Goal: Task Accomplishment & Management: Manage account settings

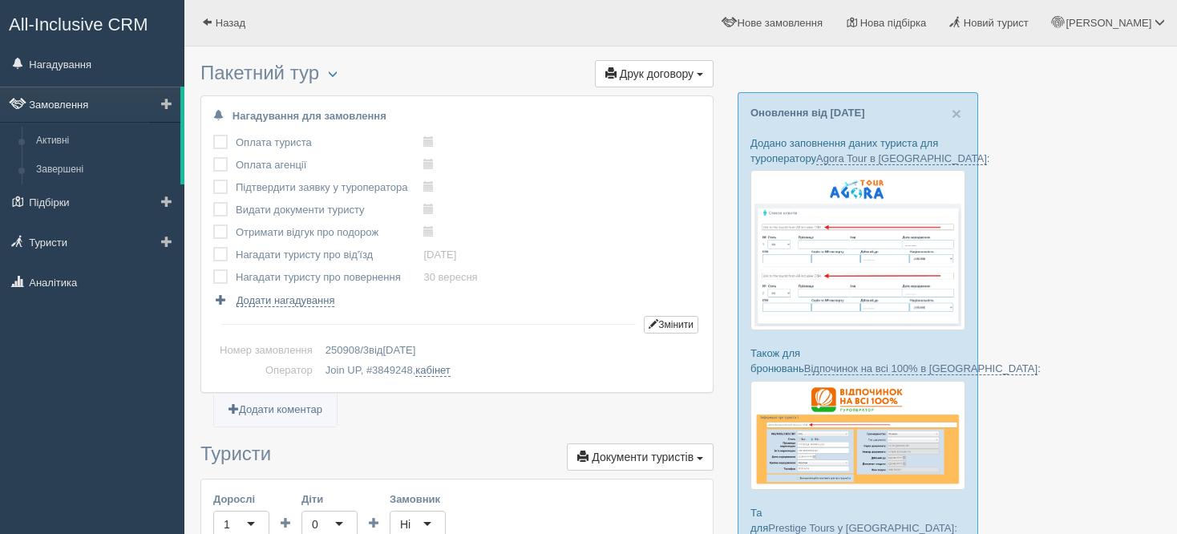
click at [79, 107] on link "Замовлення" at bounding box center [90, 104] width 180 height 35
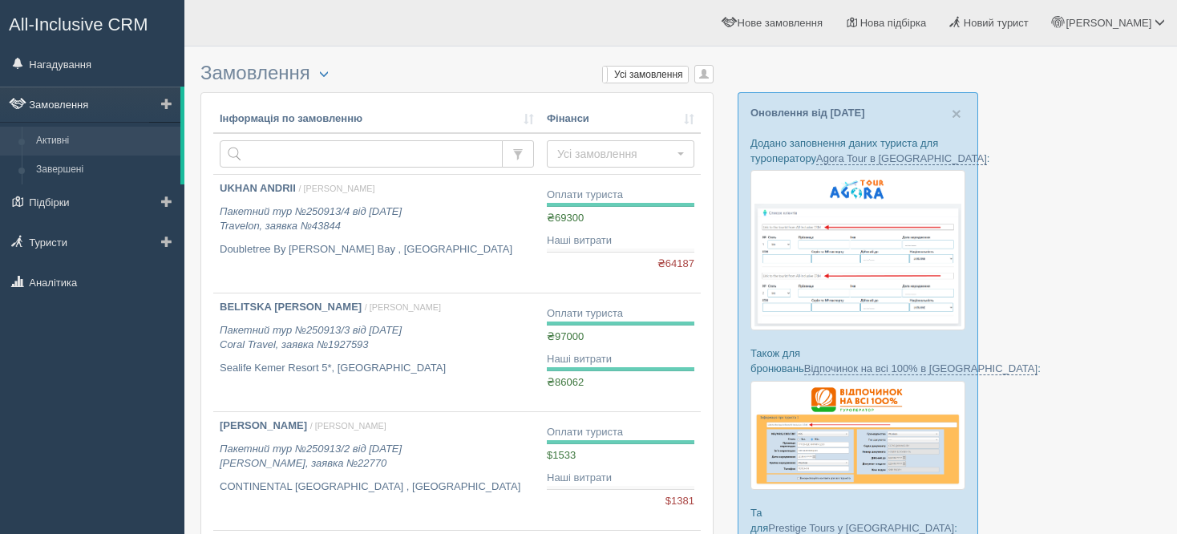
click at [78, 104] on link "Замовлення" at bounding box center [90, 104] width 180 height 35
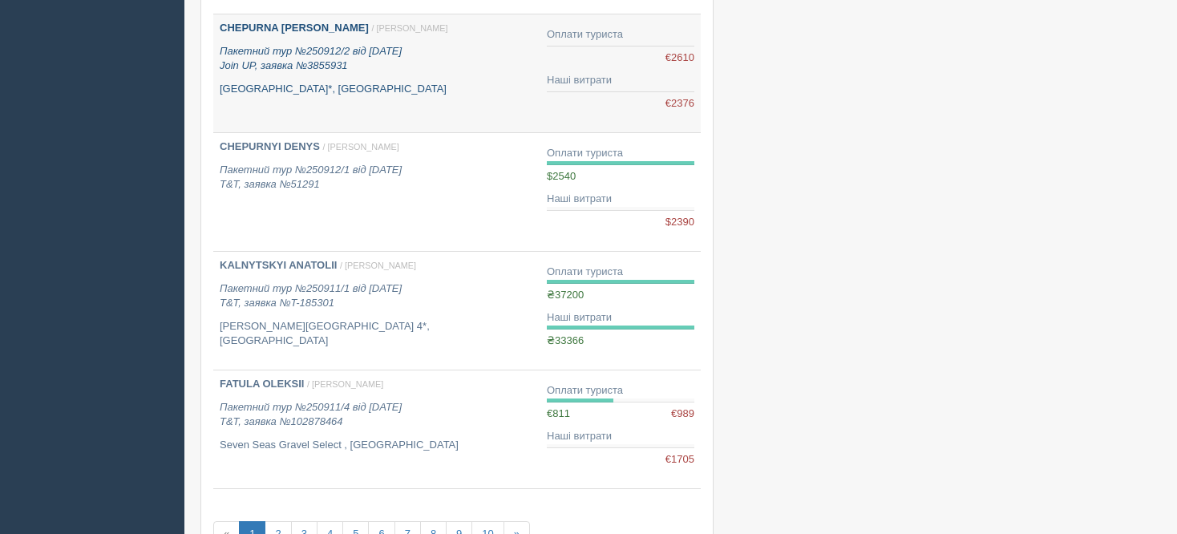
scroll to position [882, 0]
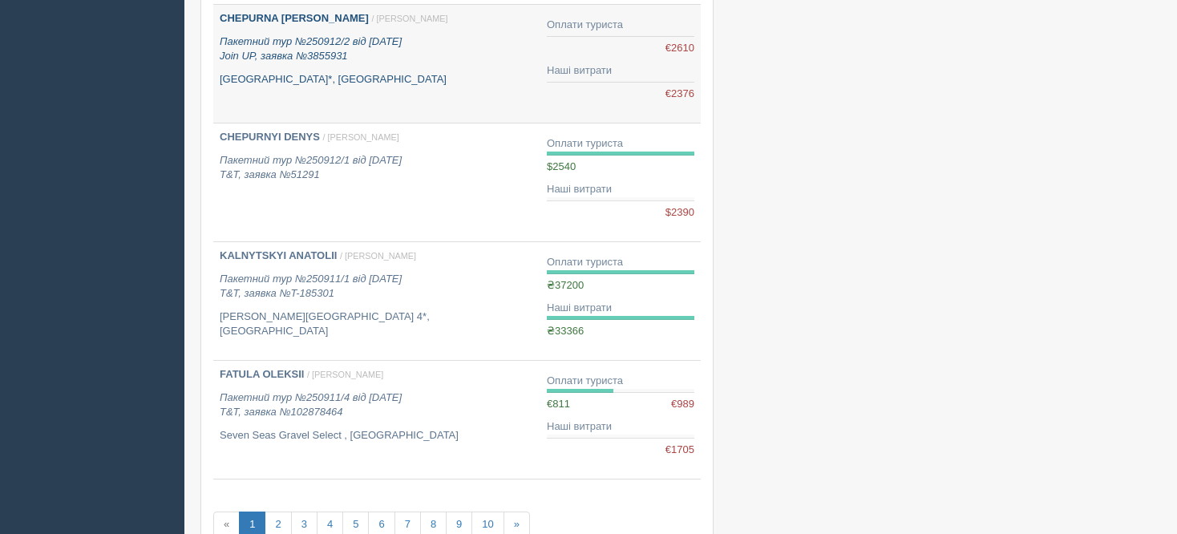
click at [373, 85] on link "CHEPURNA SVITLANA / Тетяна Д. Пакетний тур №250912/2 від 12.09.2025 Join UP, за…" at bounding box center [376, 64] width 327 height 118
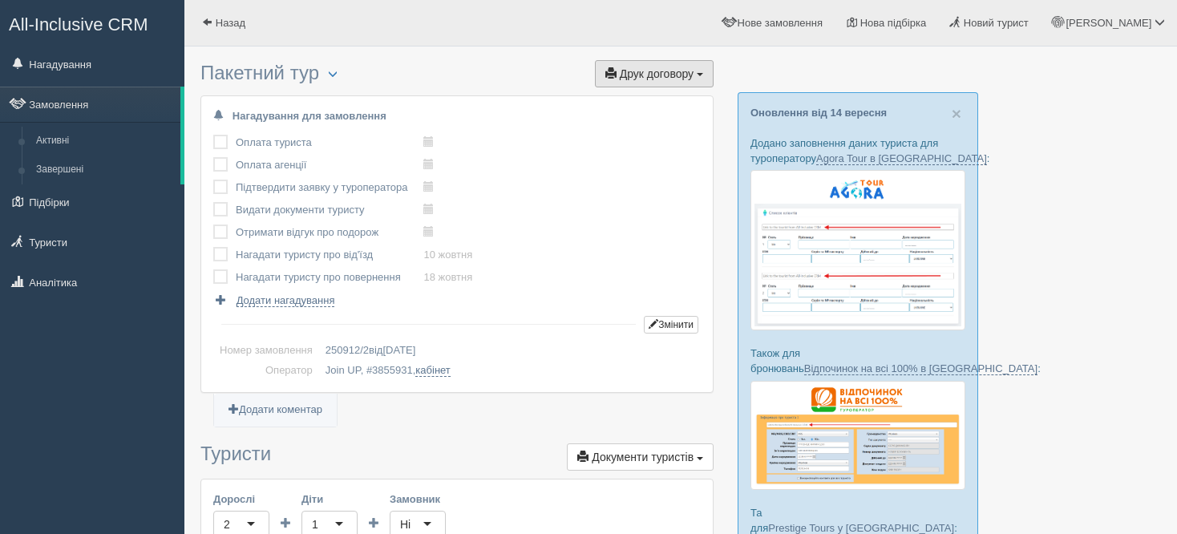
click at [648, 75] on span "Друк договору" at bounding box center [657, 73] width 74 height 13
click at [84, 110] on link "Замовлення" at bounding box center [90, 104] width 180 height 35
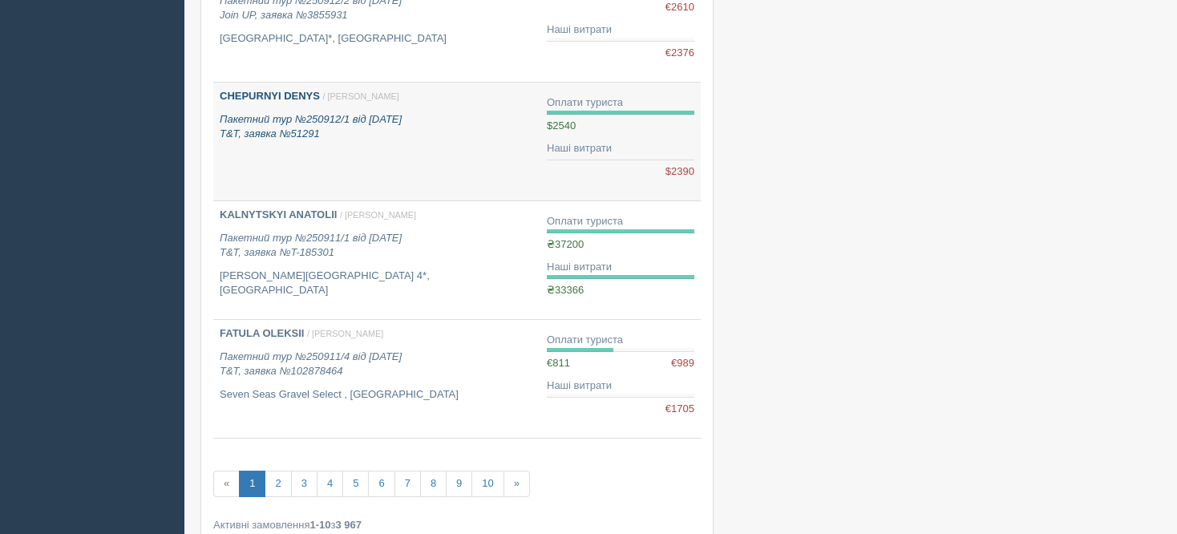
scroll to position [962, 0]
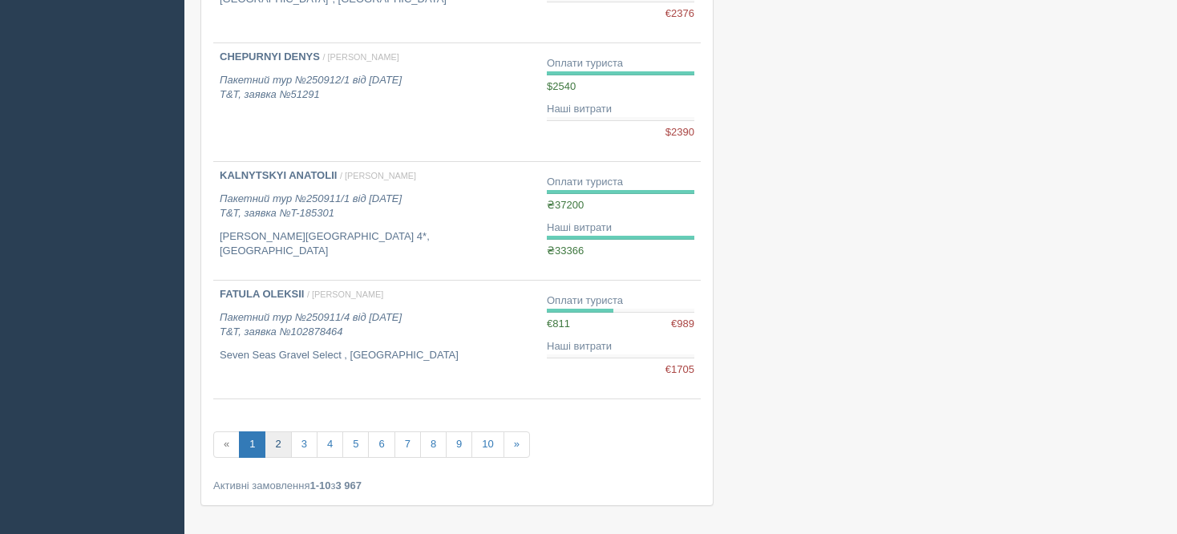
click at [278, 436] on link "2" at bounding box center [277, 444] width 26 height 26
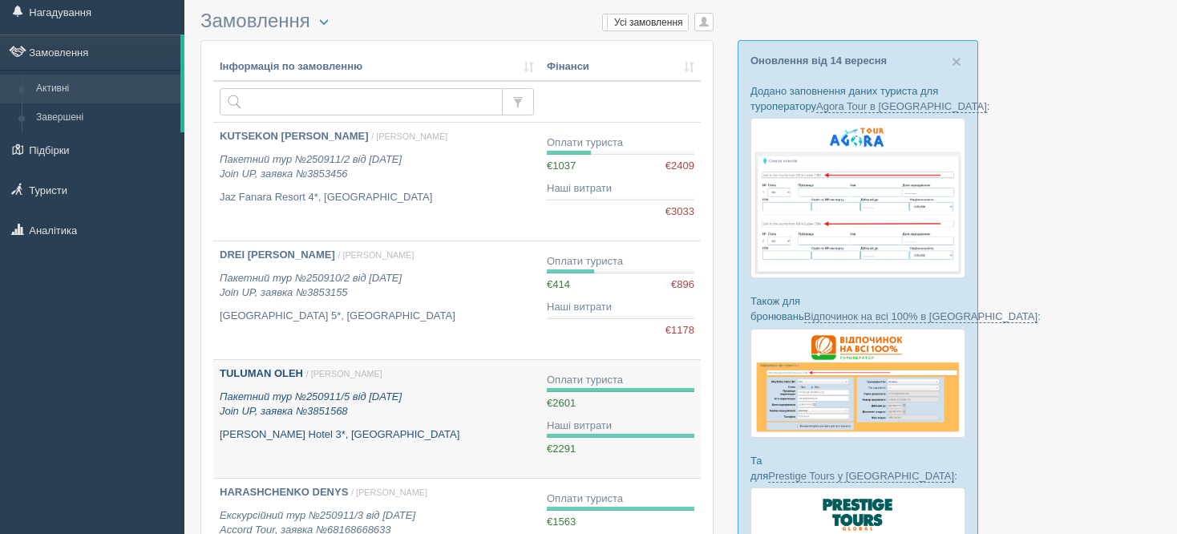
scroll to position [80, 0]
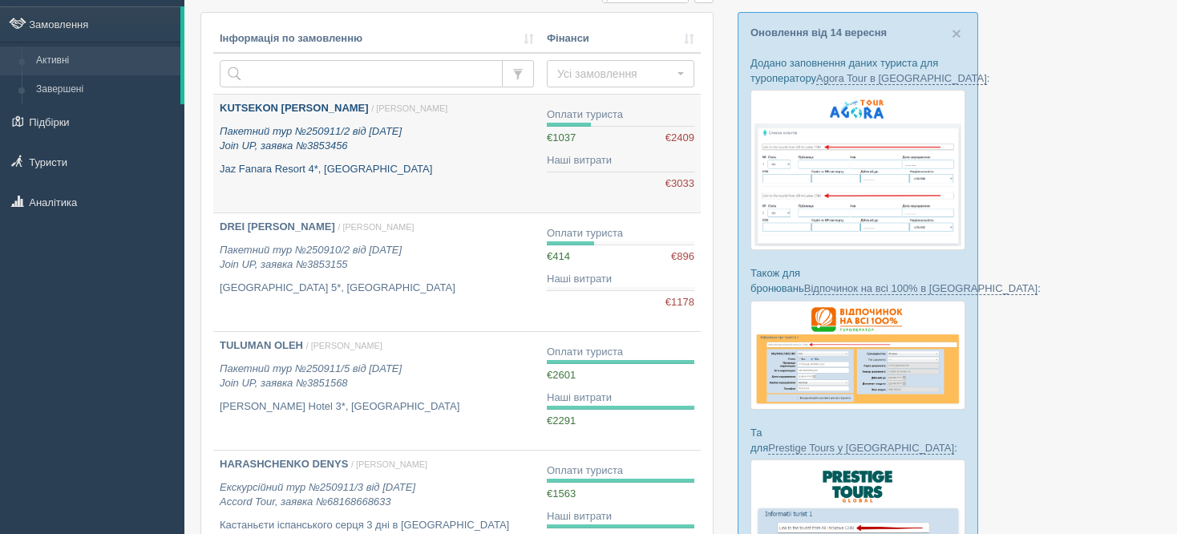
click at [313, 176] on link "KUTSEKON IVAN / Тетяна Д. Пакетний тур №250911/2 від 10.09.2025 Join UP, заявка…" at bounding box center [376, 154] width 327 height 118
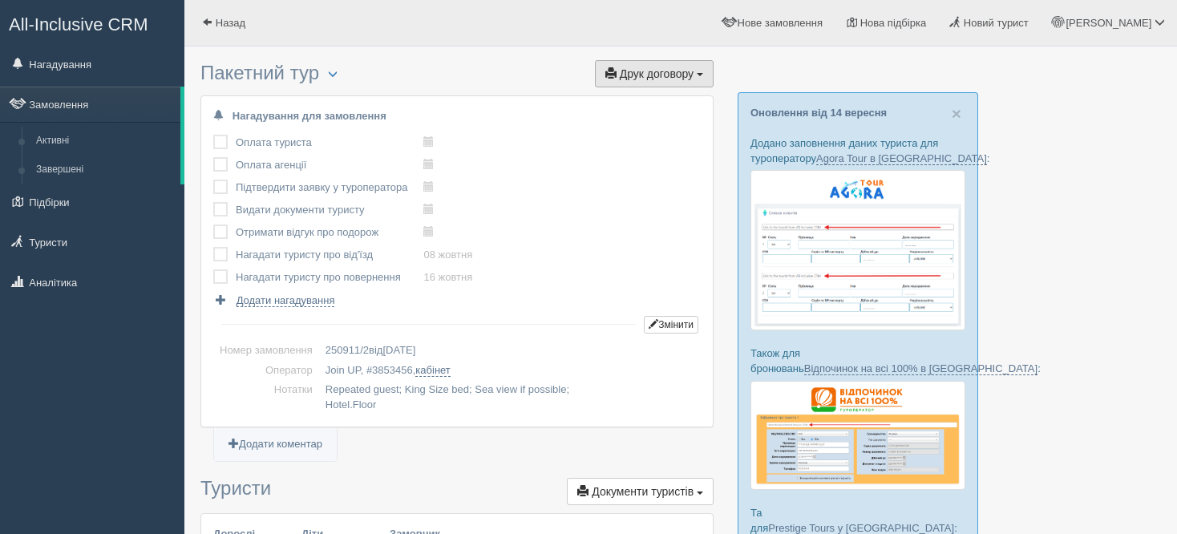
click at [686, 73] on span "Друк договору" at bounding box center [657, 73] width 74 height 13
click at [664, 100] on link "Join UP" at bounding box center [603, 103] width 217 height 26
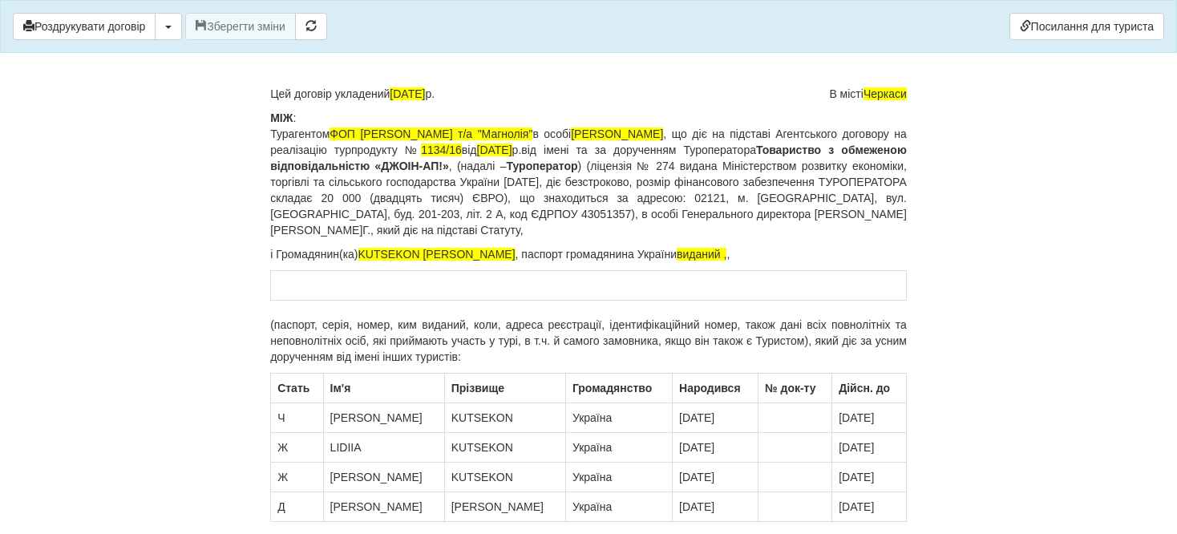
scroll to position [160, 0]
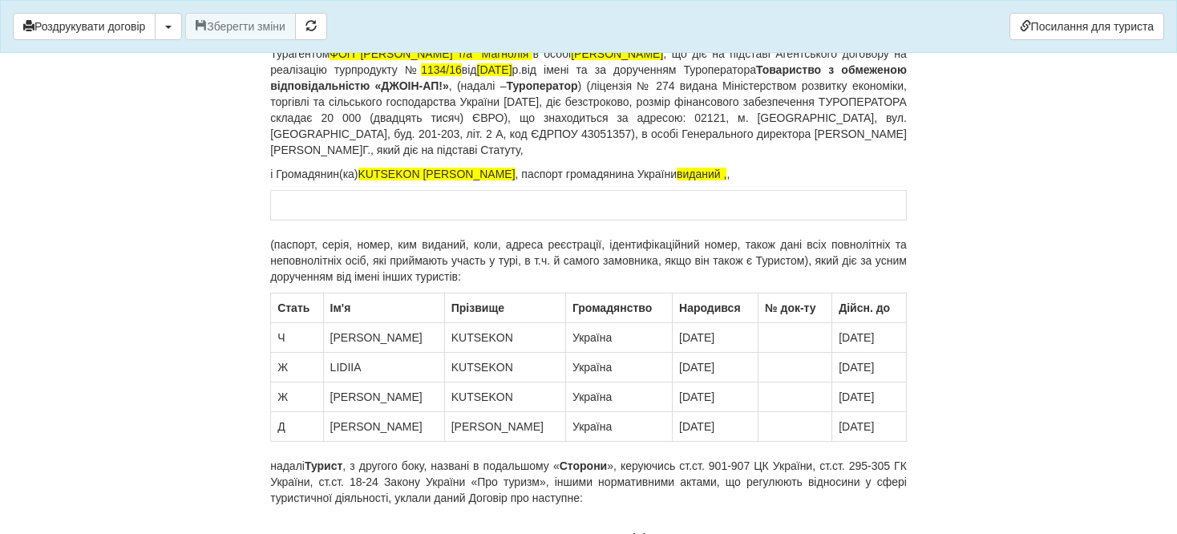
click at [272, 242] on p "(паспорт, серія, номер, ким виданий, коли, адреса реєстрації, ідентифікаційний …" at bounding box center [588, 260] width 636 height 48
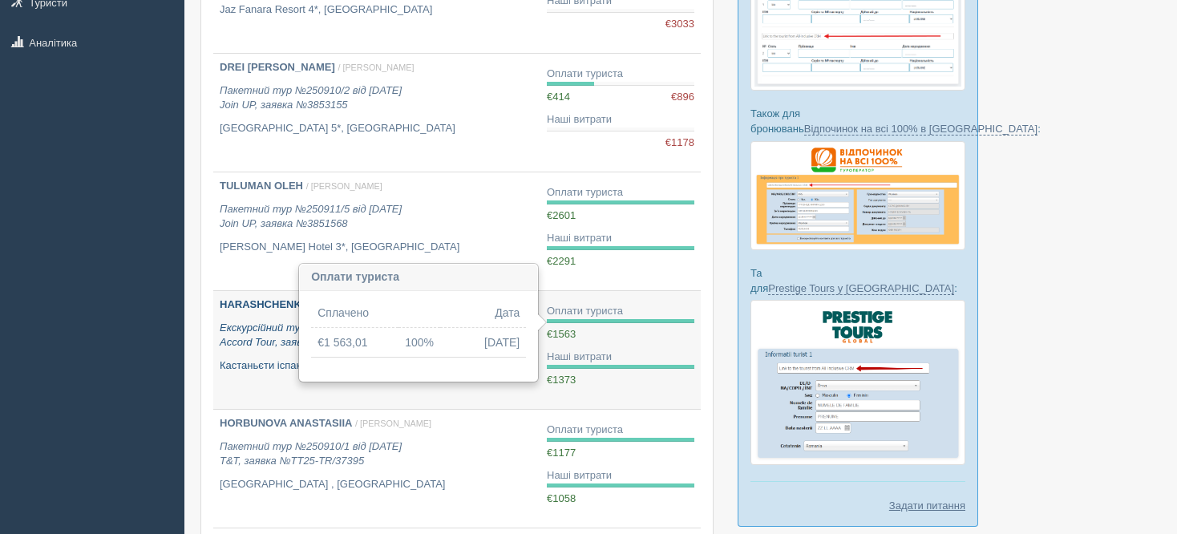
scroll to position [240, 0]
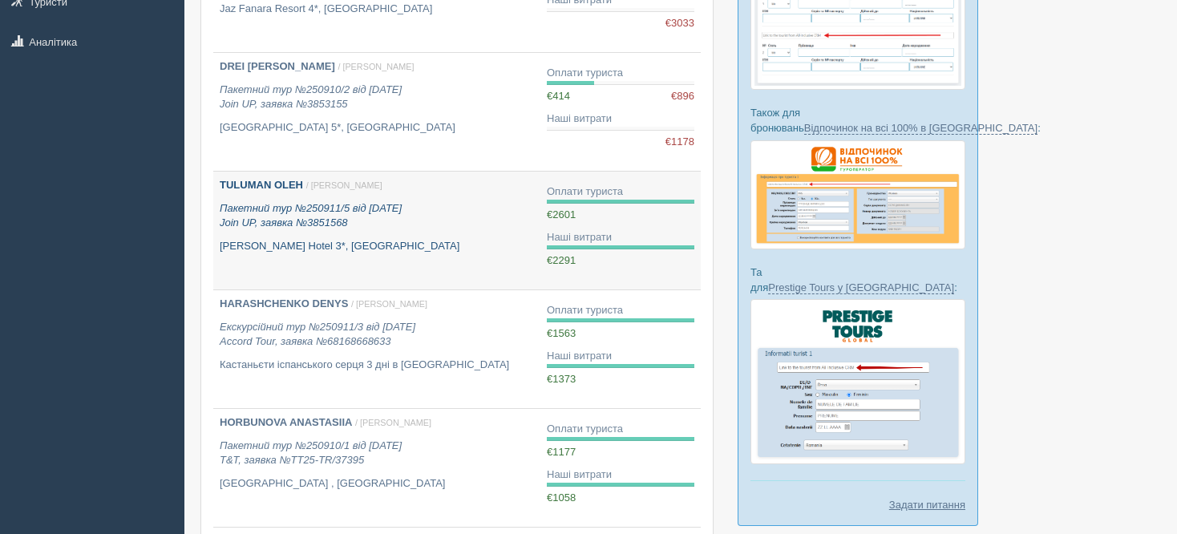
click at [421, 269] on link "TULUMAN OLEH / [PERSON_NAME] Пакетний тур №250911/5 від [DATE] Join UP, заявка …" at bounding box center [376, 231] width 327 height 118
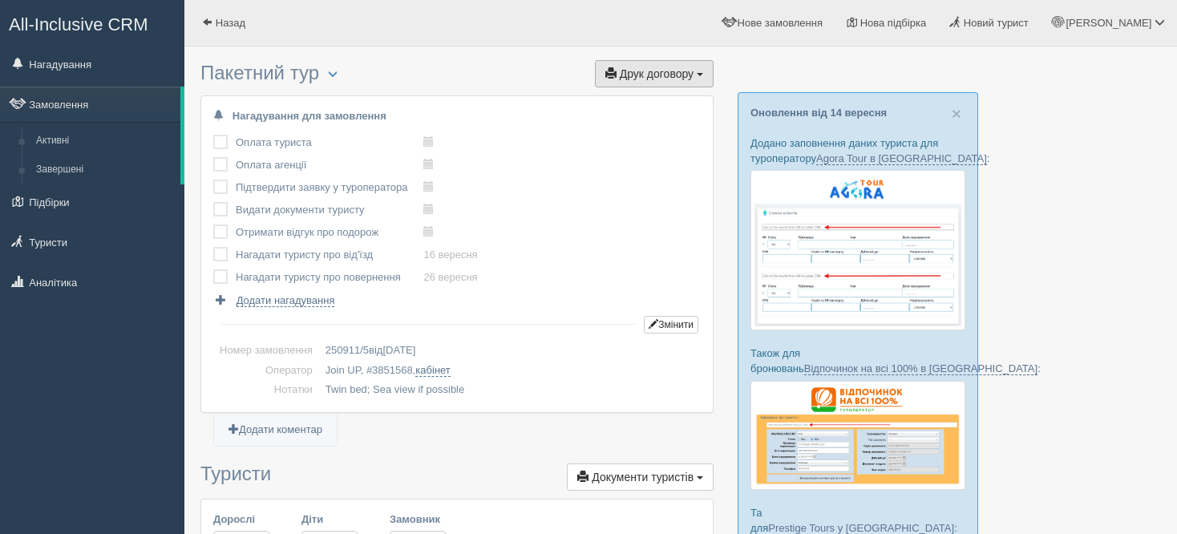
click at [653, 72] on span "Друк договору" at bounding box center [657, 73] width 74 height 13
click at [644, 101] on link "Join UP" at bounding box center [603, 103] width 217 height 26
click at [67, 104] on link "Замовлення" at bounding box center [90, 104] width 180 height 35
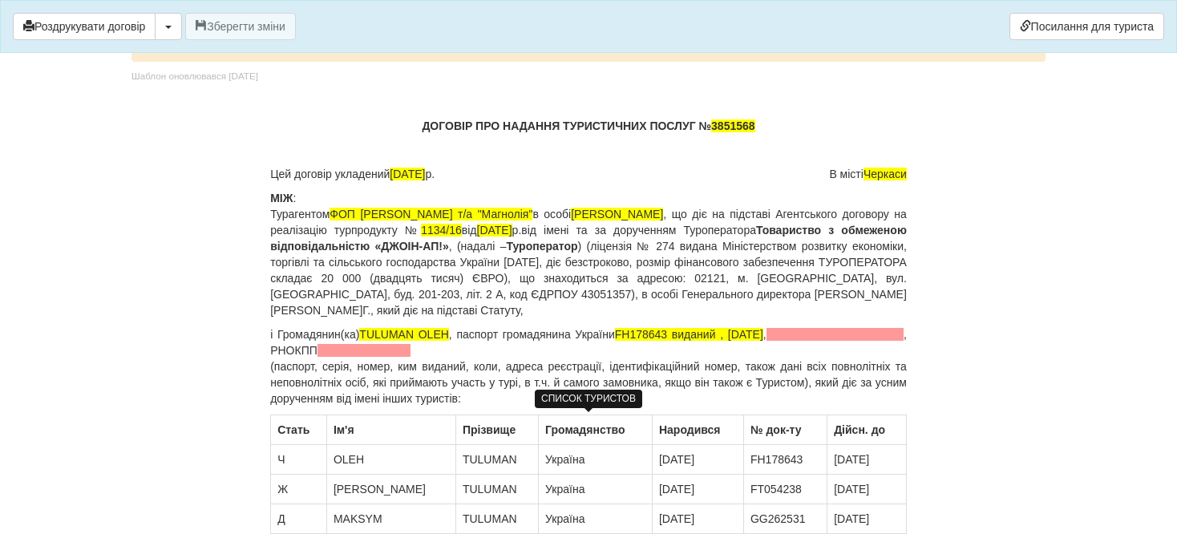
scroll to position [80, 0]
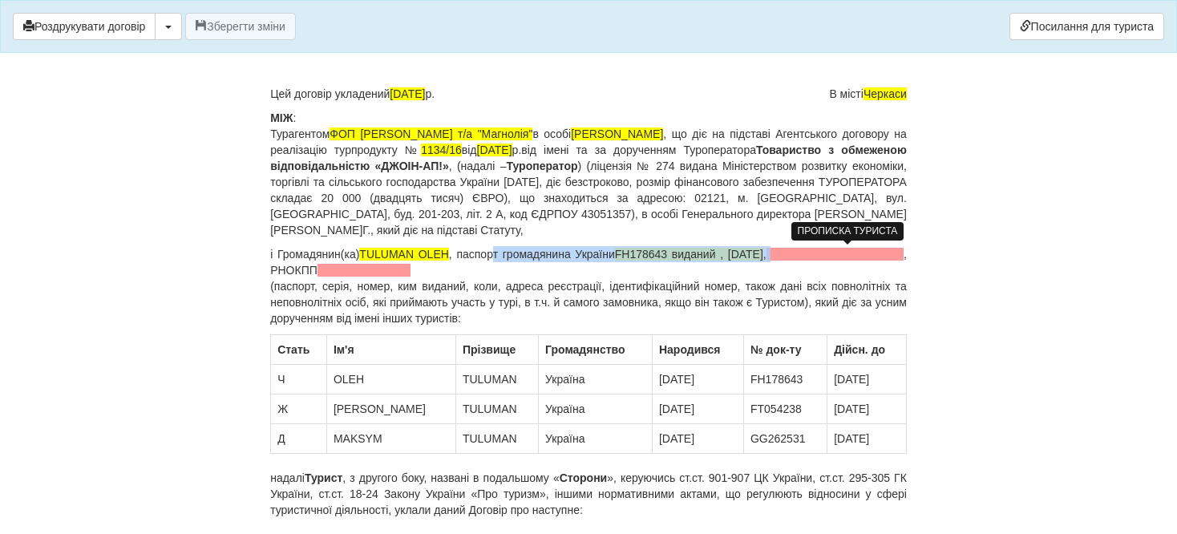
drag, startPoint x: 491, startPoint y: 261, endPoint x: 799, endPoint y: 264, distance: 307.8
click at [794, 255] on p "і Громадянин(ка) TULUMAN OLEH , паспорт громадянина України FH178643 виданий , …" at bounding box center [588, 286] width 636 height 80
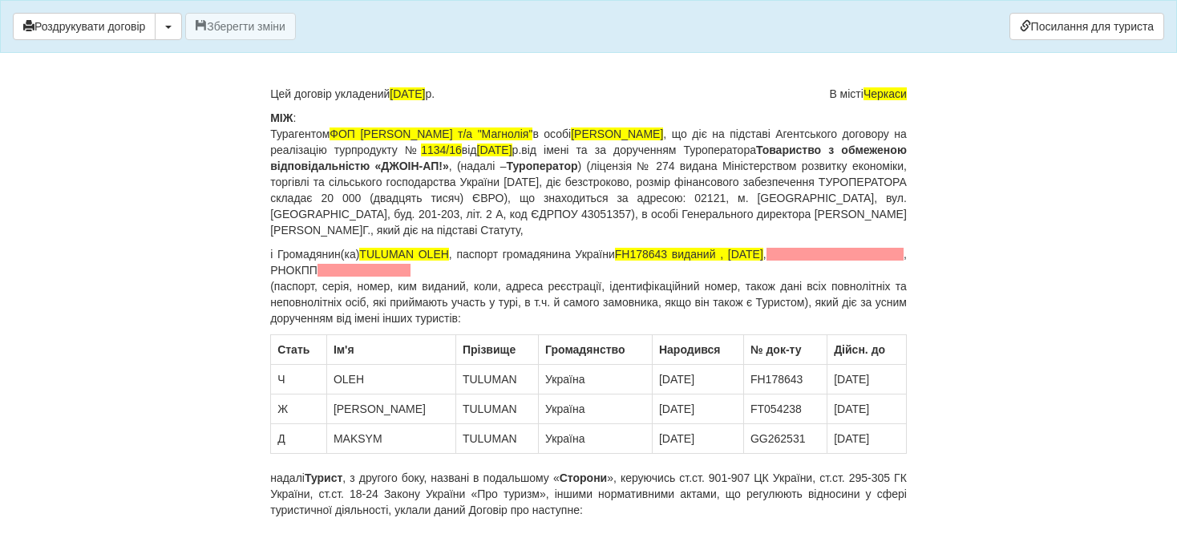
click at [802, 277] on p "і Громадянин(ка) TULUMAN OLEH , паспорт громадянина України FH178643 виданий , …" at bounding box center [588, 286] width 636 height 80
click at [810, 268] on p "і Громадянин(ка) TULUMAN OLEH , паспорт громадянина України FH178643 виданий , …" at bounding box center [588, 286] width 636 height 80
drag, startPoint x: 810, startPoint y: 268, endPoint x: 789, endPoint y: 254, distance: 25.6
click at [789, 254] on p "і Громадянин(ка) TULUMAN OLEH , паспорт громадянина України FH178643 виданий , …" at bounding box center [588, 286] width 636 height 80
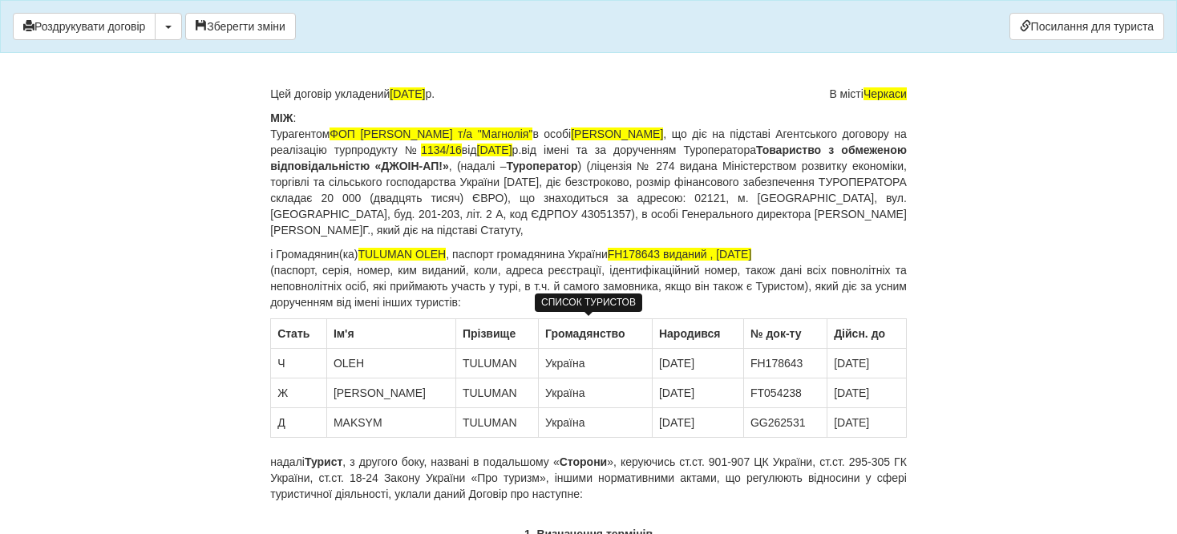
drag, startPoint x: 472, startPoint y: 361, endPoint x: 418, endPoint y: 354, distance: 54.1
click at [455, 354] on td "TULUMAN" at bounding box center [496, 364] width 83 height 30
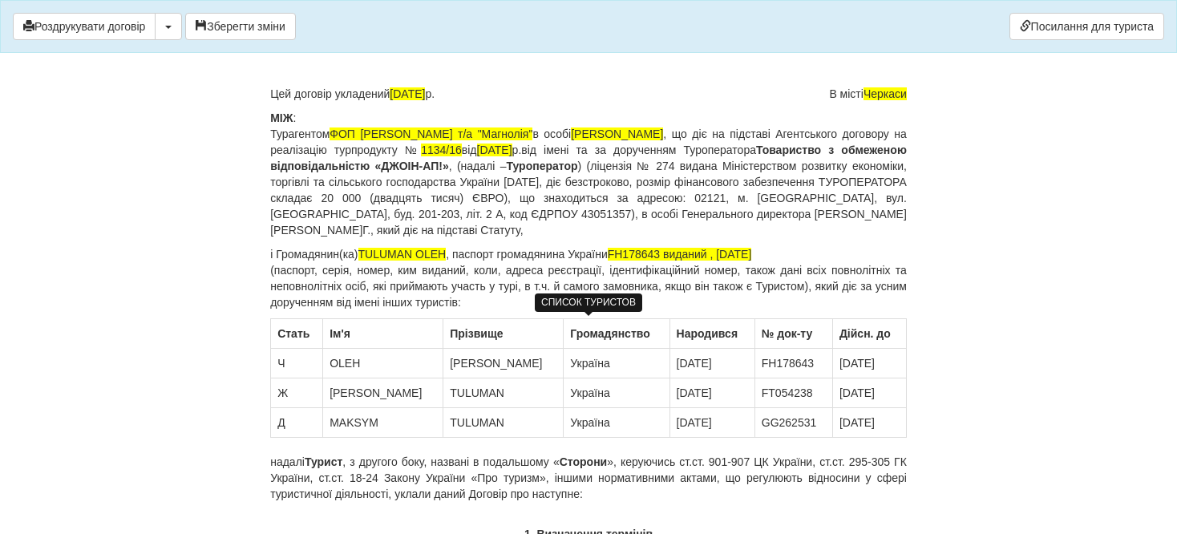
drag, startPoint x: 511, startPoint y: 364, endPoint x: 461, endPoint y: 354, distance: 50.6
click at [461, 354] on td "[PERSON_NAME]" at bounding box center [503, 364] width 120 height 30
copy td "TETIANA"
drag, startPoint x: 372, startPoint y: 365, endPoint x: 333, endPoint y: 357, distance: 39.1
click at [333, 357] on td "OLEH" at bounding box center [383, 364] width 120 height 30
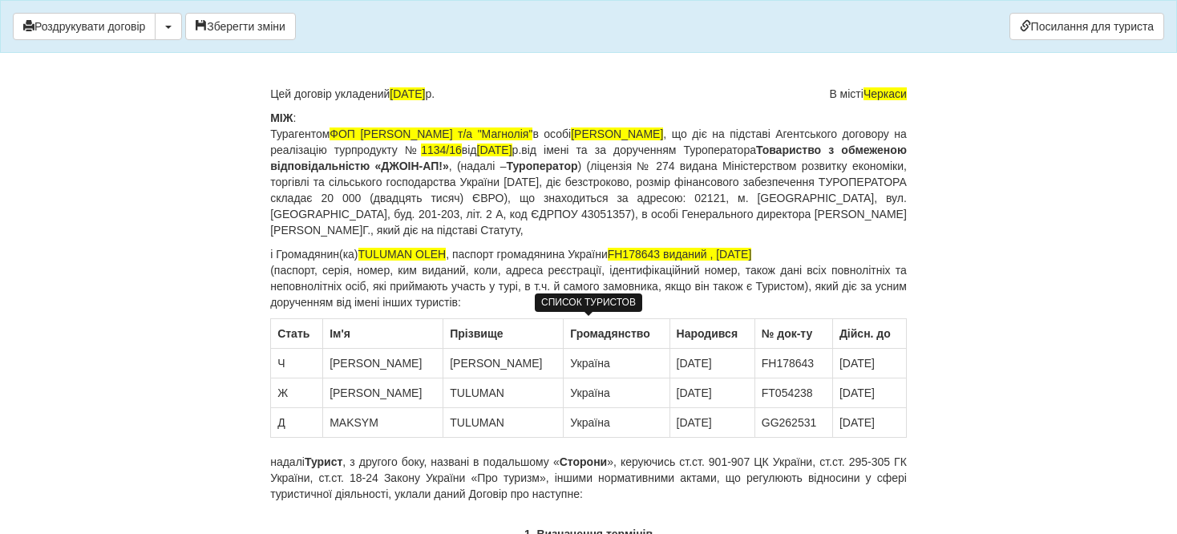
drag, startPoint x: 516, startPoint y: 361, endPoint x: 467, endPoint y: 359, distance: 48.9
click at [463, 354] on td "[PERSON_NAME]" at bounding box center [503, 364] width 120 height 30
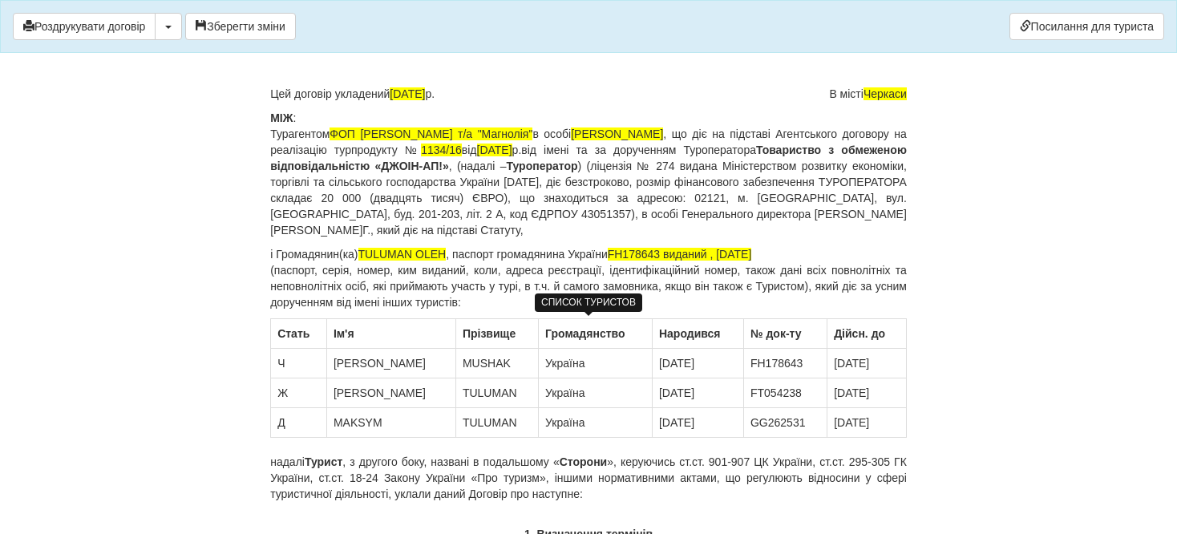
click at [699, 364] on td "21.07.1979" at bounding box center [697, 364] width 91 height 30
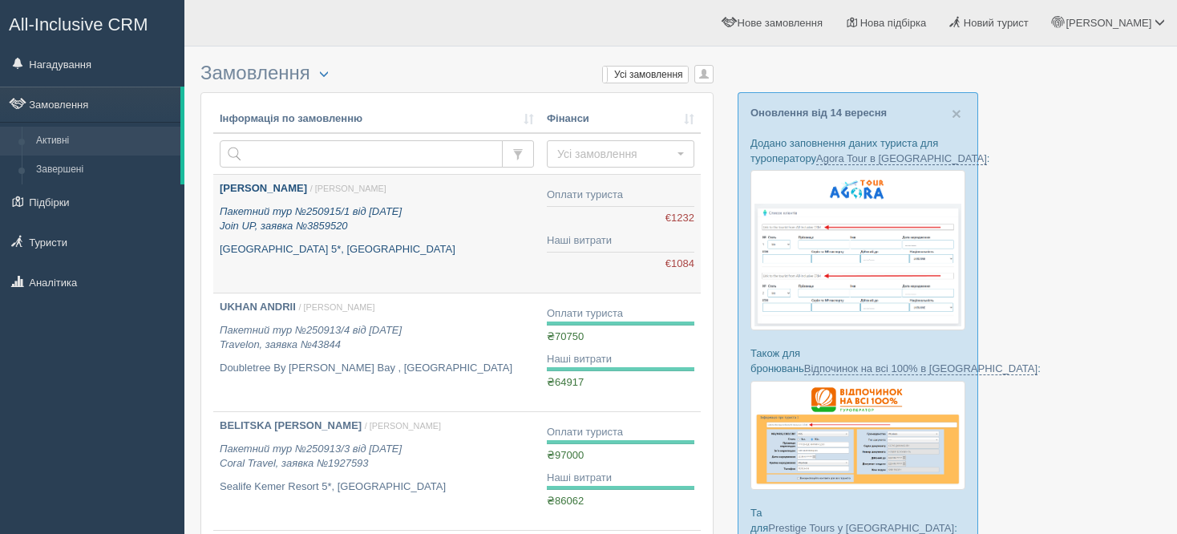
click at [388, 210] on icon "Пакетний тур №250915/1 від [DATE] Join UP, заявка №3859520" at bounding box center [311, 218] width 182 height 27
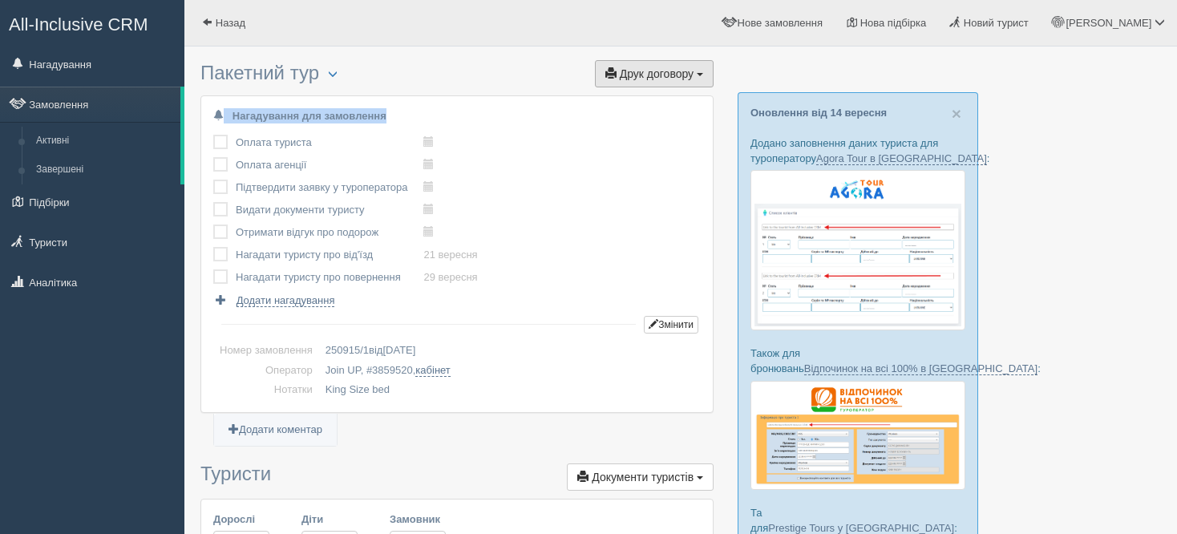
drag, startPoint x: 614, startPoint y: 88, endPoint x: 621, endPoint y: 79, distance: 12.0
click at [624, 75] on span "Друк договору" at bounding box center [657, 73] width 74 height 13
click at [626, 105] on link "Join UP" at bounding box center [603, 103] width 217 height 26
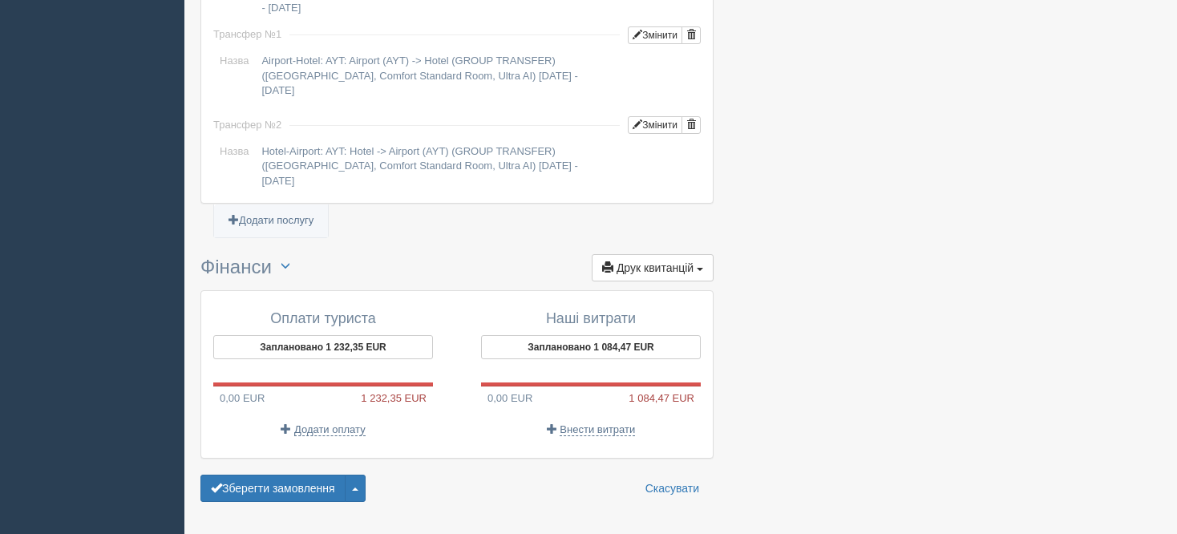
scroll to position [1391, 0]
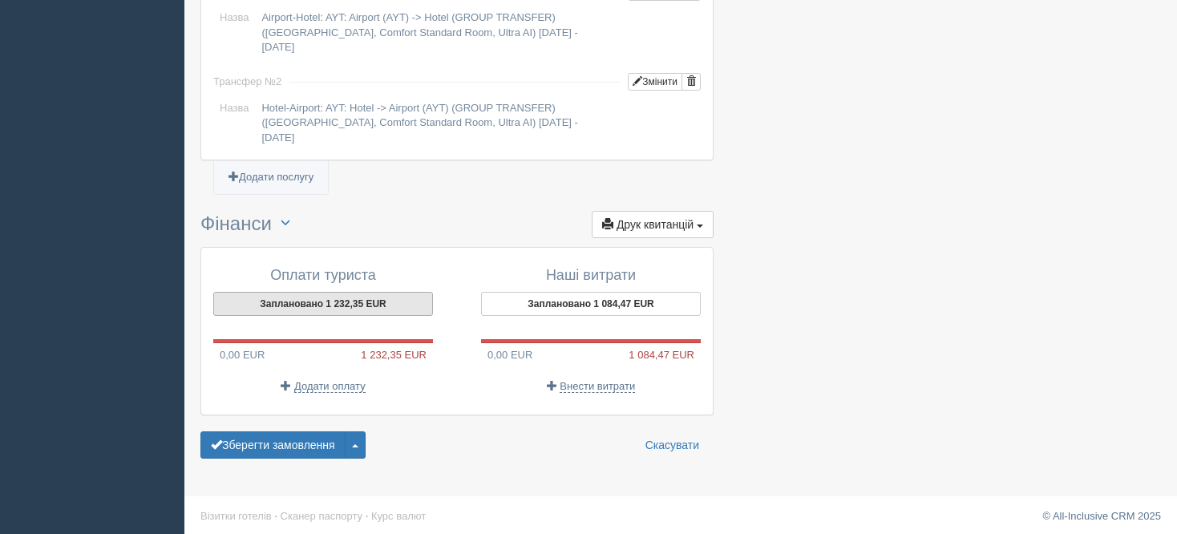
click at [357, 305] on button "Заплановано 1 232,35 EUR" at bounding box center [323, 304] width 220 height 24
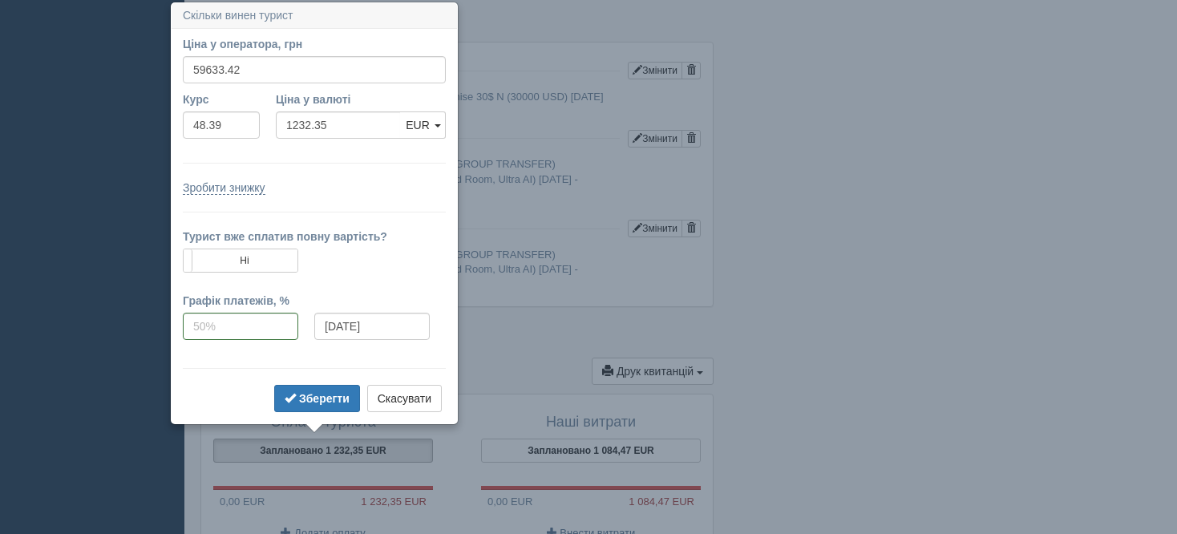
scroll to position [1245, 0]
drag, startPoint x: 288, startPoint y: 72, endPoint x: 143, endPoint y: 75, distance: 144.3
click at [208, 67] on input "68500" at bounding box center [314, 68] width 263 height 27
type input "68500"
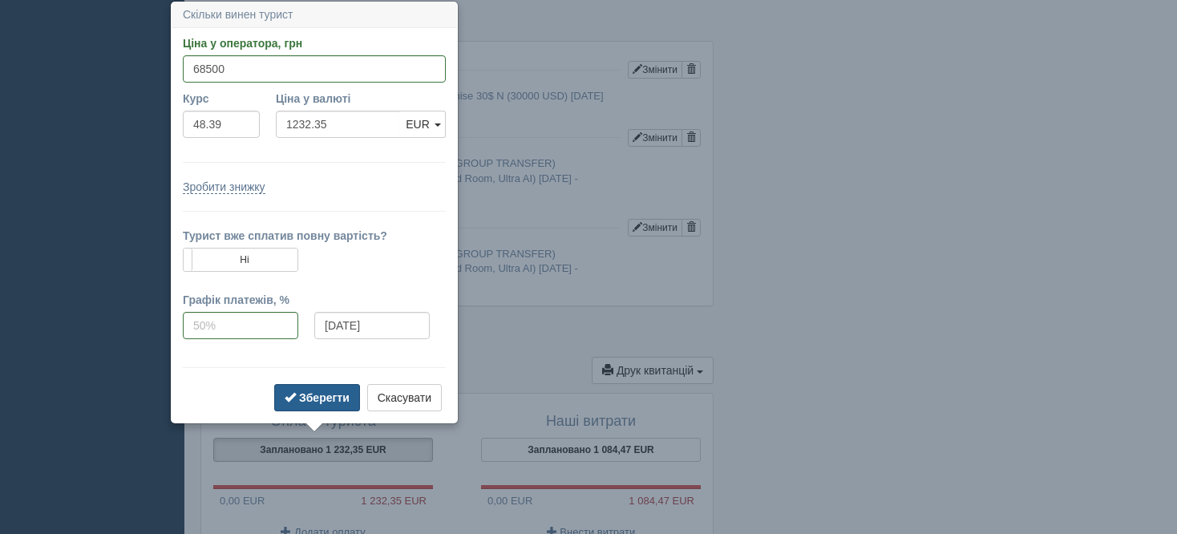
type input "1415.58"
click at [329, 400] on b "Зберегти" at bounding box center [324, 397] width 50 height 13
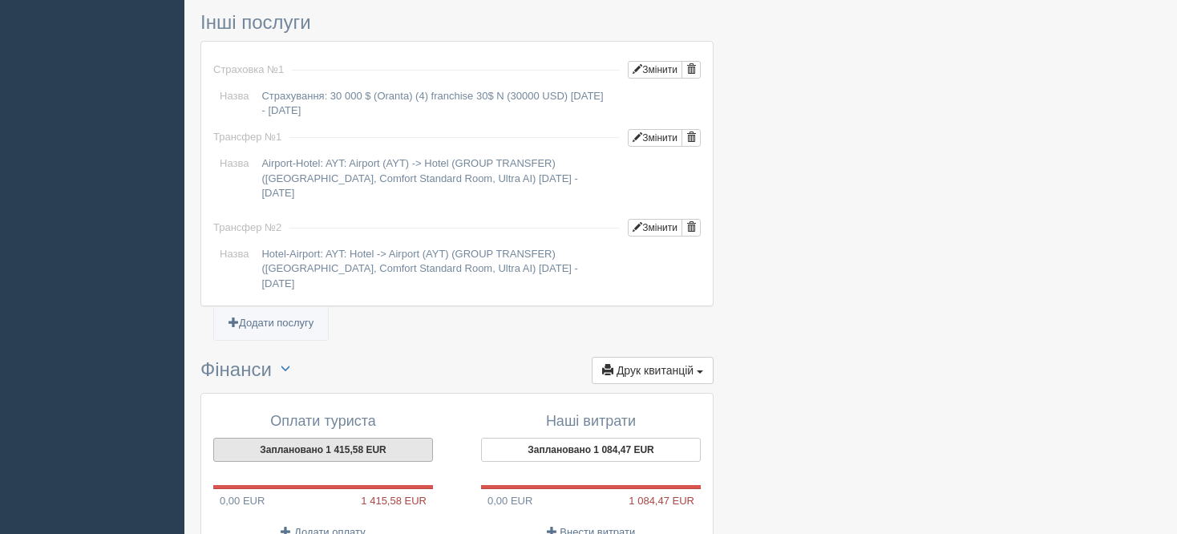
click at [333, 438] on button "Заплановано 1 415,58 EUR" at bounding box center [323, 450] width 220 height 24
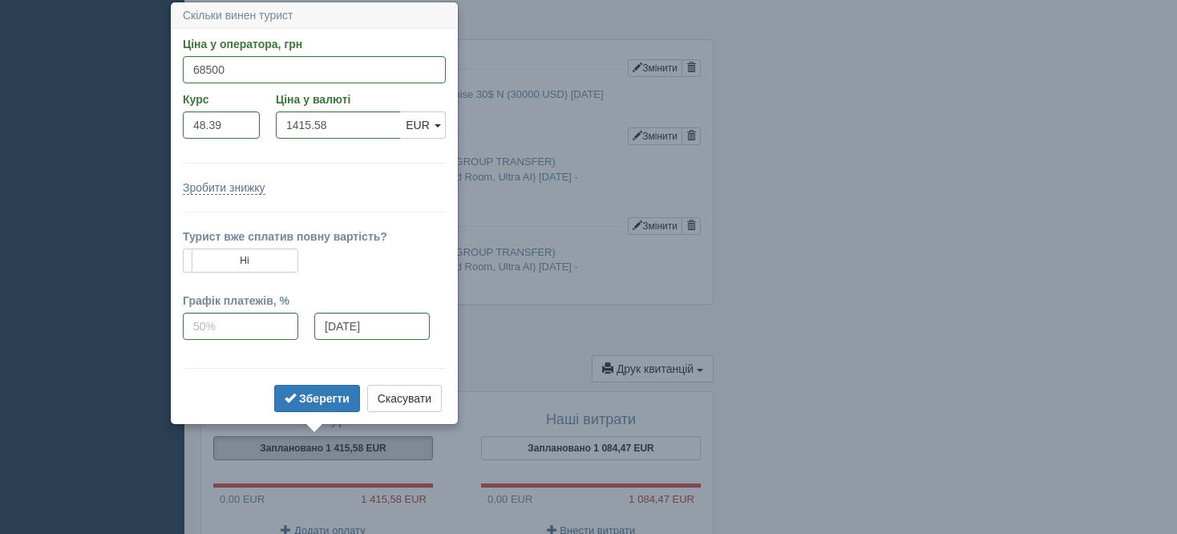
scroll to position [1248, 0]
click at [442, 120] on link "EUR" at bounding box center [423, 124] width 46 height 27
click at [340, 168] on form "Ціна у оператора, грн 68500 Вказати ціну у валюті Курс 48.39 Ціна у валюті 1415…" at bounding box center [314, 225] width 263 height 380
click at [412, 398] on button "Скасувати" at bounding box center [404, 397] width 75 height 27
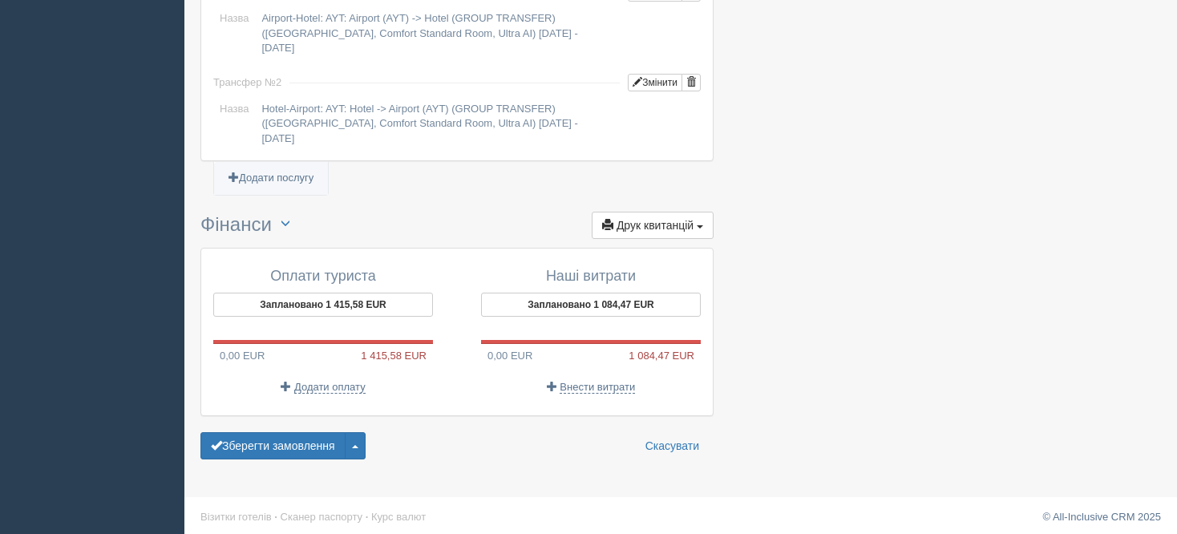
scroll to position [1391, 0]
click at [632, 309] on button "Заплановано 1 084,47 EUR" at bounding box center [591, 304] width 220 height 24
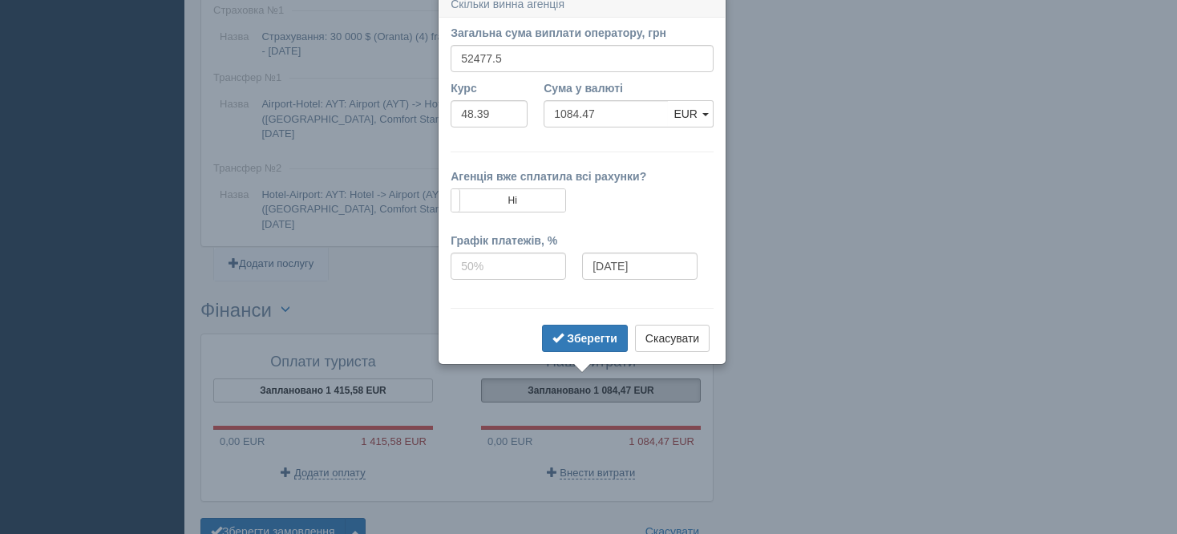
scroll to position [1295, 0]
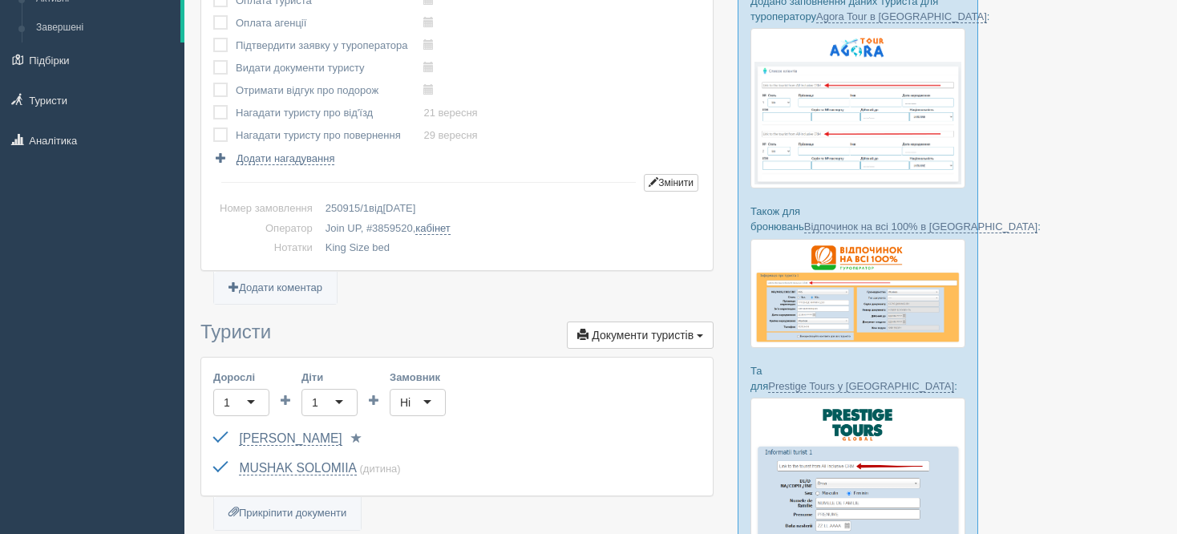
scroll to position [0, 0]
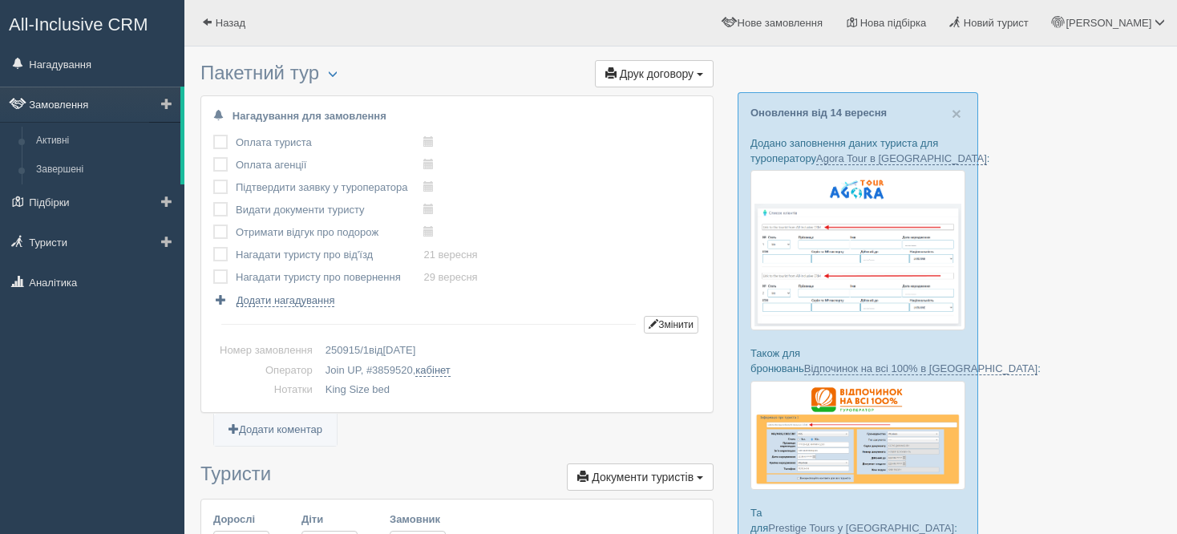
click at [78, 101] on link "Замовлення" at bounding box center [90, 104] width 180 height 35
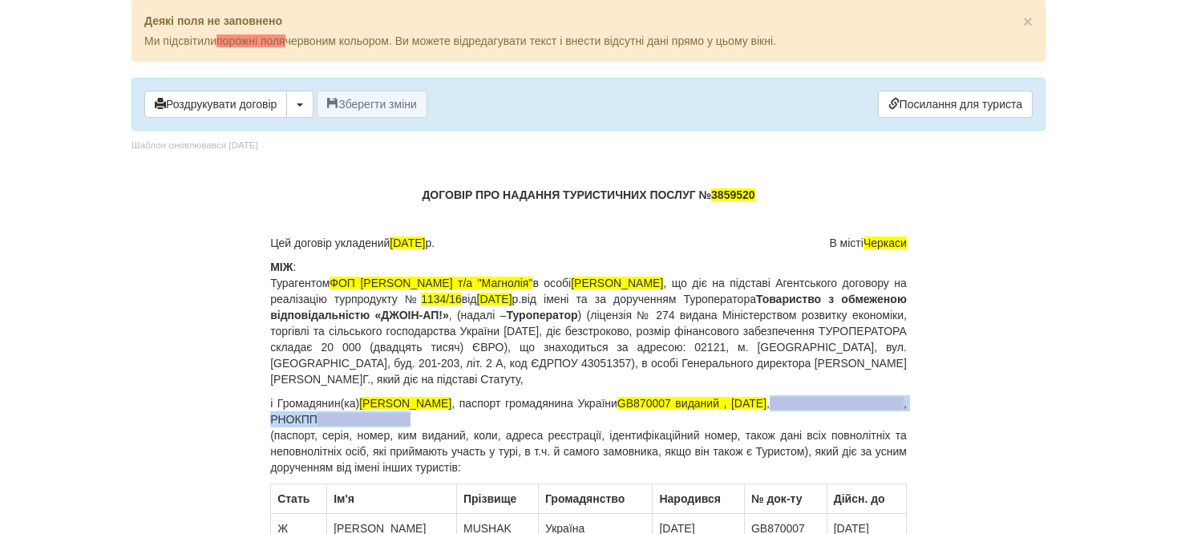
drag, startPoint x: 554, startPoint y: 413, endPoint x: 797, endPoint y: 397, distance: 244.2
click at [797, 397] on p "і Громадянин(ка) MUSHAK [PERSON_NAME] , паспорт громадянина України GB870007 ви…" at bounding box center [588, 435] width 636 height 80
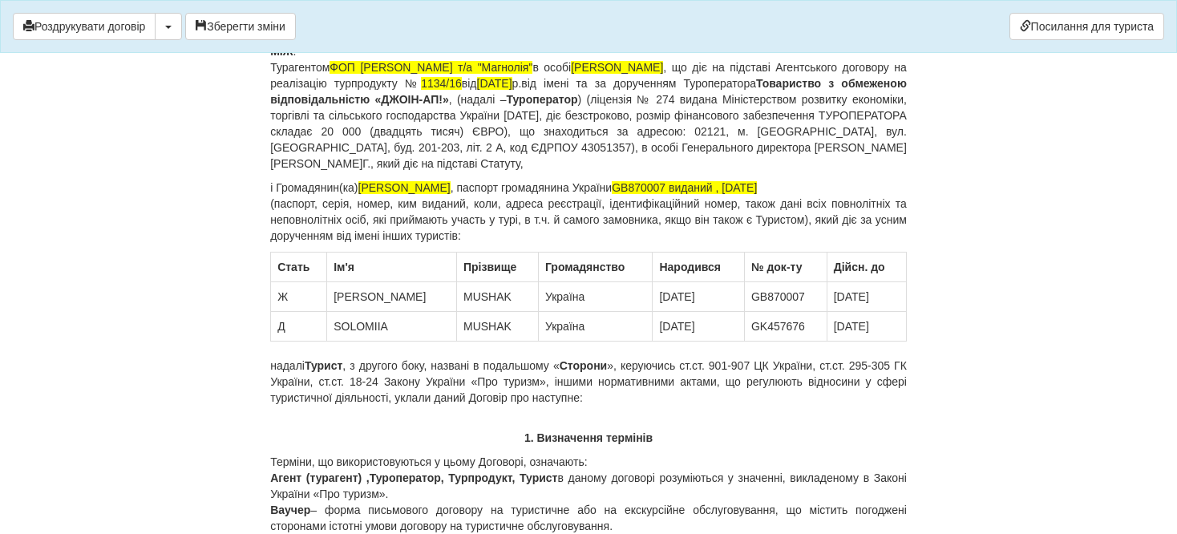
scroll to position [240, 0]
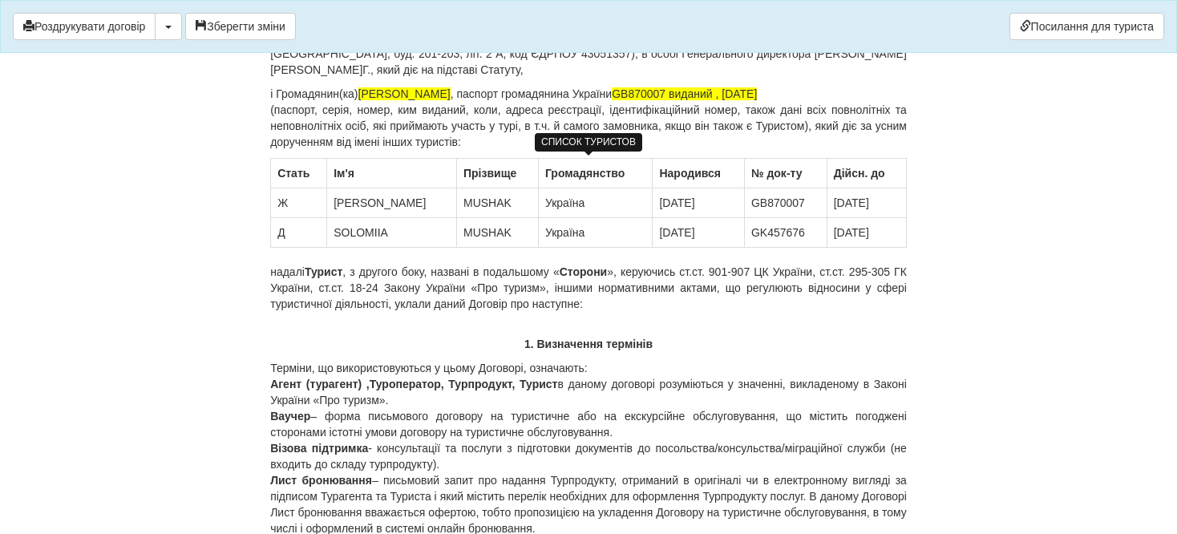
drag, startPoint x: 793, startPoint y: 231, endPoint x: 730, endPoint y: 236, distance: 63.5
click at [744, 236] on td "GK457676" at bounding box center [785, 233] width 83 height 30
drag, startPoint x: 890, startPoint y: 230, endPoint x: 822, endPoint y: 236, distance: 69.2
click at [826, 236] on td "[DATE]" at bounding box center [865, 233] width 79 height 30
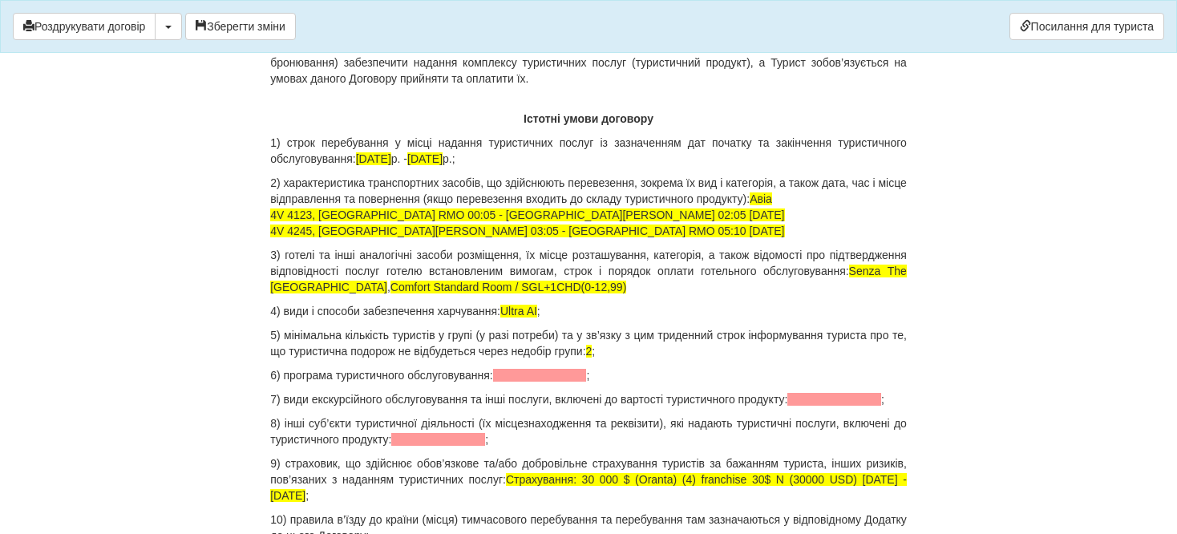
scroll to position [1523, 0]
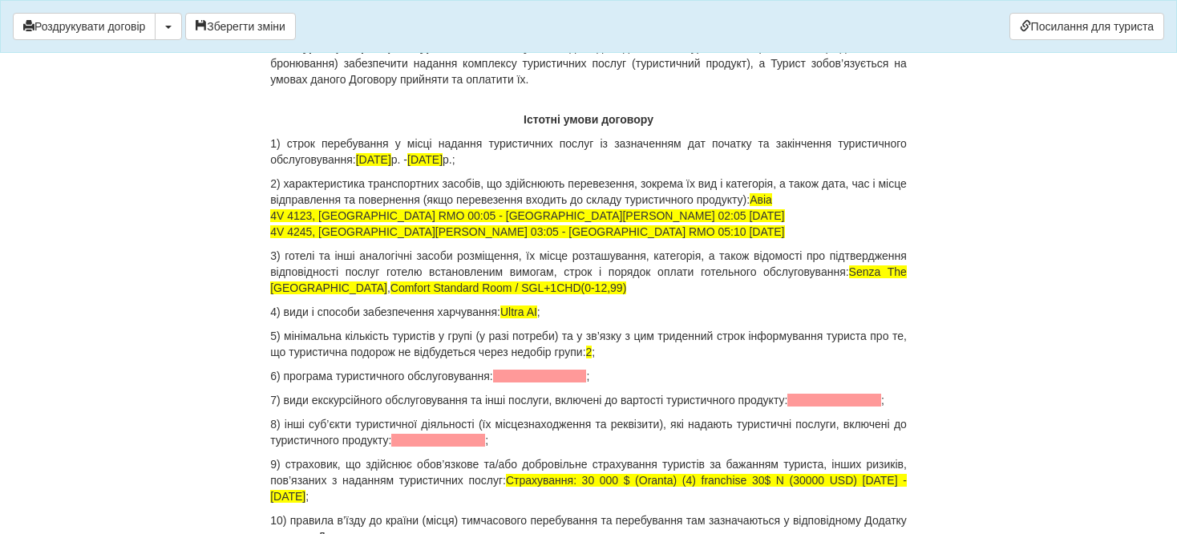
click at [603, 283] on p "3) готелі та інші аналогічні засоби розміщення, їх місце розташування, категорі…" at bounding box center [588, 272] width 636 height 48
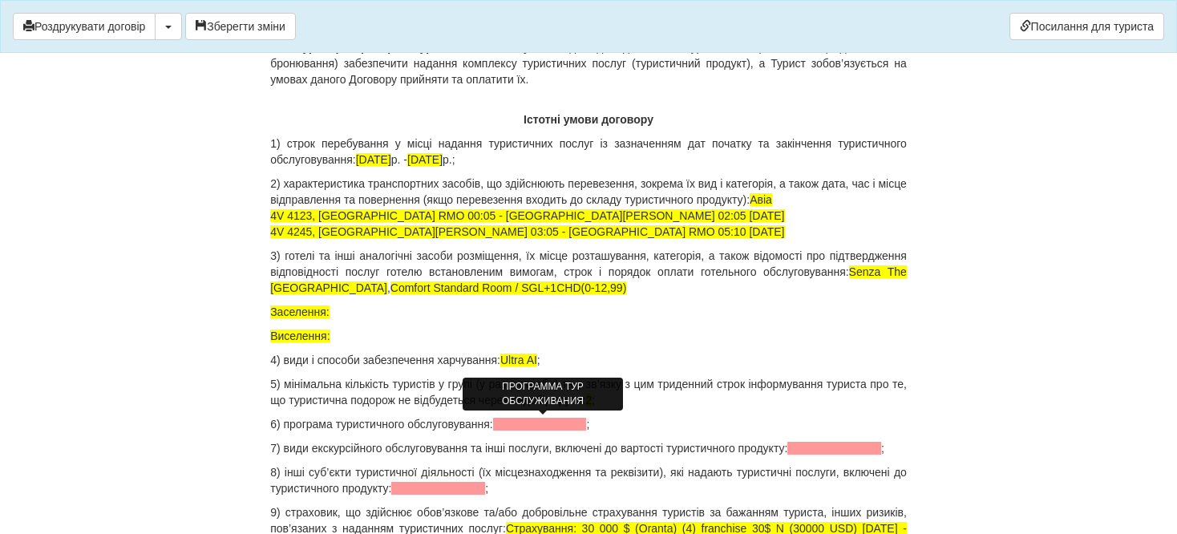
click at [515, 428] on span at bounding box center [540, 424] width 94 height 13
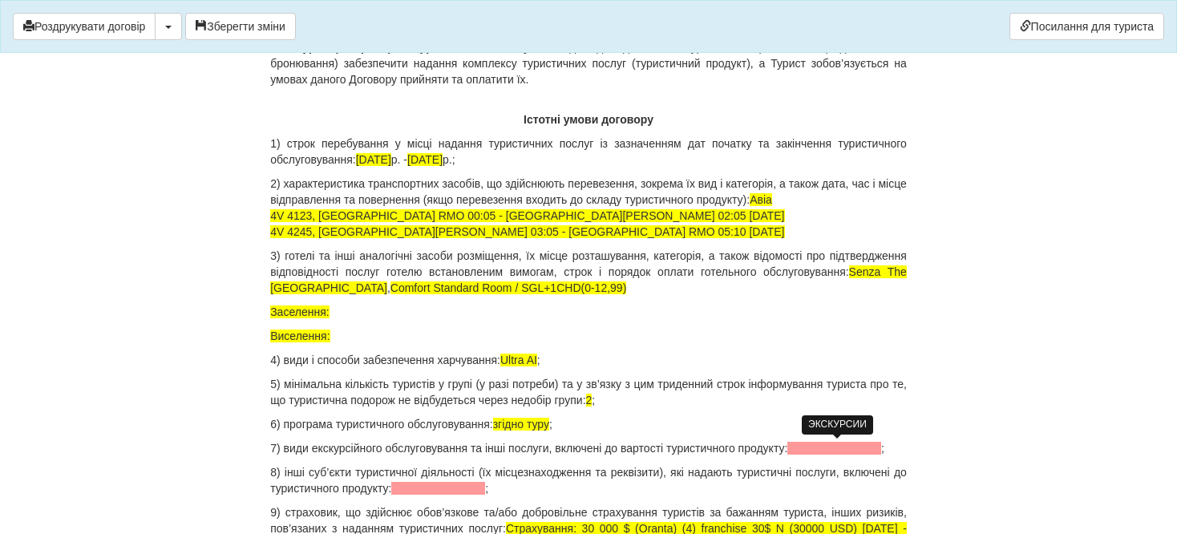
click at [830, 453] on span at bounding box center [834, 448] width 94 height 13
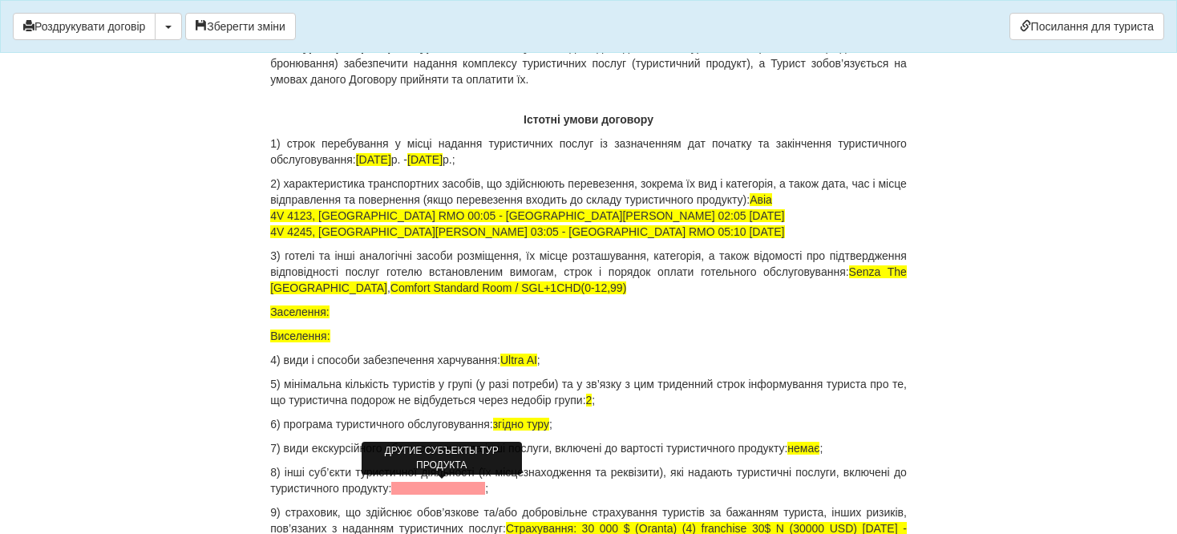
click at [459, 488] on span at bounding box center [438, 488] width 94 height 13
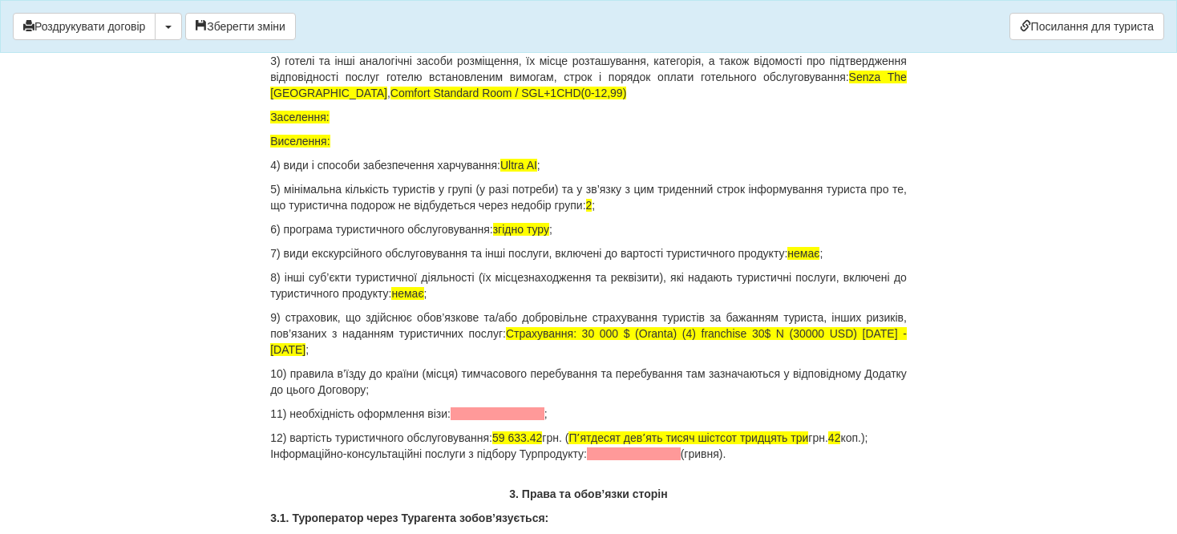
scroll to position [1763, 0]
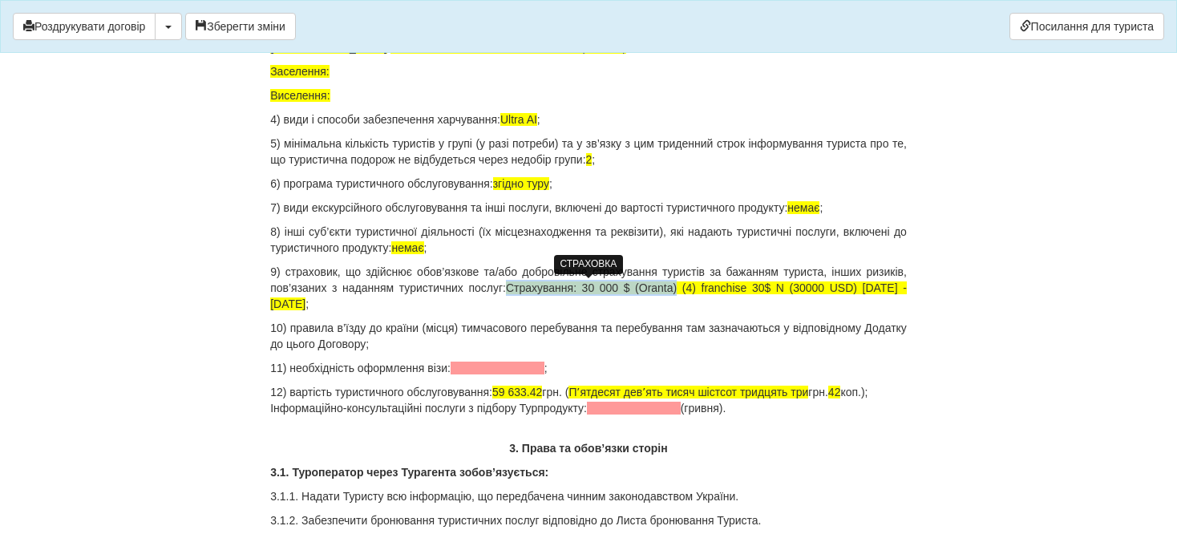
drag, startPoint x: 668, startPoint y: 284, endPoint x: 503, endPoint y: 293, distance: 165.3
click at [503, 293] on span "Страхування: 30 000 $ (Oranta) (4) franchise 30$ N (30000 USD) 22.09.2025 - 30.…" at bounding box center [588, 295] width 636 height 29
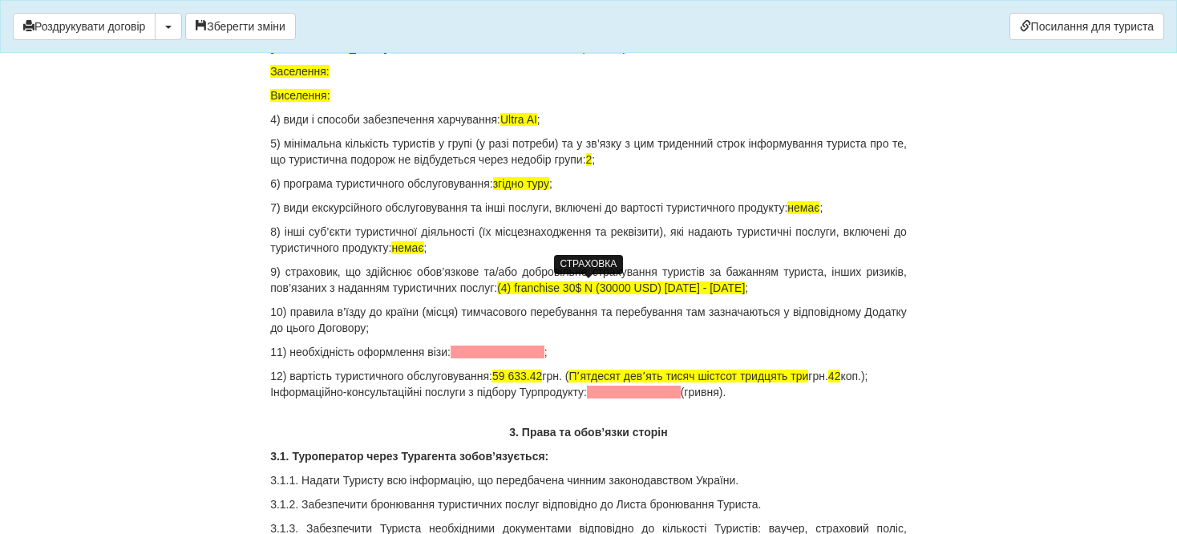
scroll to position [1683, 0]
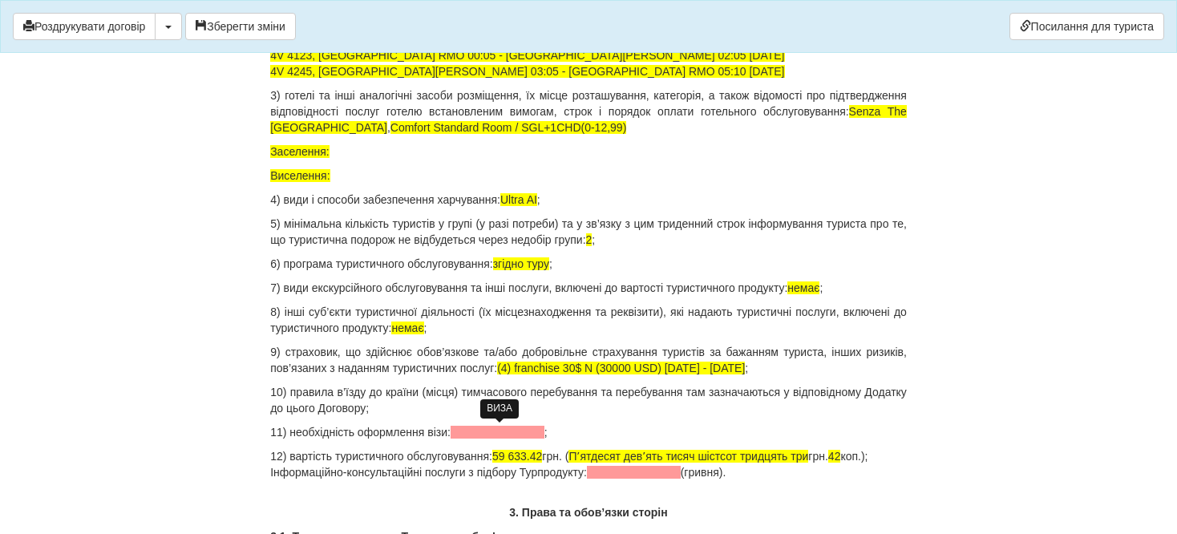
click at [482, 427] on span at bounding box center [497, 432] width 94 height 13
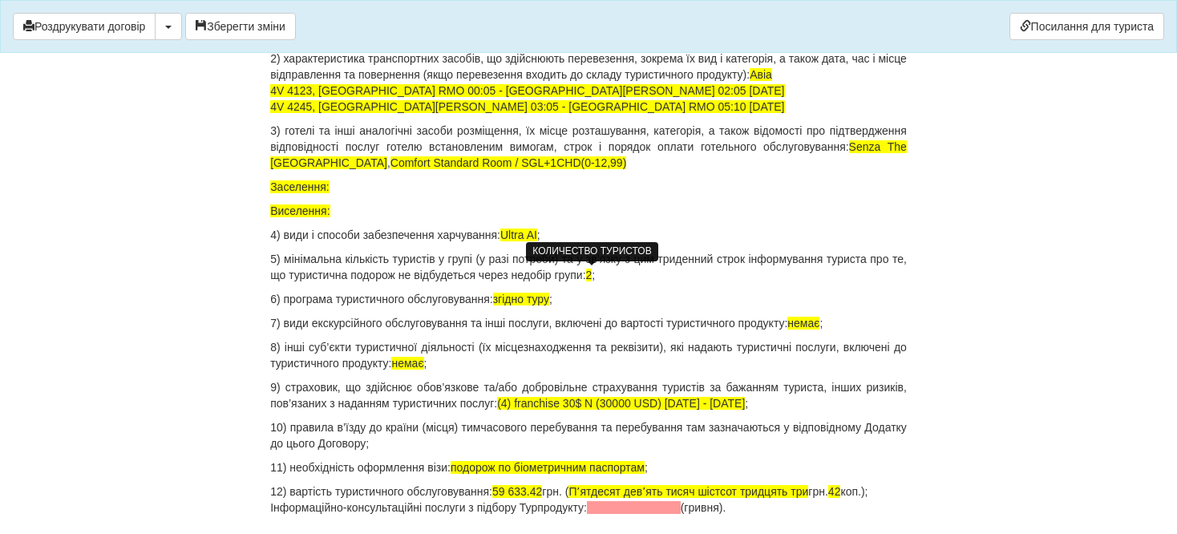
scroll to position [1827, 0]
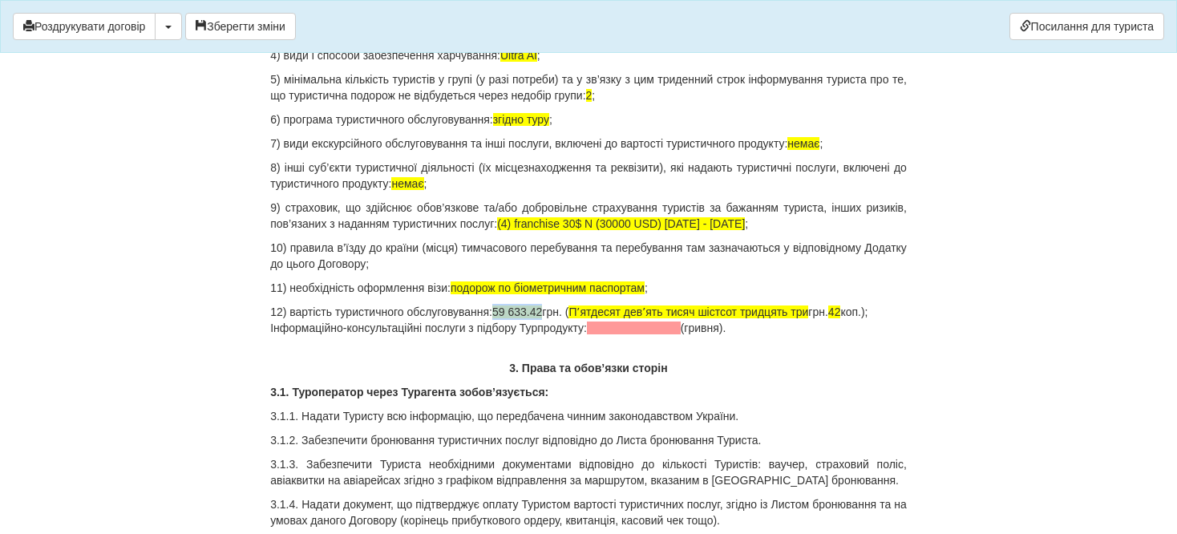
drag, startPoint x: 495, startPoint y: 308, endPoint x: 546, endPoint y: 315, distance: 51.8
click at [546, 315] on p "12) вартість туристичного обслуговування: 59 633.42 грн. ( Пʼятдесят девʼять ти…" at bounding box center [588, 320] width 636 height 32
click at [509, 313] on span "67500" at bounding box center [507, 311] width 31 height 13
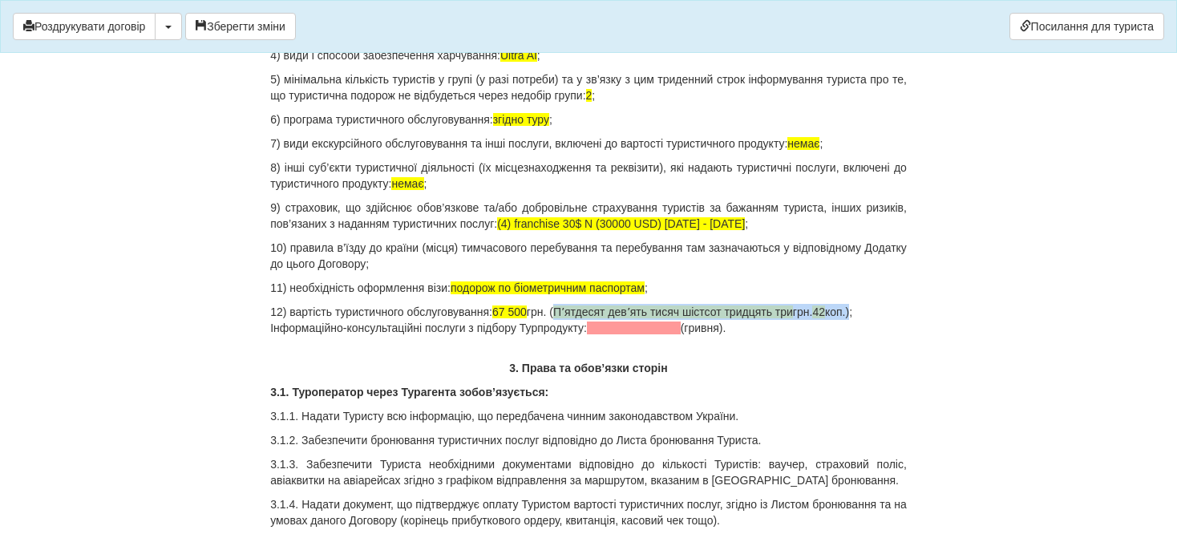
drag, startPoint x: 563, startPoint y: 307, endPoint x: 860, endPoint y: 317, distance: 297.5
click at [860, 317] on p "12) вартість туристичного обслуговування: 67 500 грн. ( Пʼятдесят девʼять тисяч…" at bounding box center [588, 320] width 636 height 32
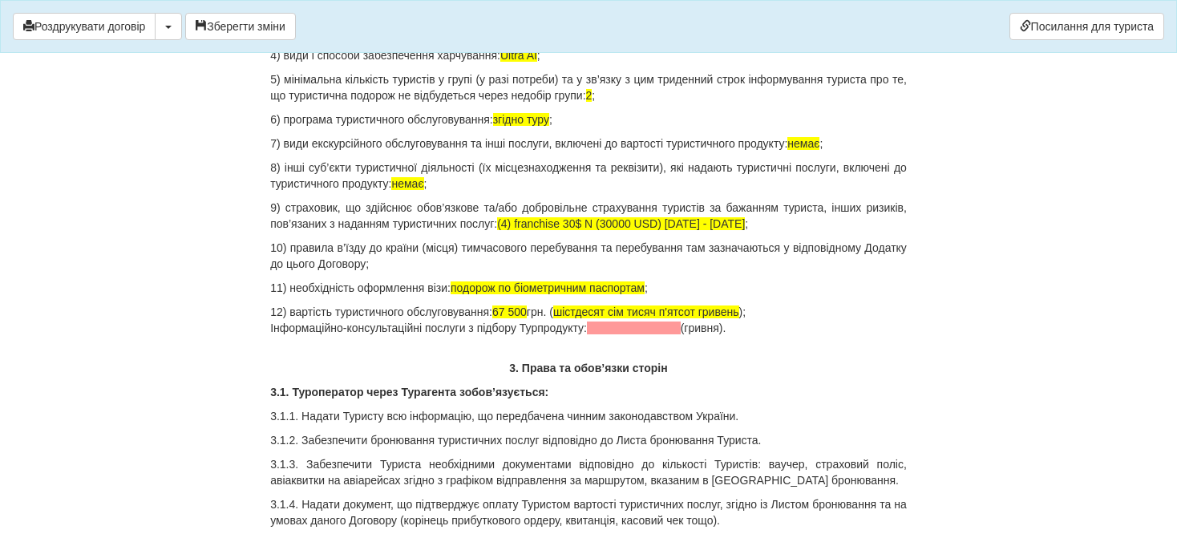
drag, startPoint x: 757, startPoint y: 328, endPoint x: 272, endPoint y: 333, distance: 484.9
click at [272, 333] on p "12) вартість туристичного обслуговування: 67 500 грн. ( шістдесят сім тисяч п'я…" at bounding box center [588, 320] width 636 height 32
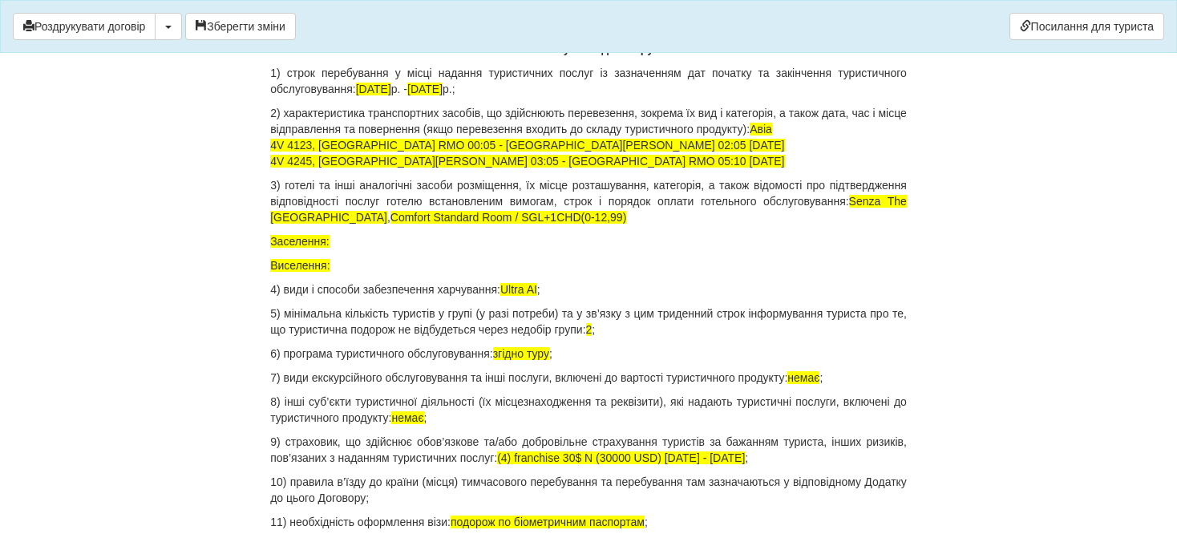
scroll to position [1507, 0]
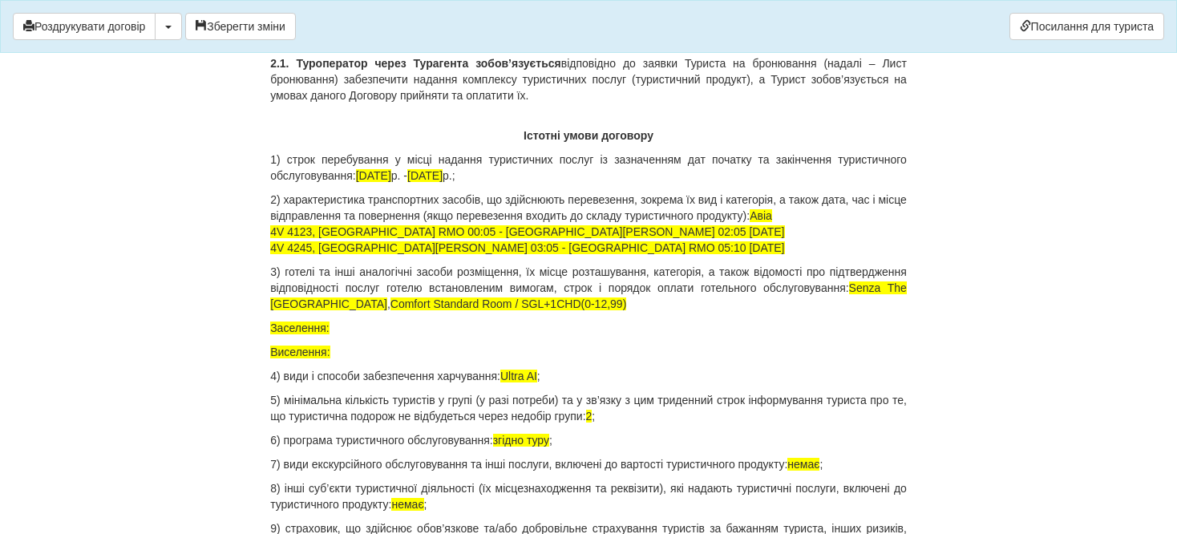
click at [329, 325] on span "Заселення:" at bounding box center [299, 327] width 59 height 13
click at [329, 353] on span "Виселення:" at bounding box center [299, 351] width 59 height 13
drag, startPoint x: 419, startPoint y: 353, endPoint x: 342, endPoint y: 355, distance: 77.0
click at [338, 353] on p "Виселення: 29.09 до 12:00" at bounding box center [588, 352] width 636 height 16
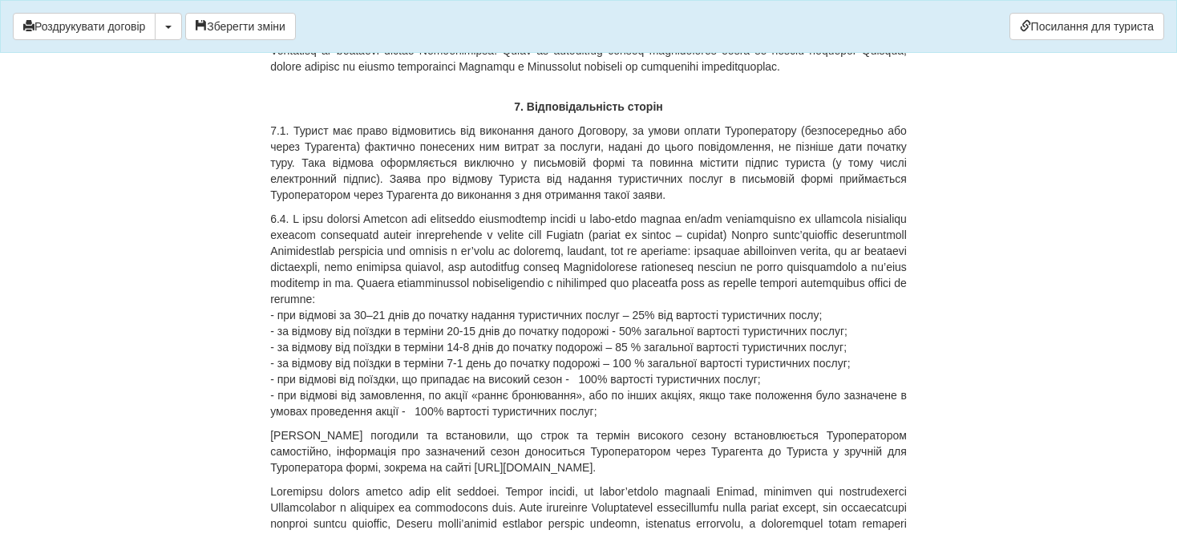
scroll to position [6396, 0]
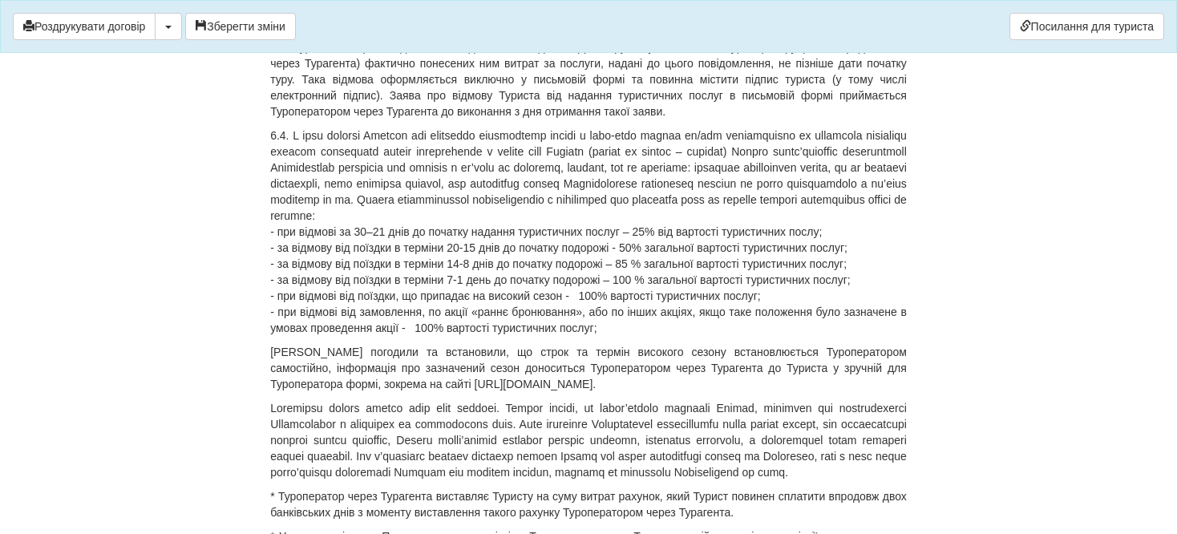
click at [361, 323] on p "- при відмові за 30–21 днів до початку надання туристичних послуг – 25% від вар…" at bounding box center [588, 231] width 636 height 208
click at [623, 336] on p "- при відмові за 50–31 днів до початку надання туристичних послуг – 35% від вар…" at bounding box center [588, 231] width 636 height 208
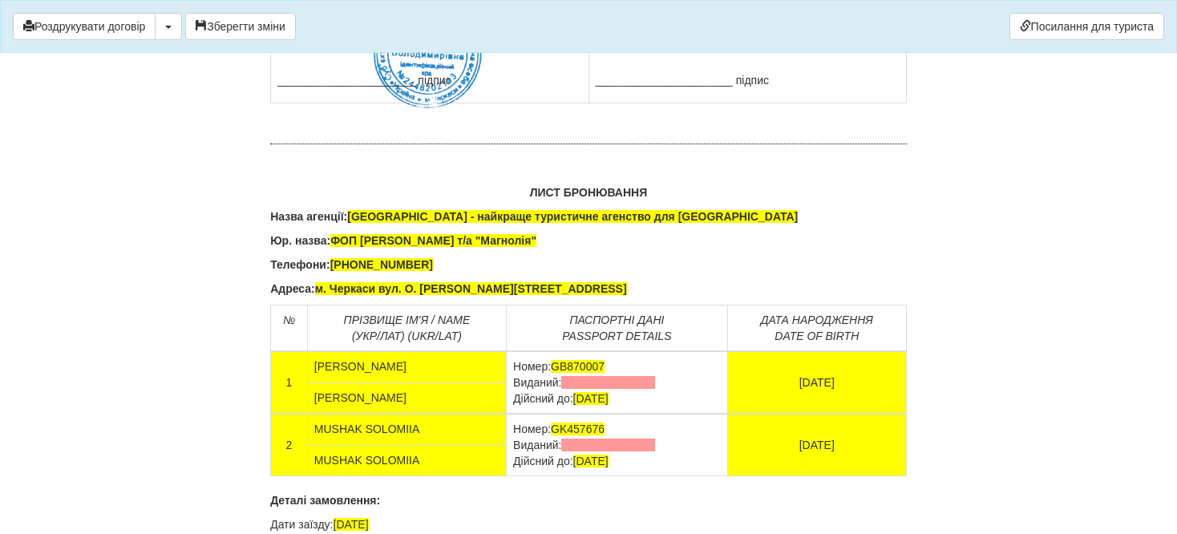
scroll to position [10083, 0]
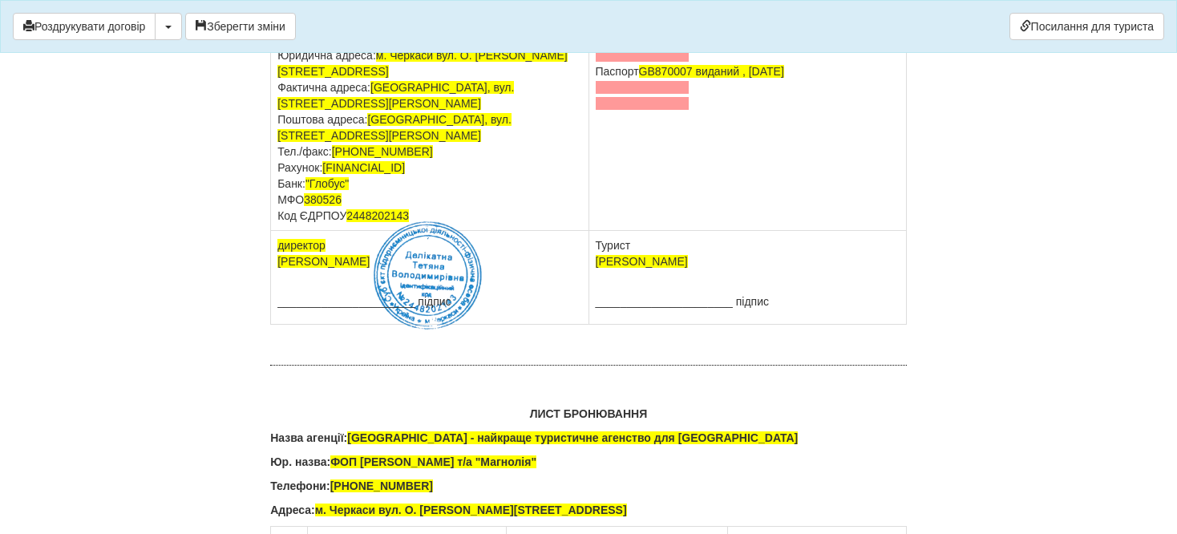
click at [648, 62] on span at bounding box center [642, 55] width 94 height 13
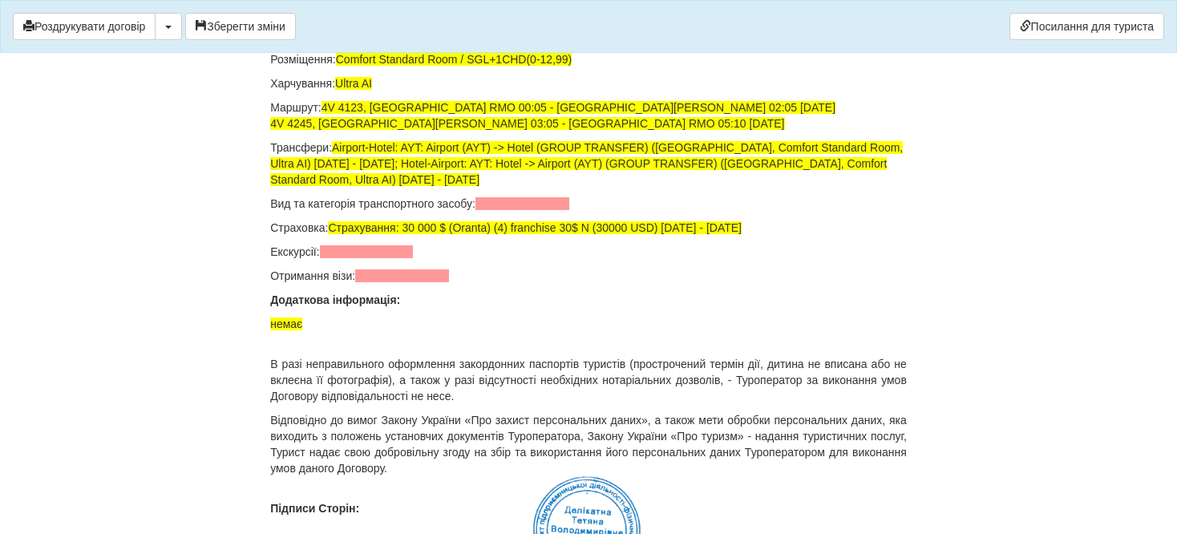
scroll to position [10884, 0]
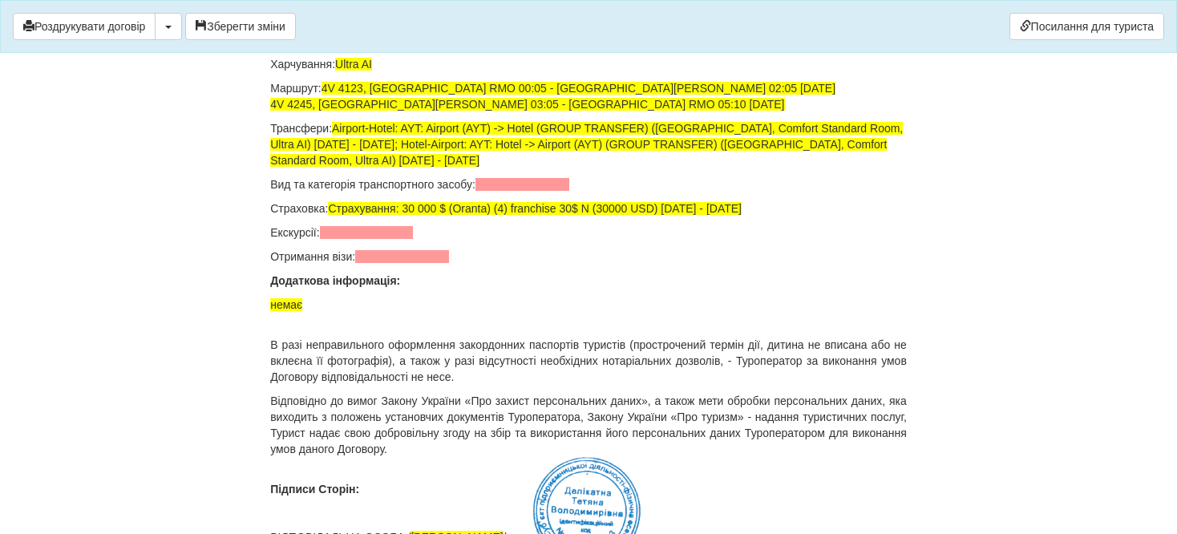
click at [542, 192] on p "Вид та категорія транспортного засобу:" at bounding box center [588, 184] width 636 height 16
click at [535, 191] on span at bounding box center [522, 184] width 94 height 13
drag, startPoint x: 496, startPoint y: 300, endPoint x: 333, endPoint y: 307, distance: 163.7
click at [333, 216] on p "Страховка: Страхування: 30 000 $ (Oranta) (4) franchise 30$ N (30000 USD) 22.09…" at bounding box center [588, 208] width 636 height 16
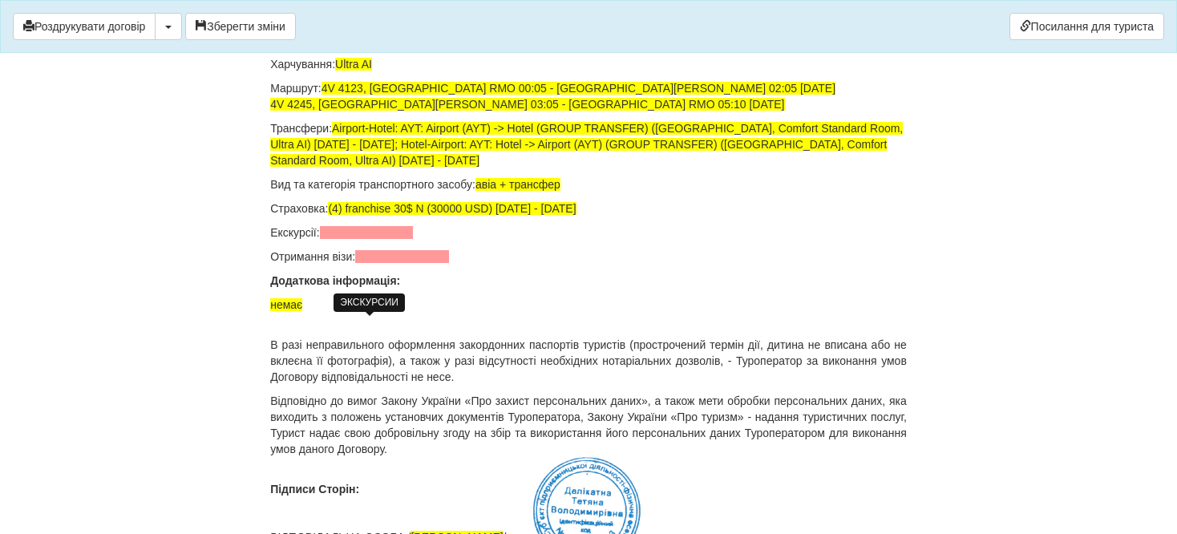
click at [364, 239] on span at bounding box center [367, 232] width 94 height 13
click at [375, 263] on span at bounding box center [402, 256] width 94 height 13
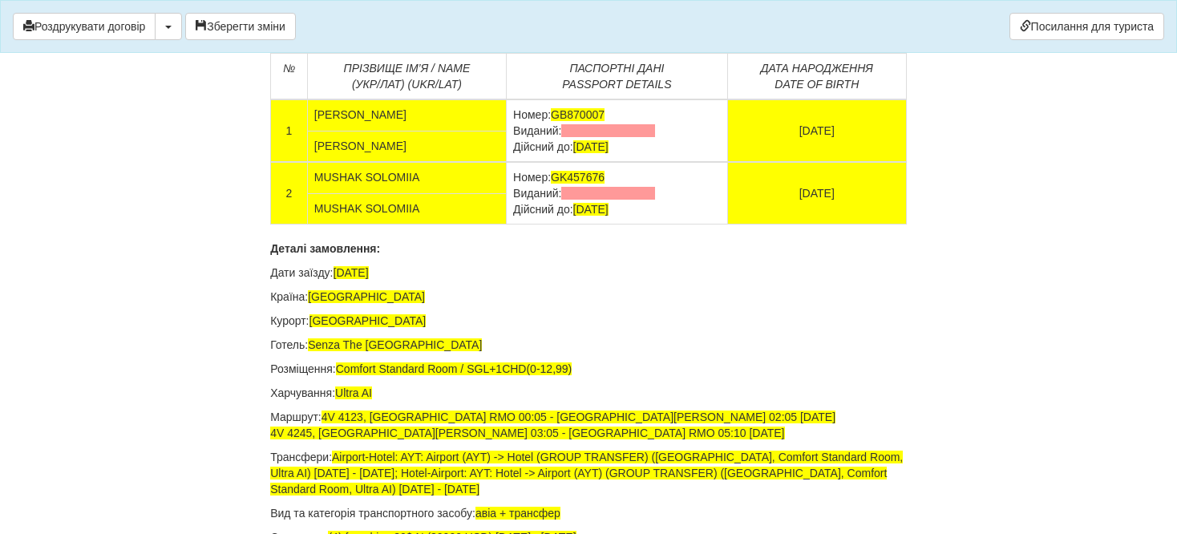
scroll to position [10395, 0]
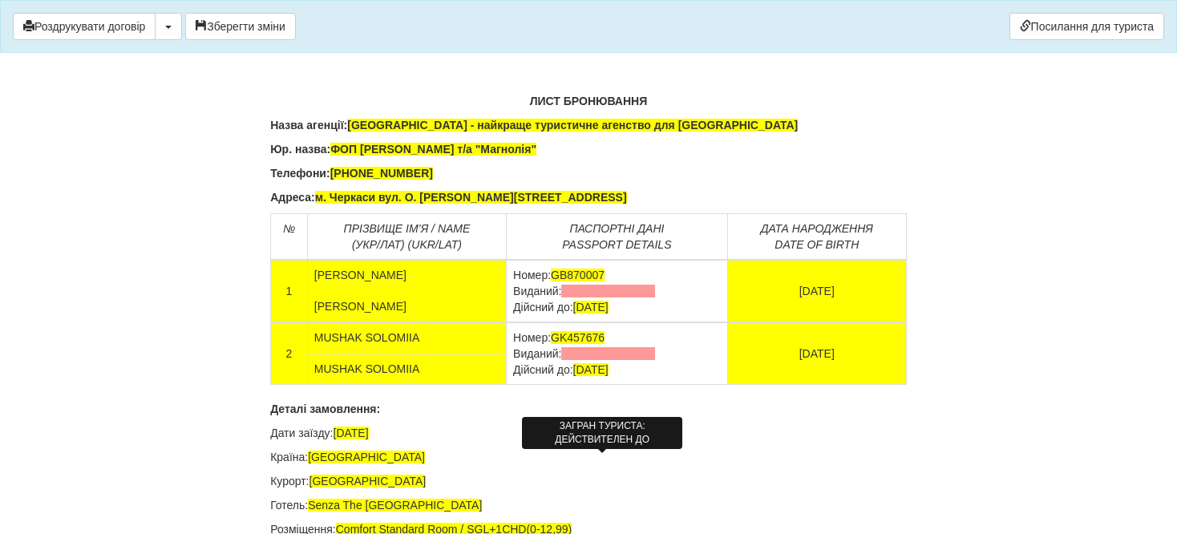
drag, startPoint x: 640, startPoint y: 463, endPoint x: 576, endPoint y: 465, distance: 64.1
click at [576, 385] on td "Номер: GK457676 Виданий: Дійсний до: 01.01.2028" at bounding box center [617, 353] width 221 height 63
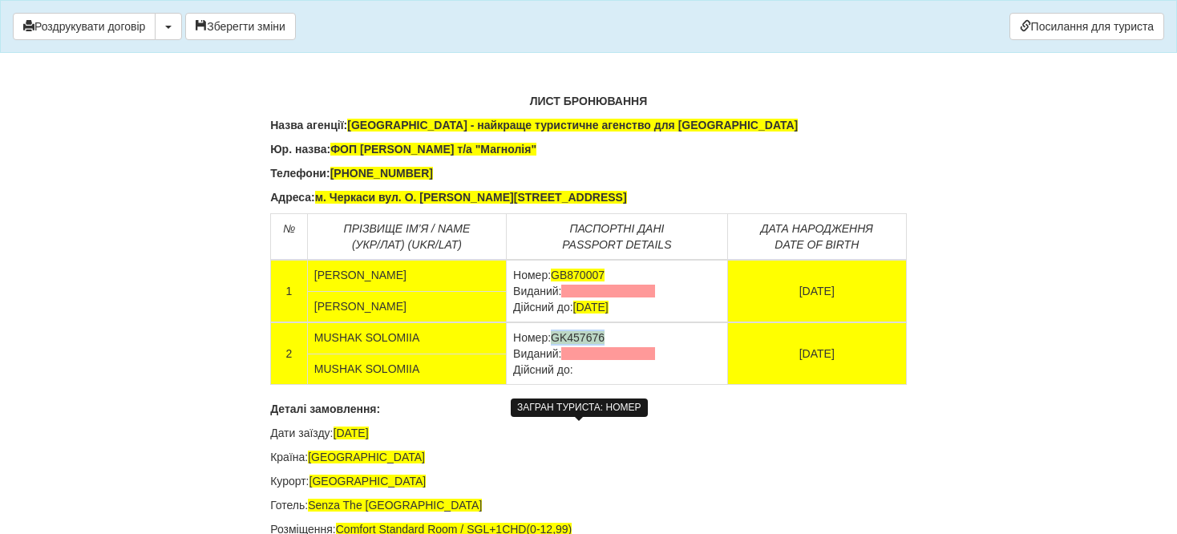
drag, startPoint x: 606, startPoint y: 427, endPoint x: 555, endPoint y: 426, distance: 50.5
click at [555, 385] on td "Номер: GK457676 Виданий: Дійсний до:" at bounding box center [617, 353] width 221 height 63
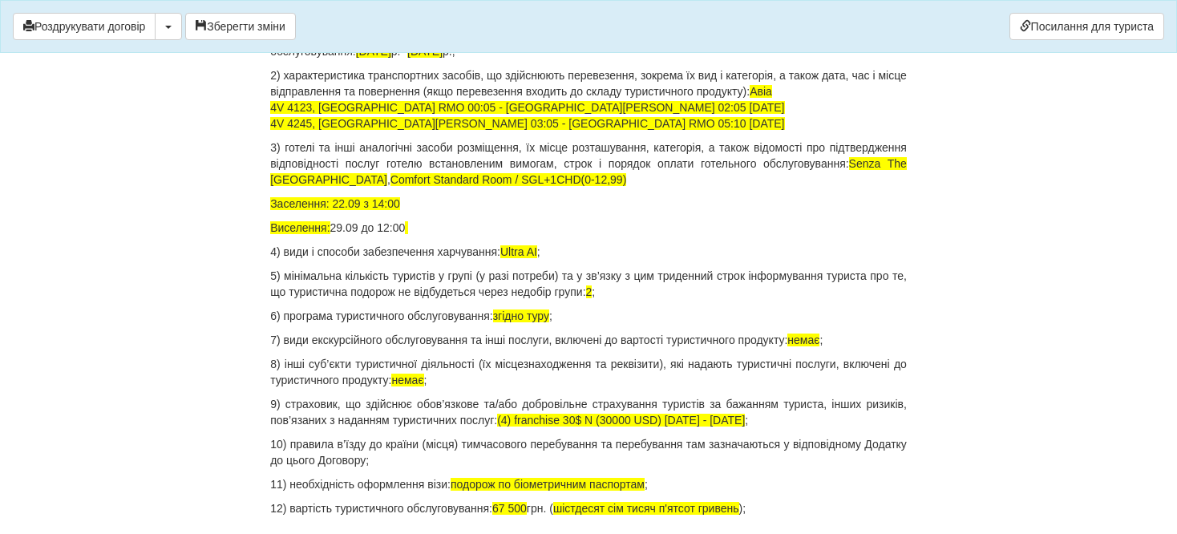
scroll to position [1659, 0]
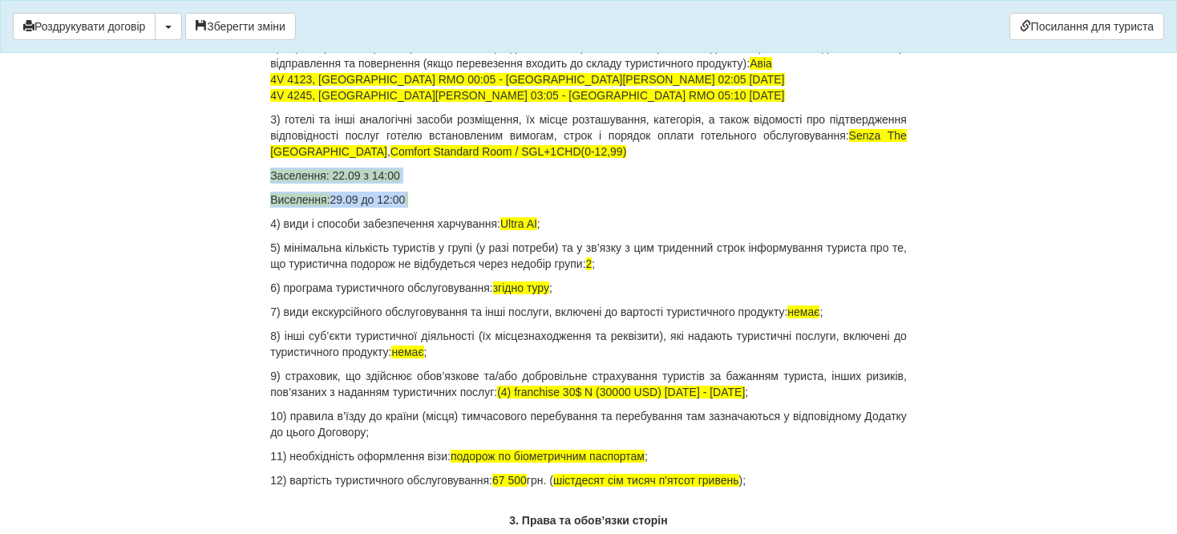
drag, startPoint x: 426, startPoint y: 199, endPoint x: 268, endPoint y: 169, distance: 160.7
copy div "Заселення: 22.09 з 14:00 Виселення: 29.09 до 12:00"
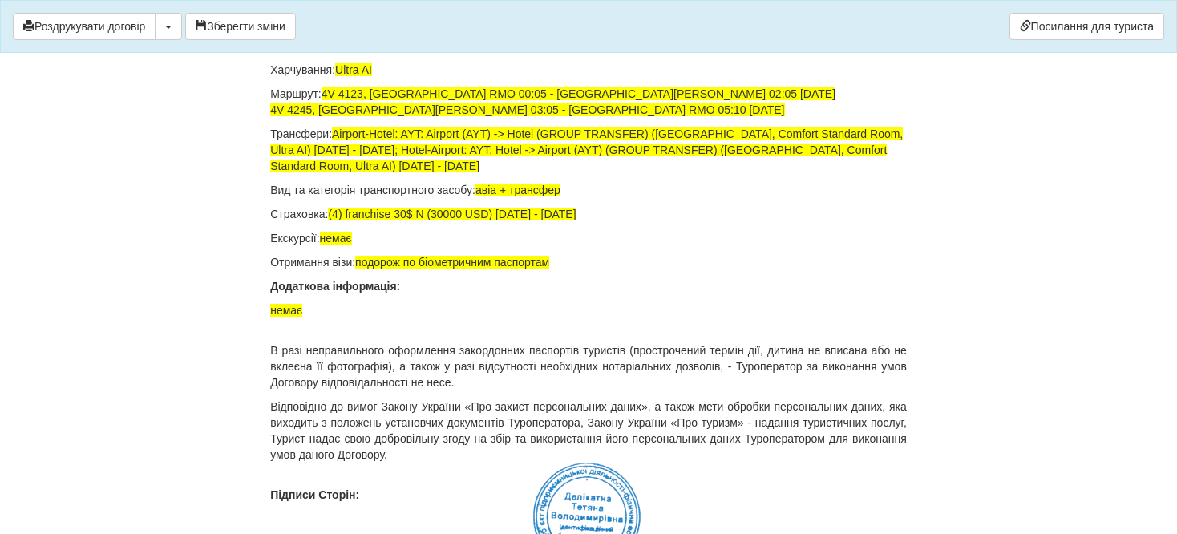
scroll to position [10796, 0]
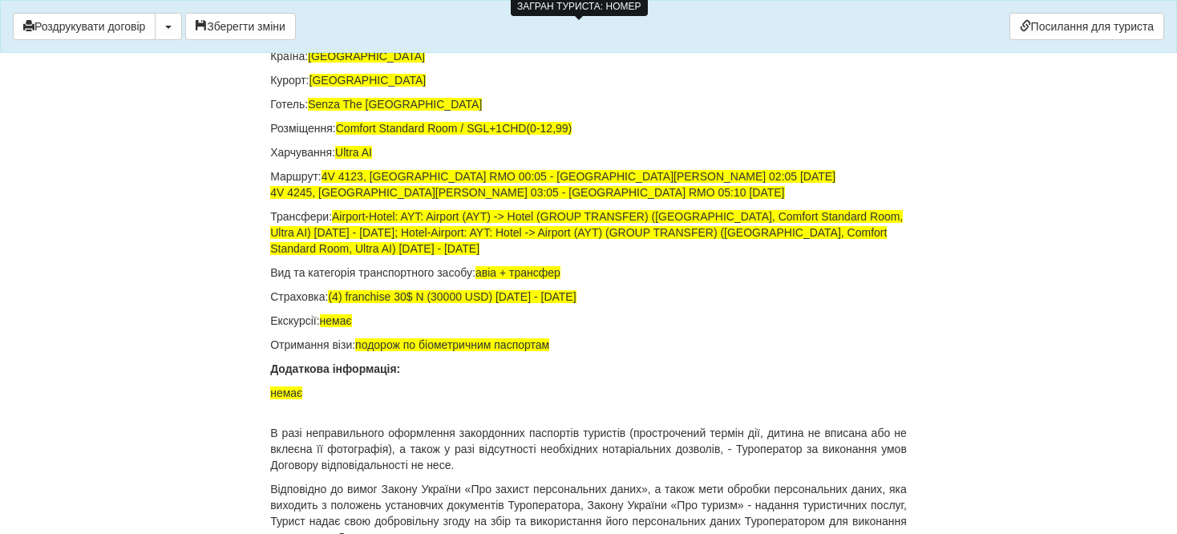
click at [576, 136] on p "Розміщення: Comfort Standard Room / SGL+1CHD(0-12,99)" at bounding box center [588, 128] width 636 height 16
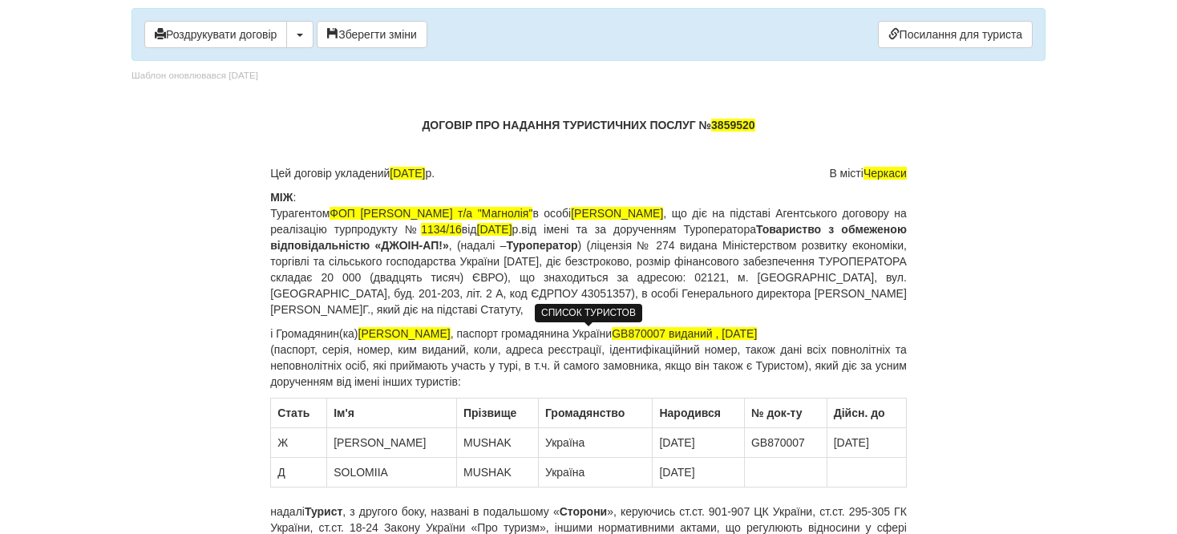
scroll to position [0, 0]
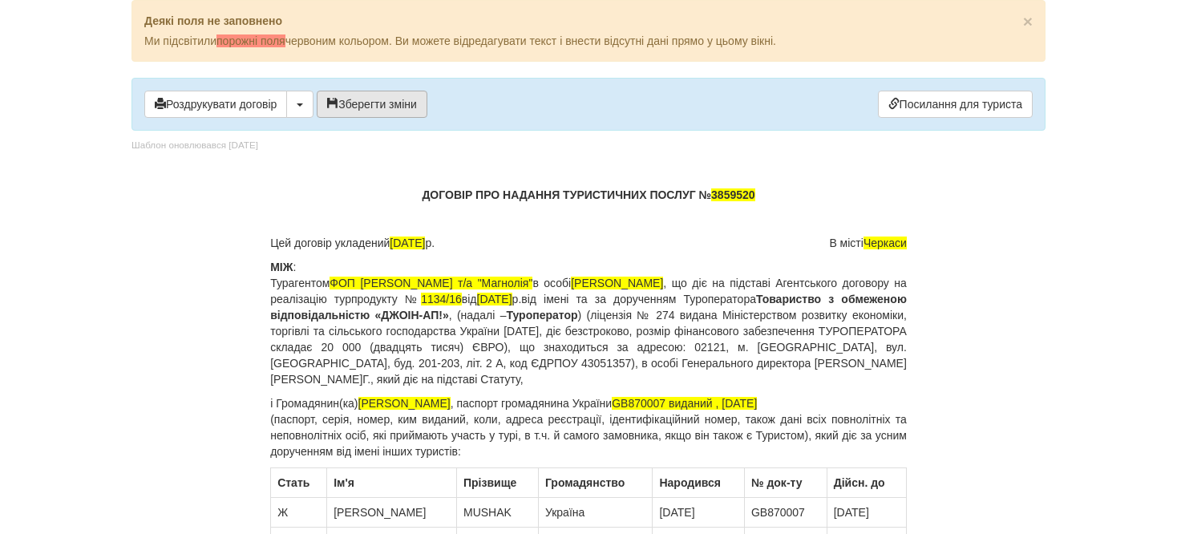
click at [341, 111] on button "Зберегти зміни" at bounding box center [372, 104] width 111 height 27
click at [291, 109] on button "button" at bounding box center [299, 104] width 27 height 27
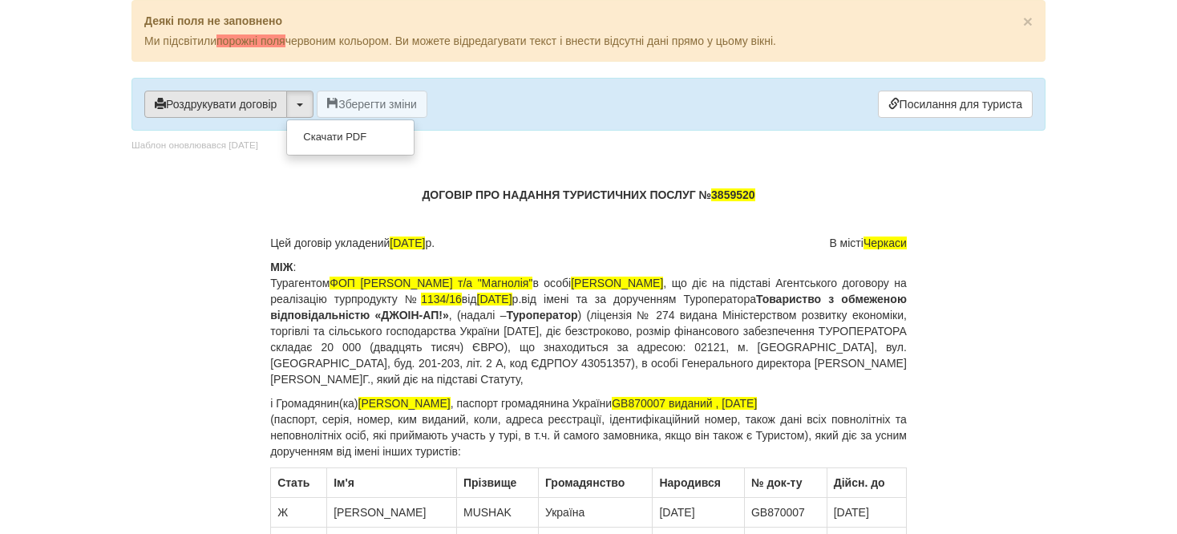
click at [240, 109] on button "Роздрукувати договір" at bounding box center [215, 104] width 143 height 27
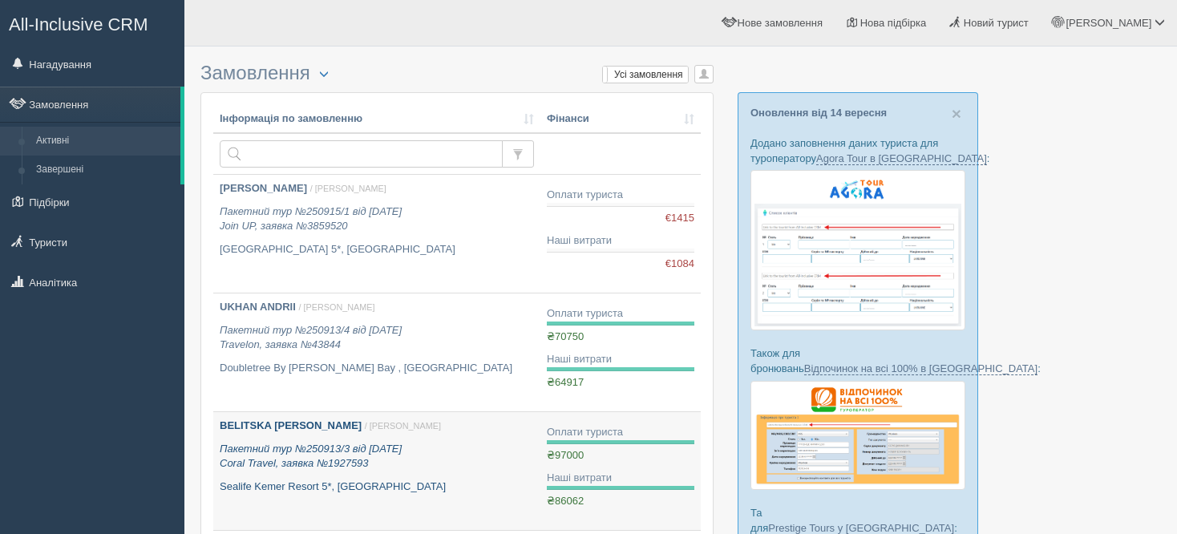
click at [470, 467] on p "Пакетний тур №250913/3 від 13.09.2025 Coral Travel, заявка №1927593" at bounding box center [377, 457] width 314 height 30
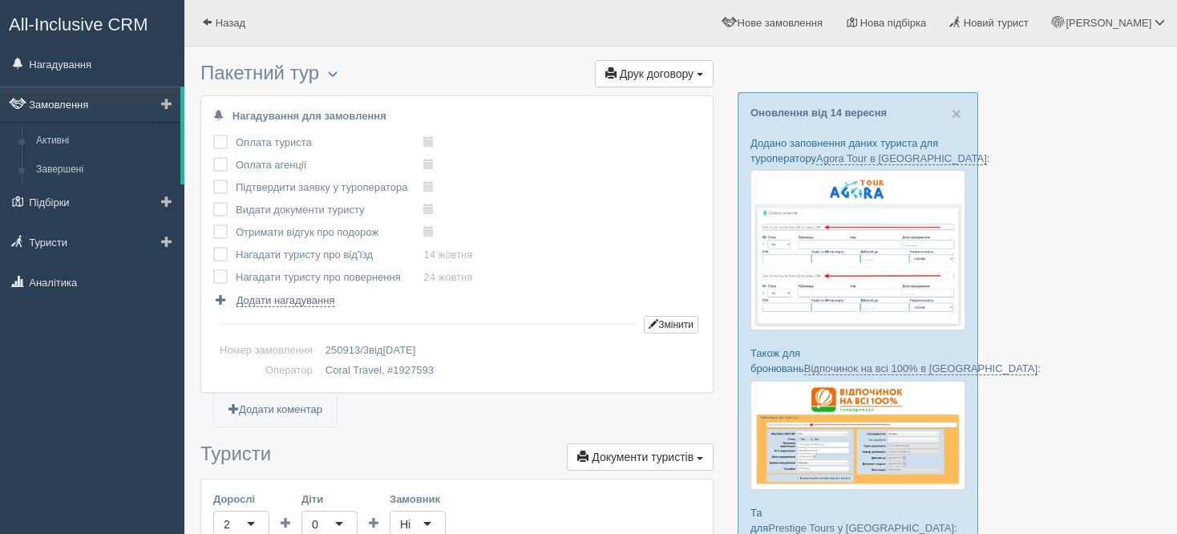
click at [122, 99] on link "Замовлення" at bounding box center [90, 104] width 180 height 35
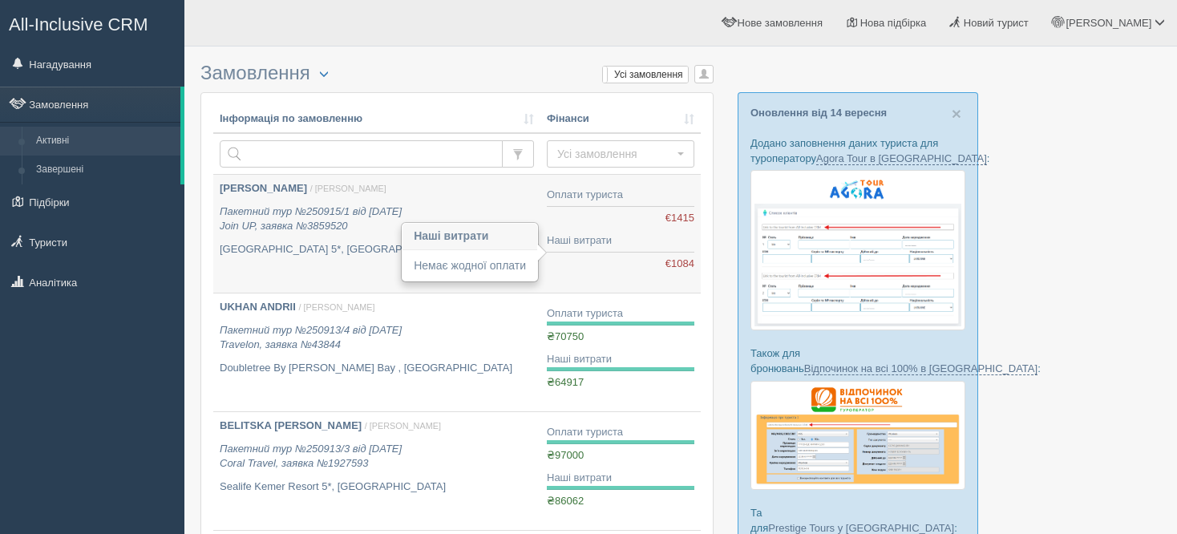
click at [570, 264] on div "€0,00 €1084" at bounding box center [620, 263] width 147 height 15
click at [348, 229] on p "Пакетний тур №250915/1 від [DATE] Join UP, заявка №3859520" at bounding box center [377, 219] width 314 height 30
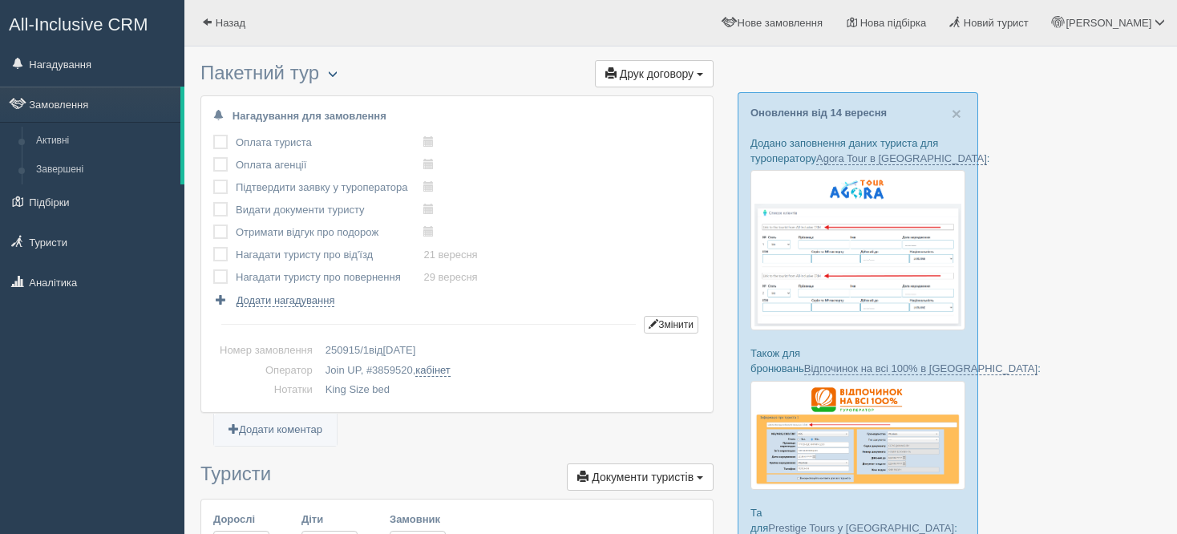
click at [343, 75] on button "button" at bounding box center [332, 74] width 27 height 19
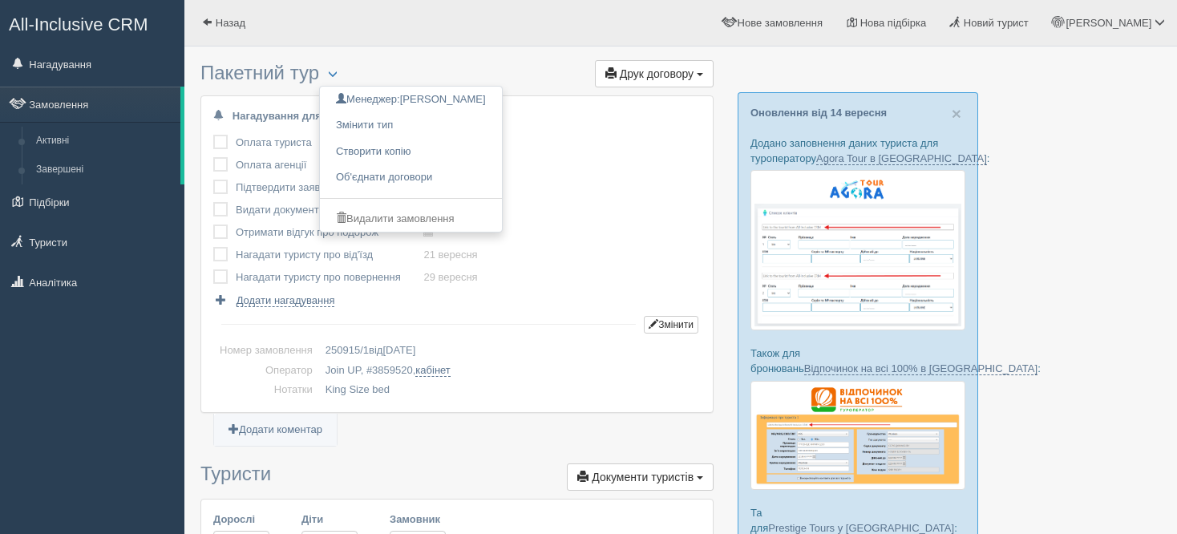
click at [563, 53] on div at bounding box center [680, 31] width 960 height 46
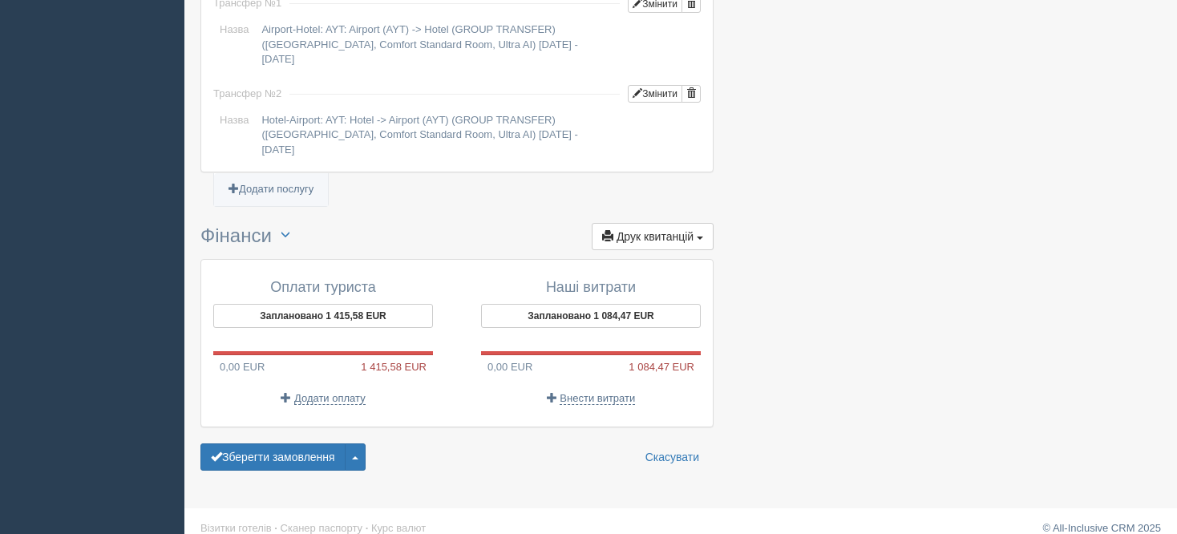
scroll to position [1391, 0]
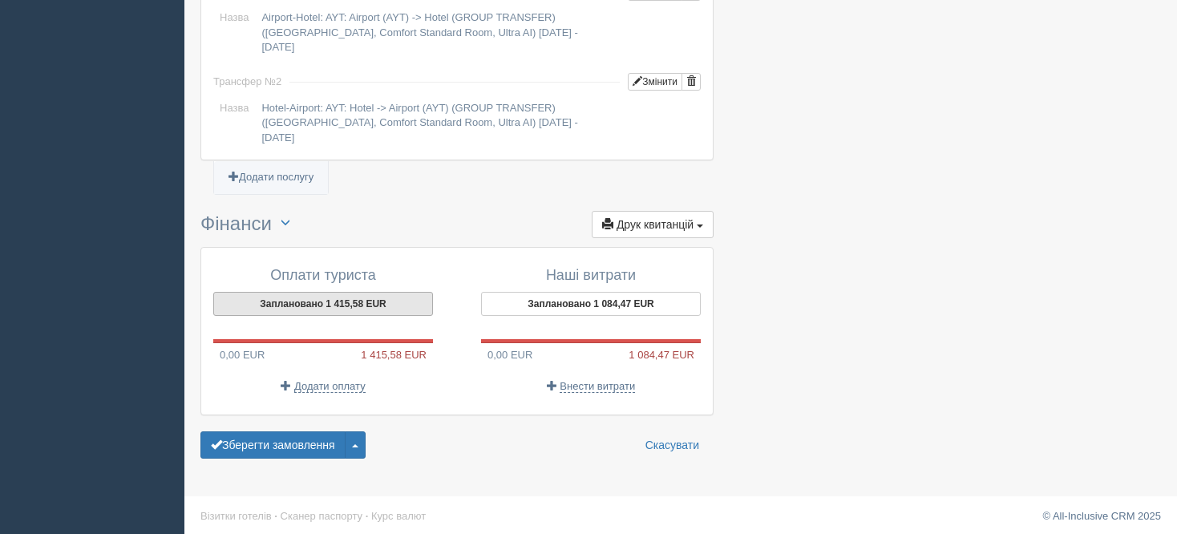
click at [366, 309] on button "Заплановано 1 415,58 EUR" at bounding box center [323, 304] width 220 height 24
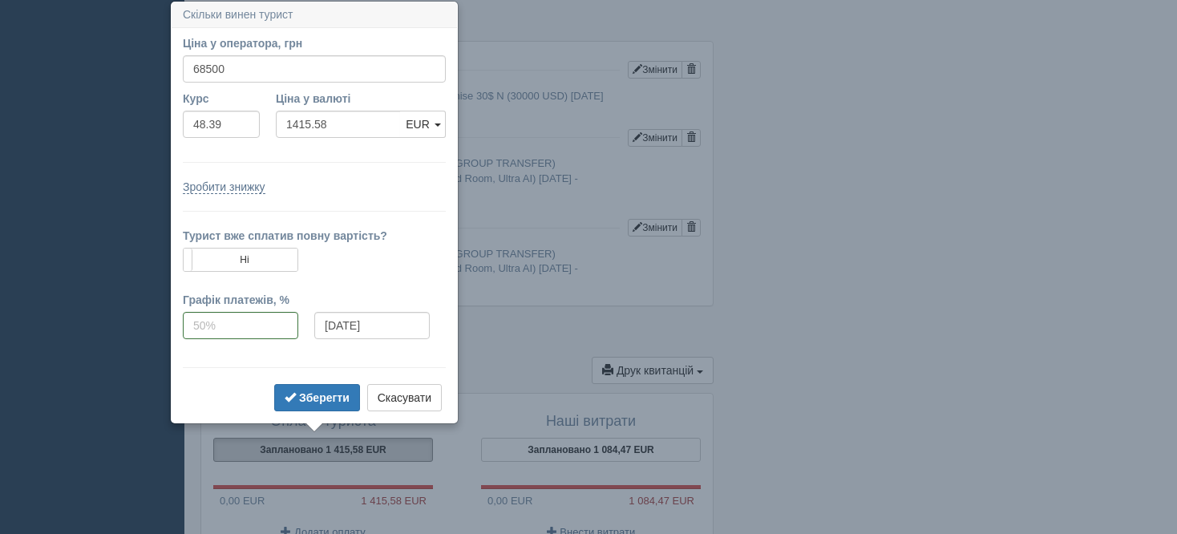
scroll to position [1245, 0]
click at [206, 74] on input "68500" at bounding box center [314, 68] width 263 height 27
type input "67500"
type input "1394.92"
click at [309, 391] on b "Зберегти" at bounding box center [324, 397] width 50 height 13
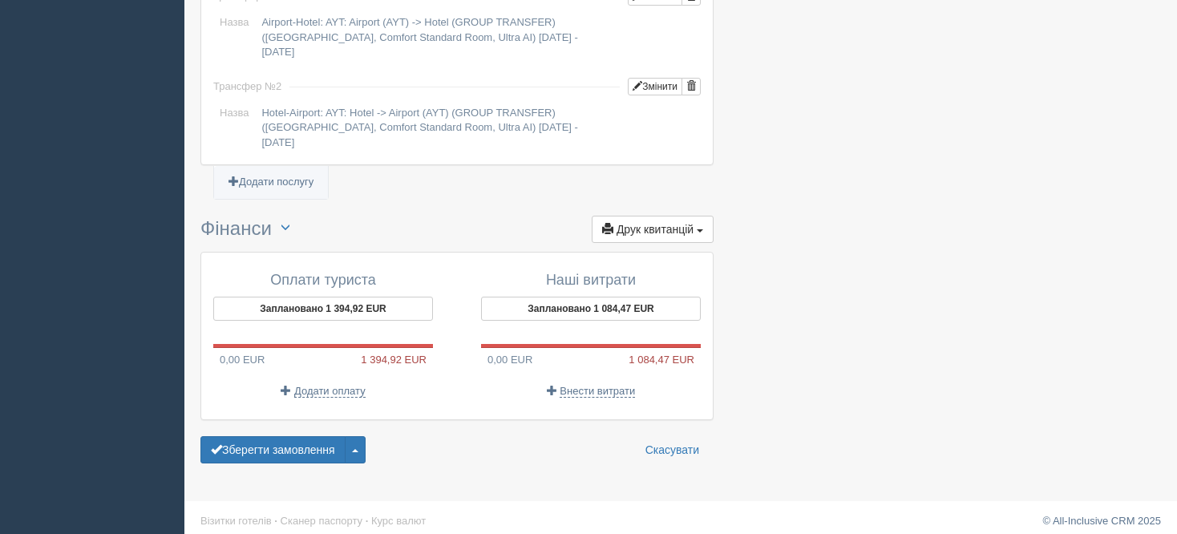
scroll to position [1391, 0]
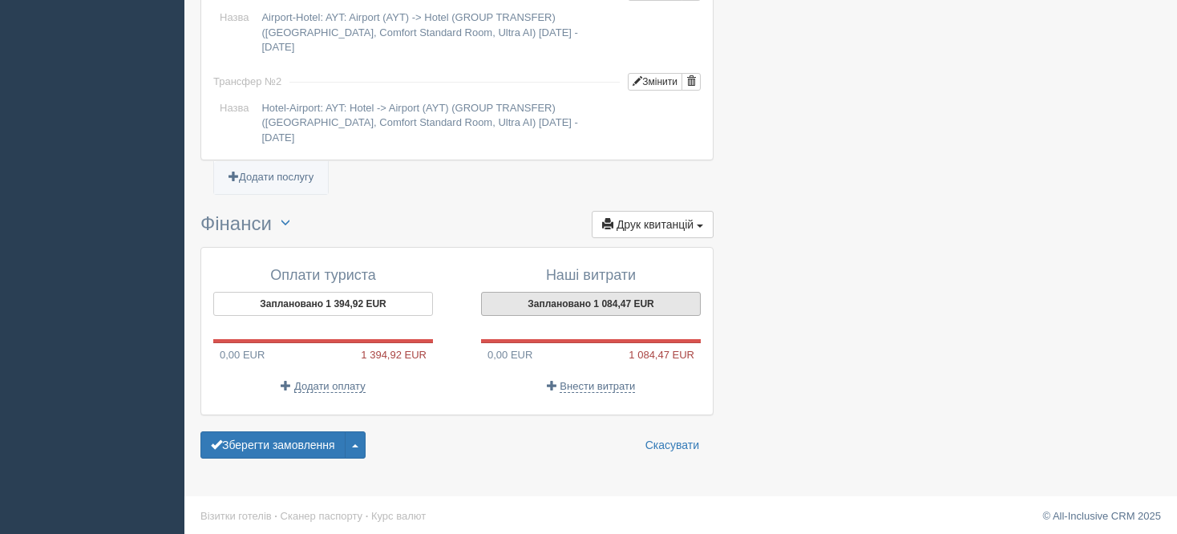
click at [512, 300] on button "Заплановано 1 084,47 EUR" at bounding box center [591, 304] width 220 height 24
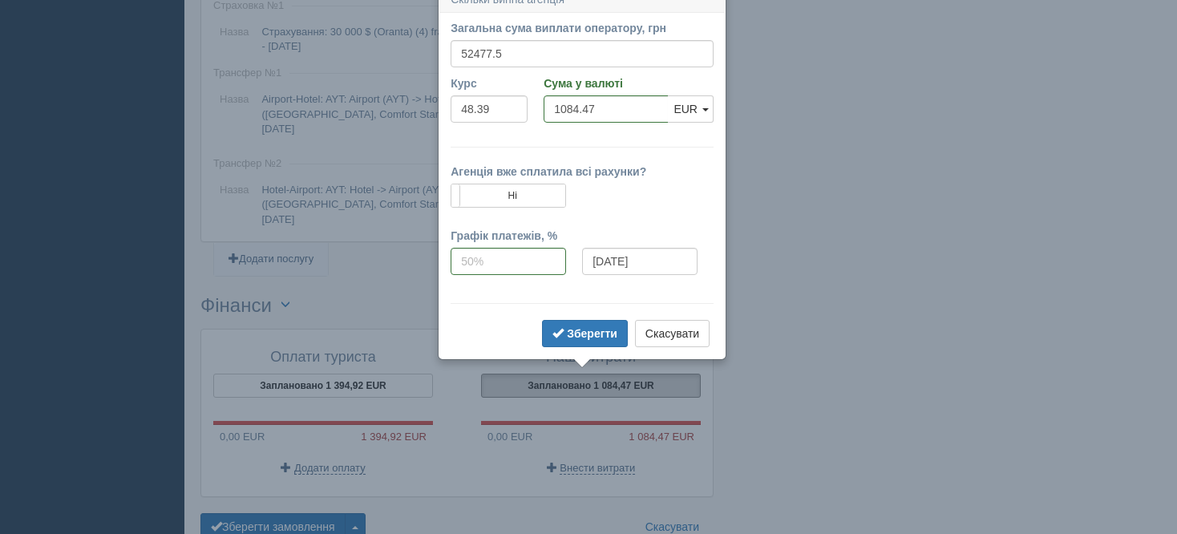
scroll to position [1295, 0]
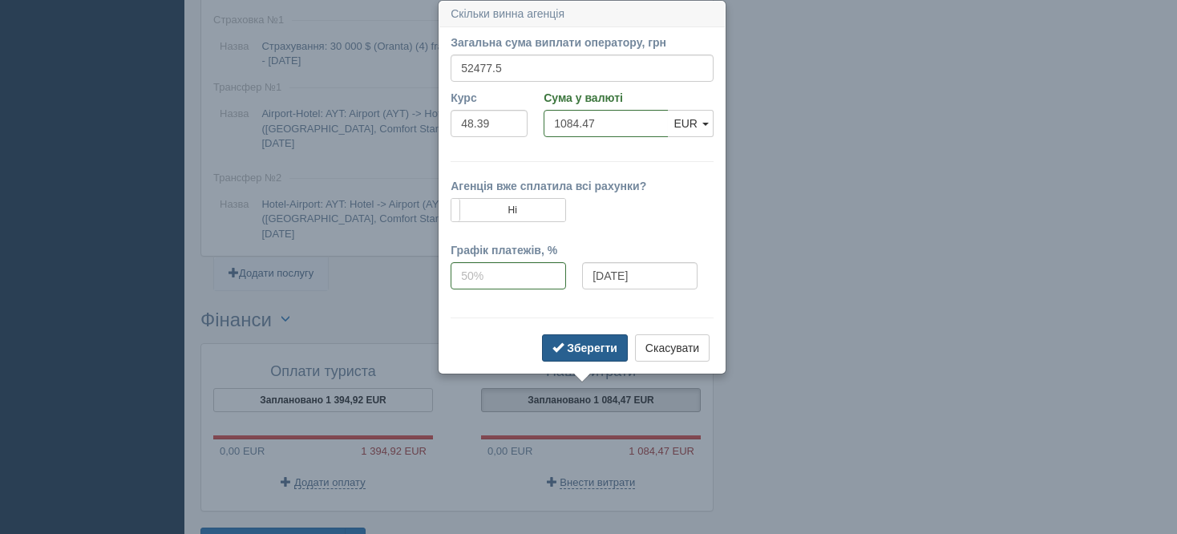
click at [595, 353] on button "Зберегти" at bounding box center [585, 347] width 86 height 27
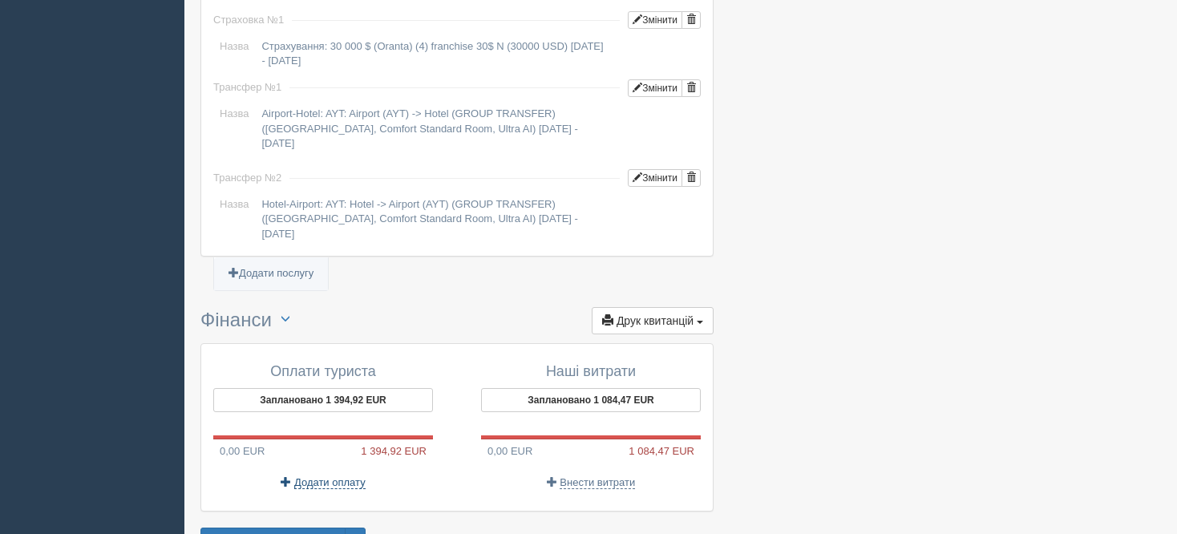
click at [342, 476] on span "Додати оплату" at bounding box center [329, 482] width 71 height 13
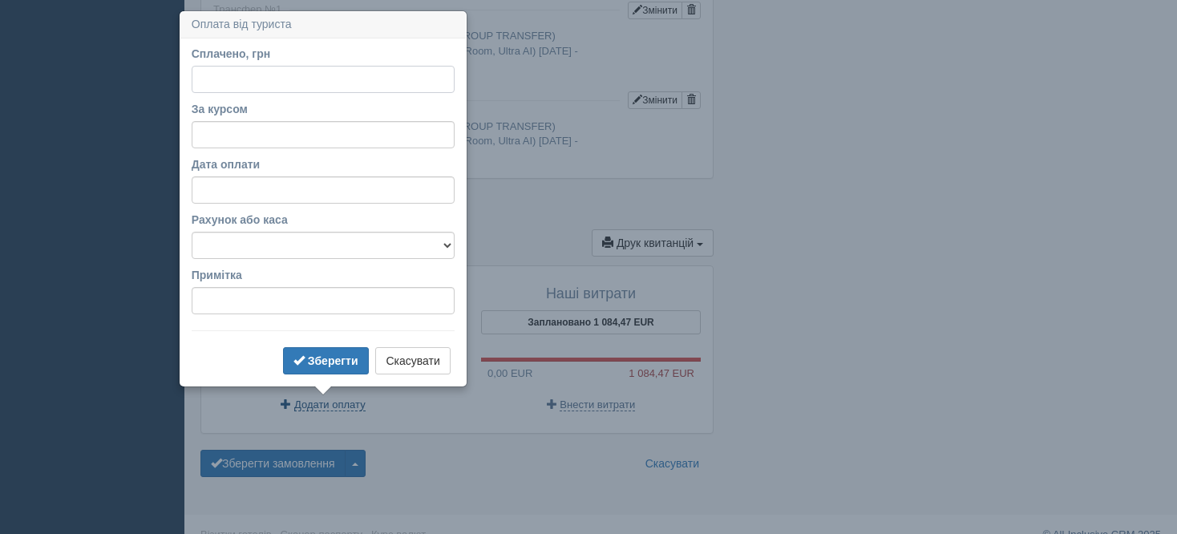
scroll to position [1383, 0]
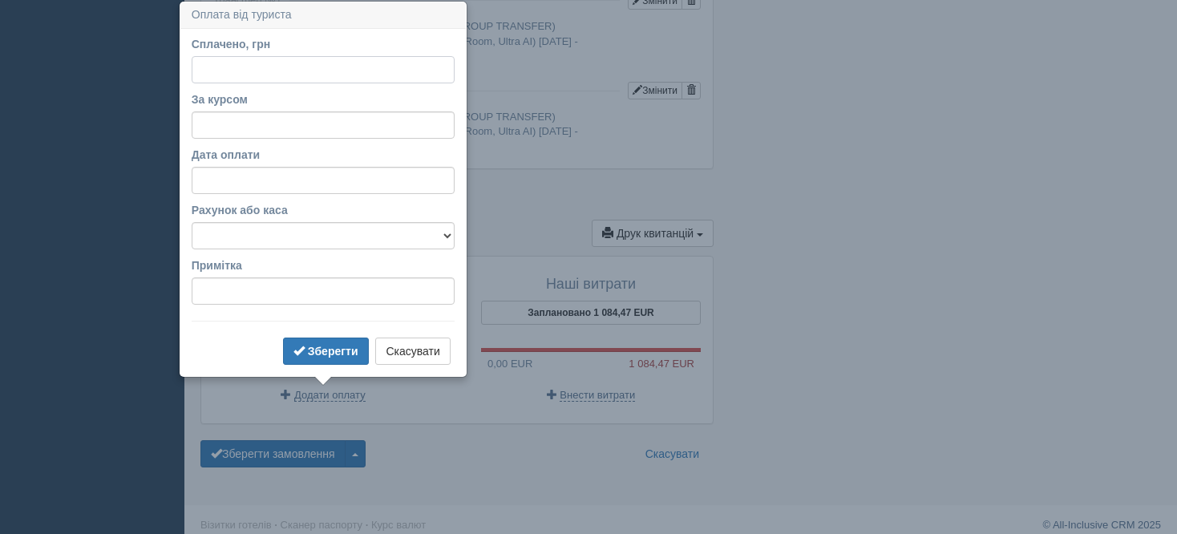
click at [257, 66] on input "Сплачено, грн" at bounding box center [323, 69] width 263 height 27
click at [414, 357] on button "Скасувати" at bounding box center [412, 350] width 75 height 27
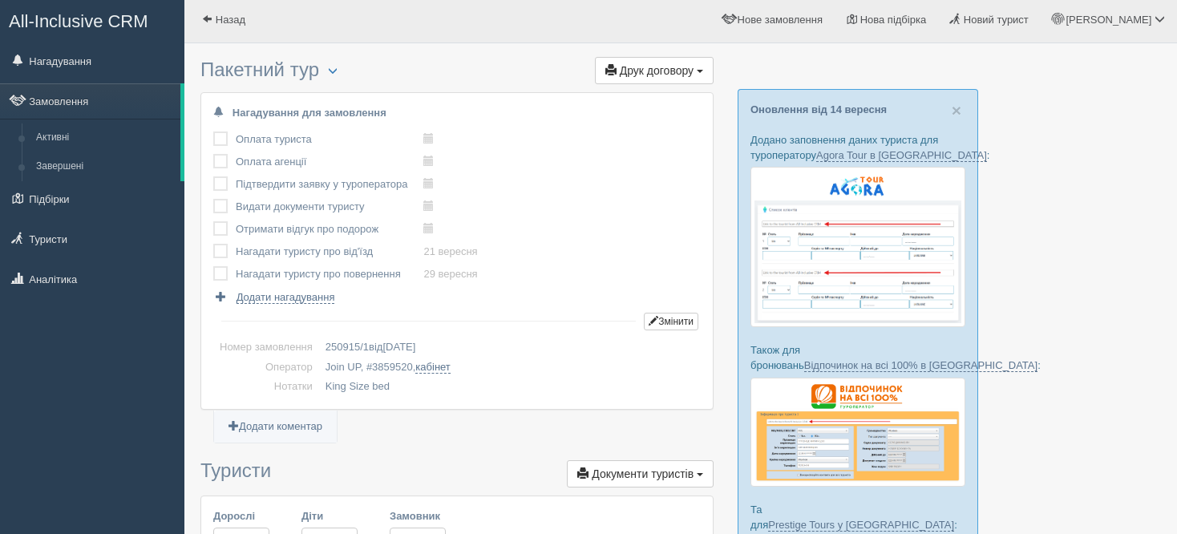
scroll to position [0, 0]
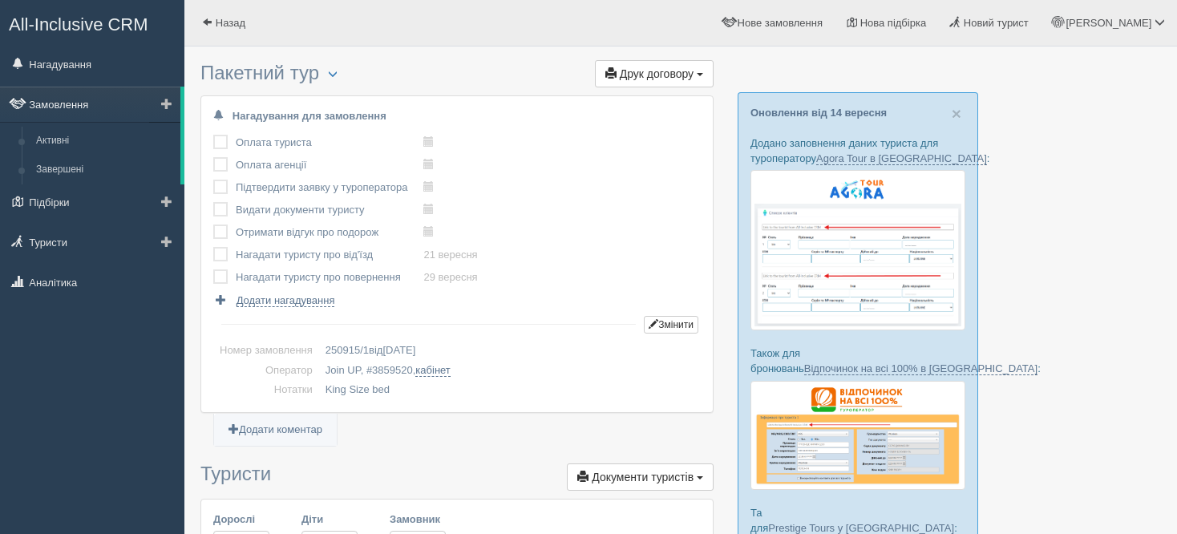
click at [118, 111] on link "Замовлення" at bounding box center [90, 104] width 180 height 35
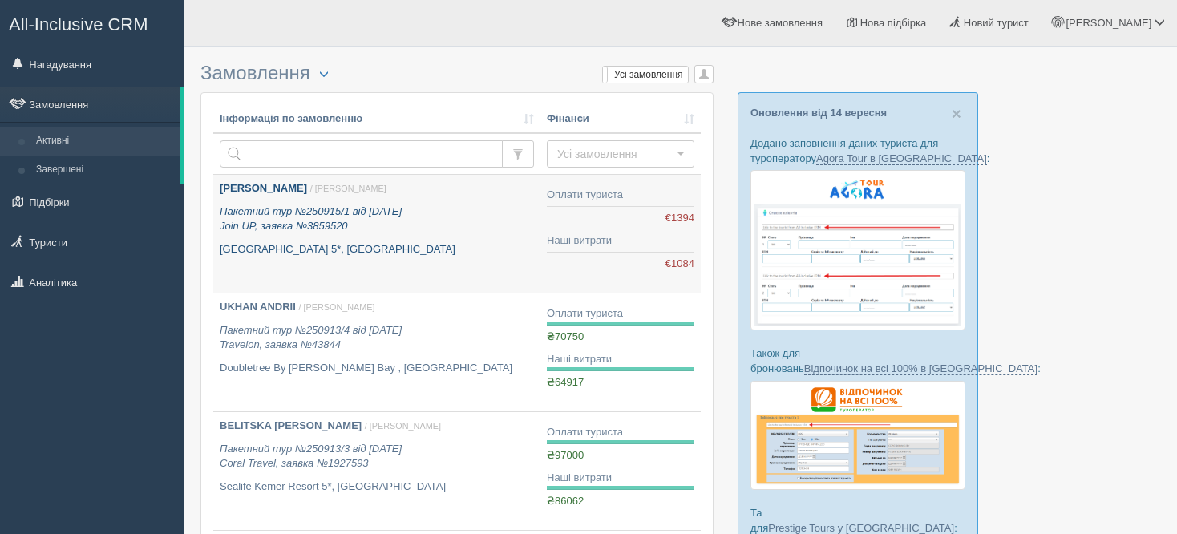
click at [296, 212] on icon "Пакетний тур №250915/1 від [DATE] Join UP, заявка №3859520" at bounding box center [311, 218] width 182 height 27
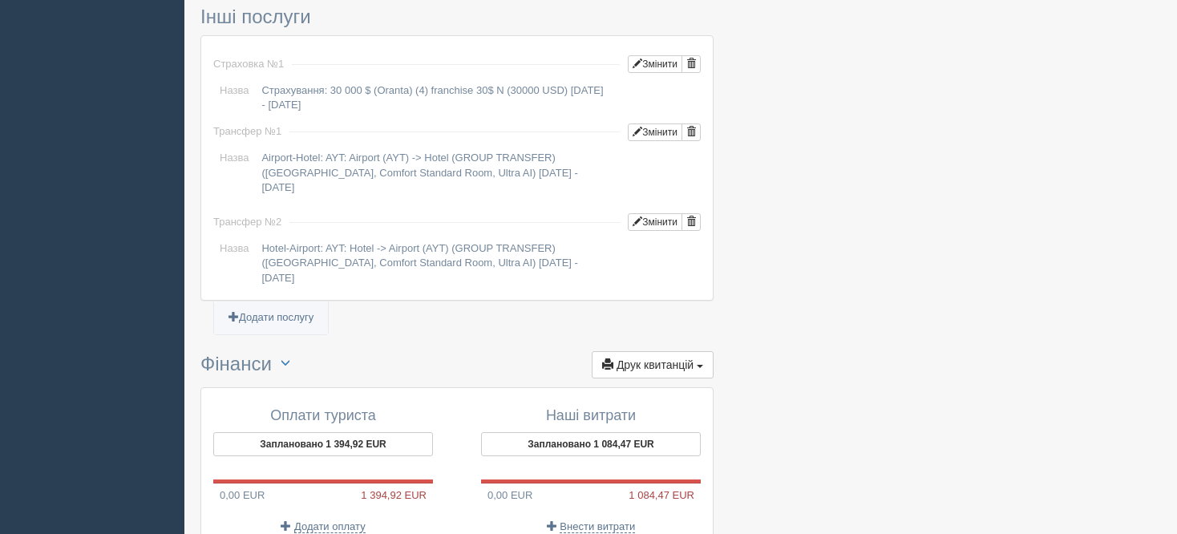
scroll to position [1391, 0]
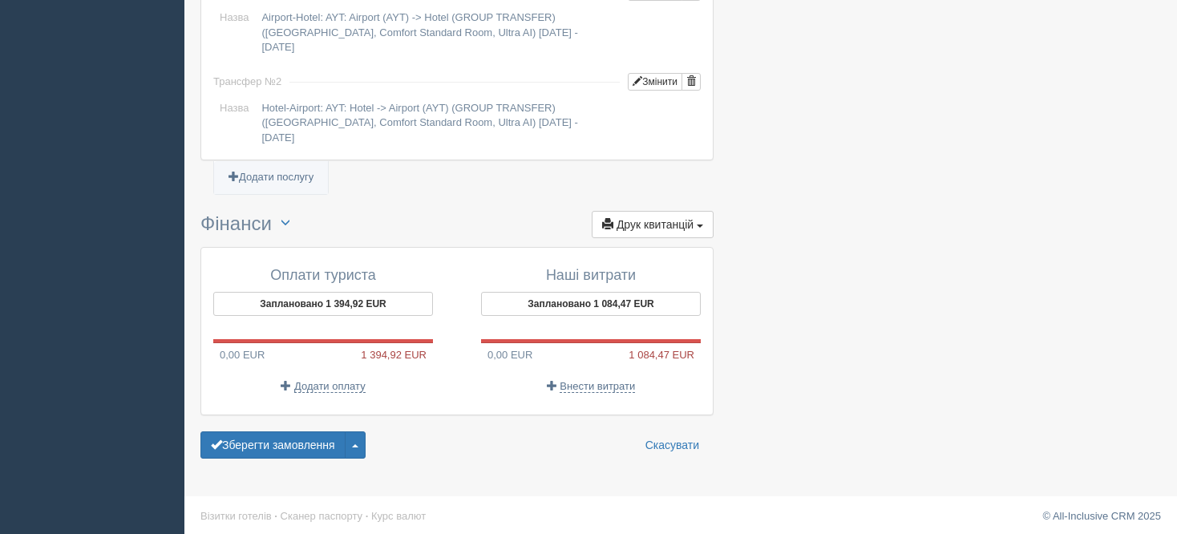
click at [316, 387] on p "Додати оплату" at bounding box center [323, 385] width 220 height 15
click at [322, 382] on span "Додати оплату" at bounding box center [329, 386] width 71 height 13
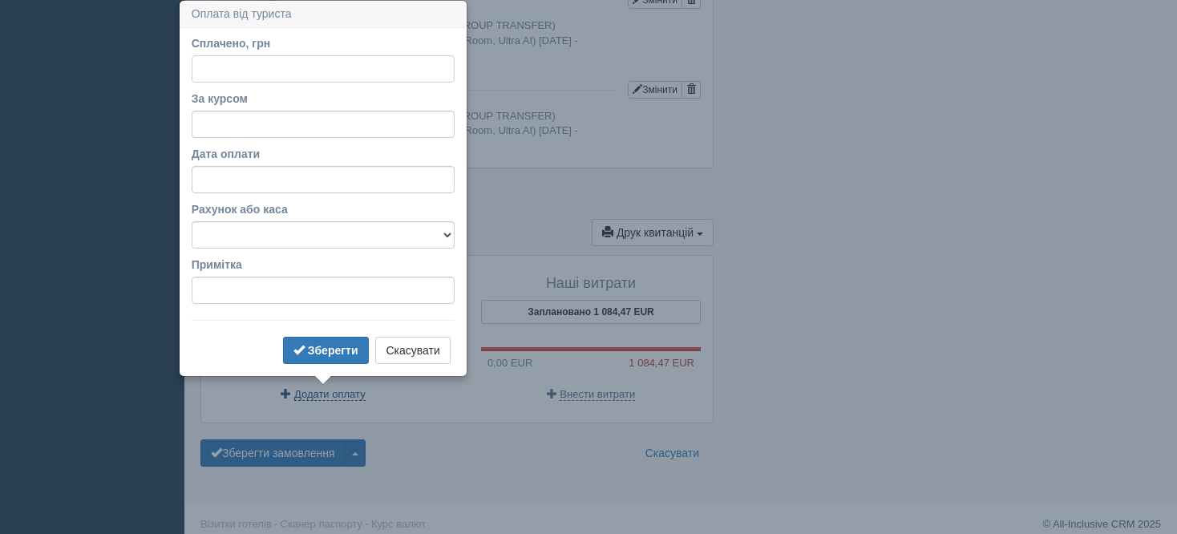
scroll to position [1383, 0]
type input "49000"
click at [248, 120] on input "За курсом" at bounding box center [323, 124] width 263 height 27
type input "48"
click at [322, 338] on button "Зберегти" at bounding box center [326, 350] width 86 height 27
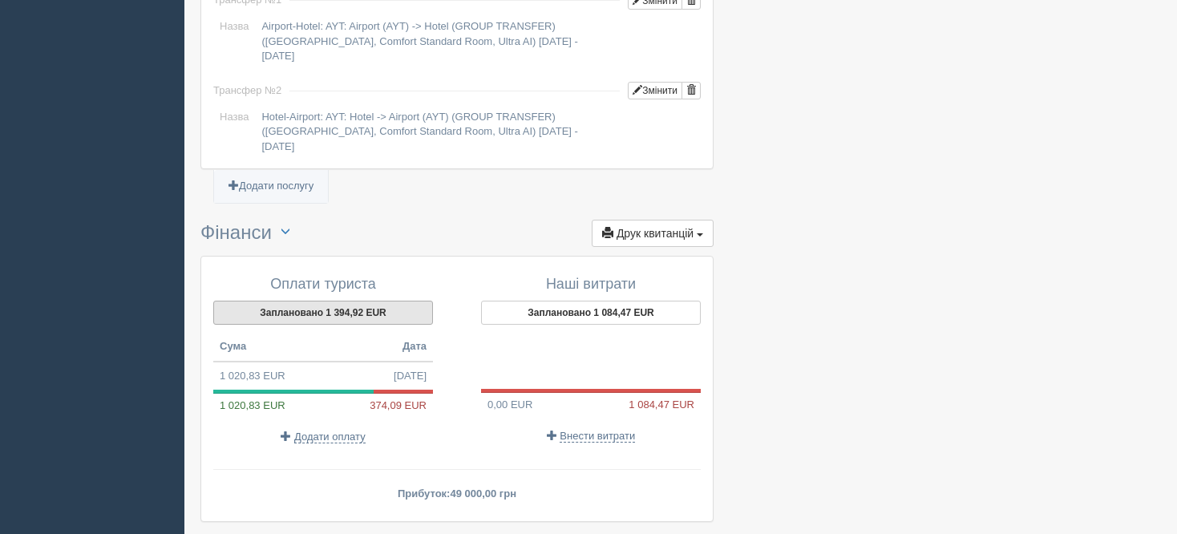
click at [333, 305] on button "Заплановано 1 394,92 EUR" at bounding box center [323, 313] width 220 height 24
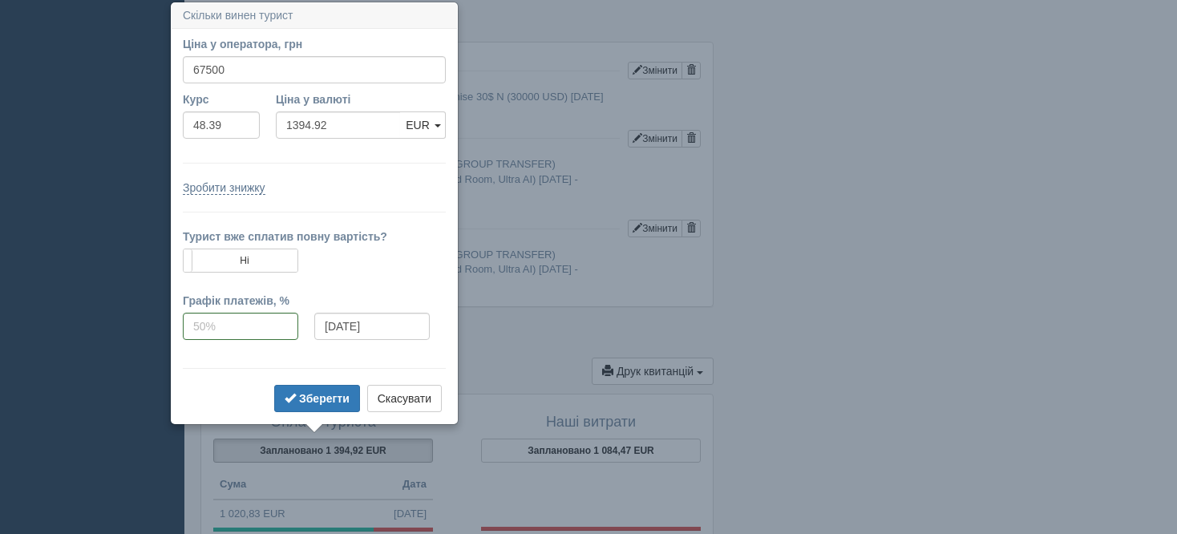
scroll to position [1245, 0]
drag, startPoint x: 230, startPoint y: 123, endPoint x: 180, endPoint y: 128, distance: 50.0
click at [180, 128] on div "Курс 48.39" at bounding box center [221, 118] width 93 height 55
click at [330, 394] on b "Зберегти" at bounding box center [324, 397] width 50 height 13
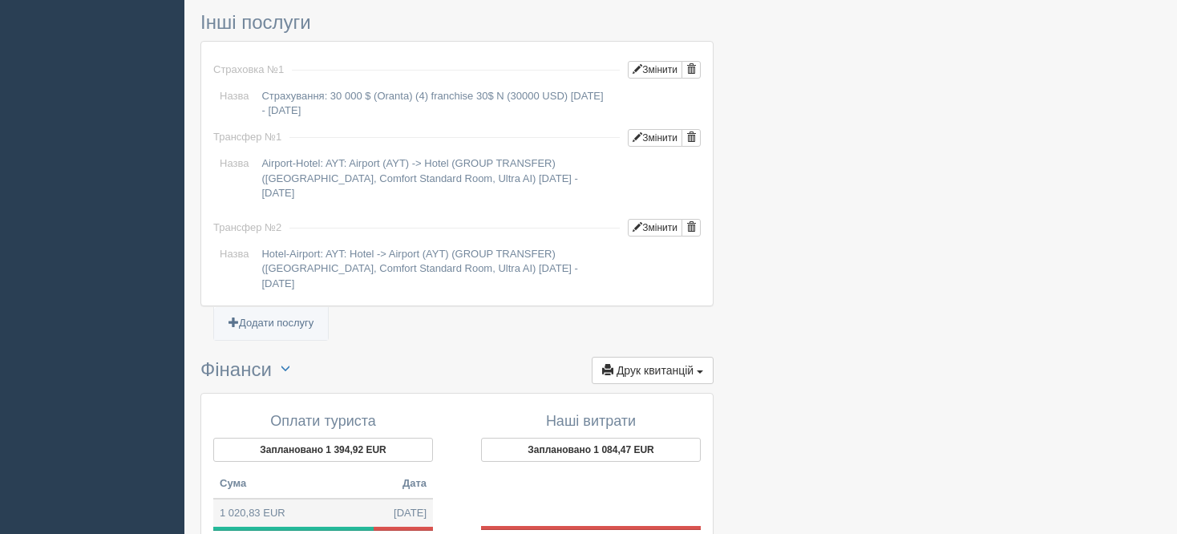
click at [323, 499] on td "1 020,83 EUR 15.09.2025" at bounding box center [323, 513] width 220 height 29
type input "49000.00"
type input "48.00"
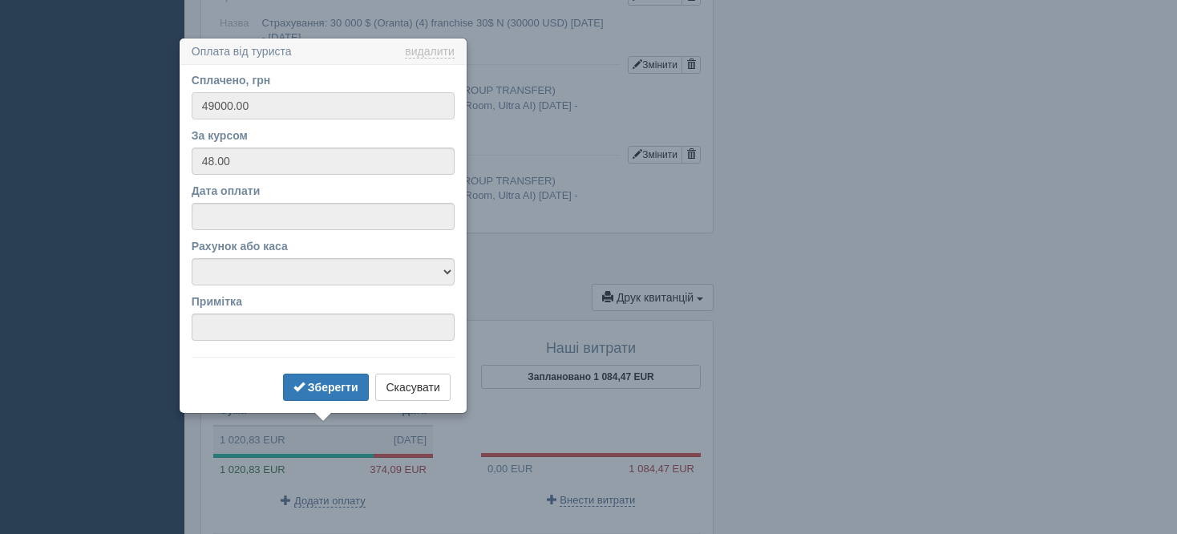
scroll to position [1356, 0]
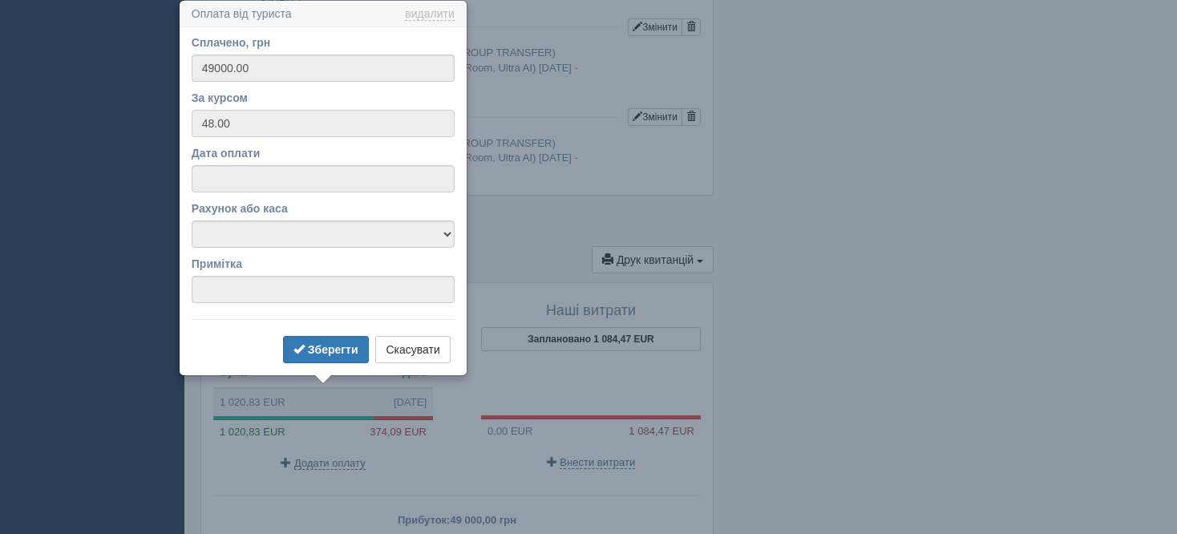
drag, startPoint x: 243, startPoint y: 125, endPoint x: 105, endPoint y: 129, distance: 137.9
click at [291, 117] on input "48.00" at bounding box center [323, 123] width 263 height 27
click at [272, 131] on input "48.00" at bounding box center [323, 123] width 263 height 27
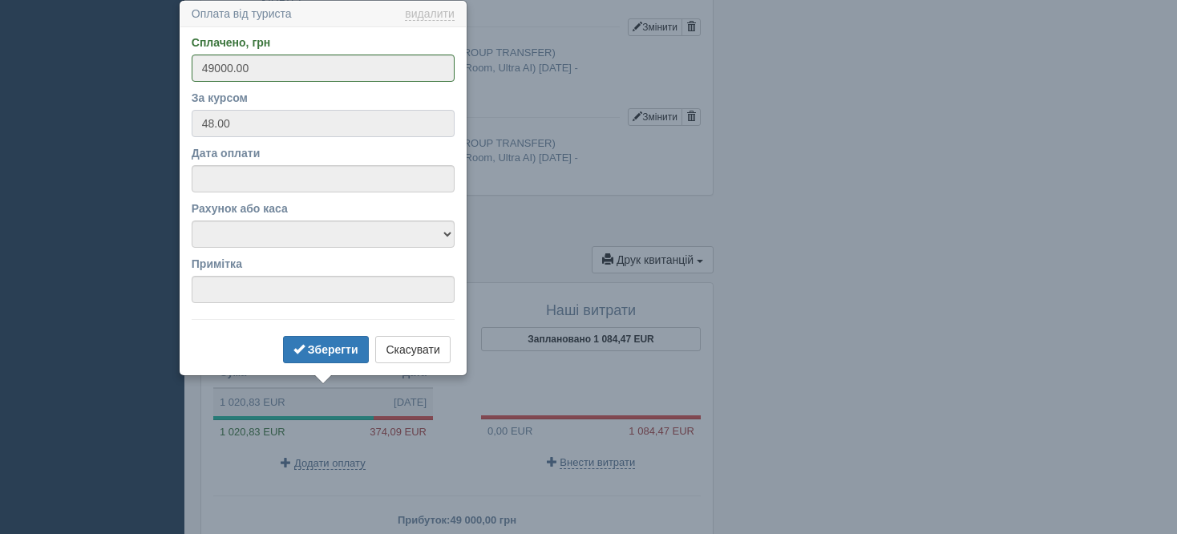
click at [272, 131] on input "48.00" at bounding box center [323, 123] width 263 height 27
click at [412, 353] on button "Скасувати" at bounding box center [412, 349] width 75 height 27
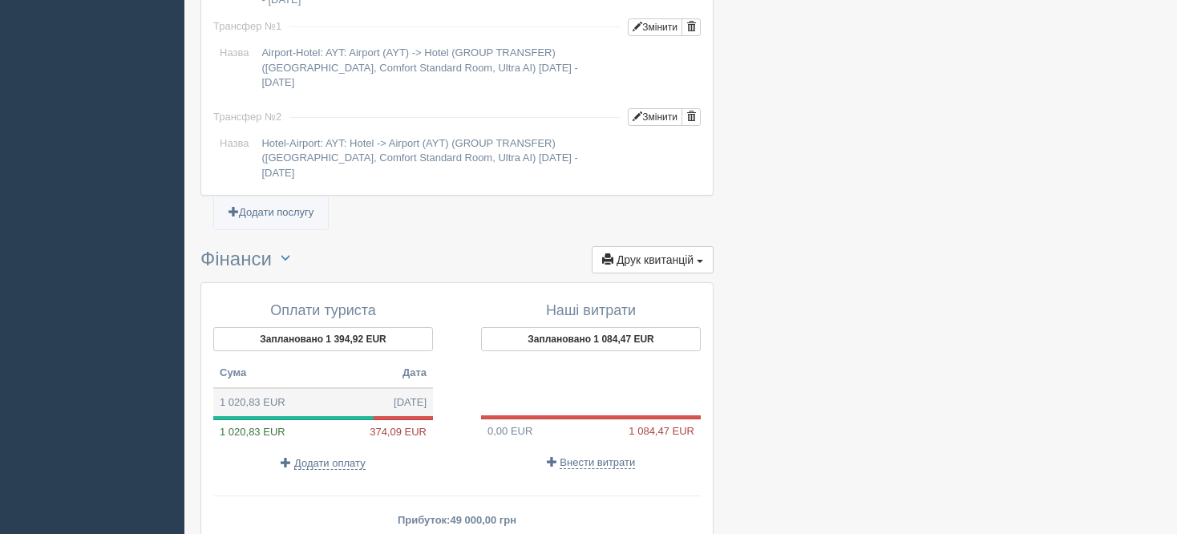
drag, startPoint x: 321, startPoint y: 406, endPoint x: 256, endPoint y: 406, distance: 64.1
click at [256, 406] on td "1 020,83 EUR 15.09.2025" at bounding box center [323, 402] width 220 height 29
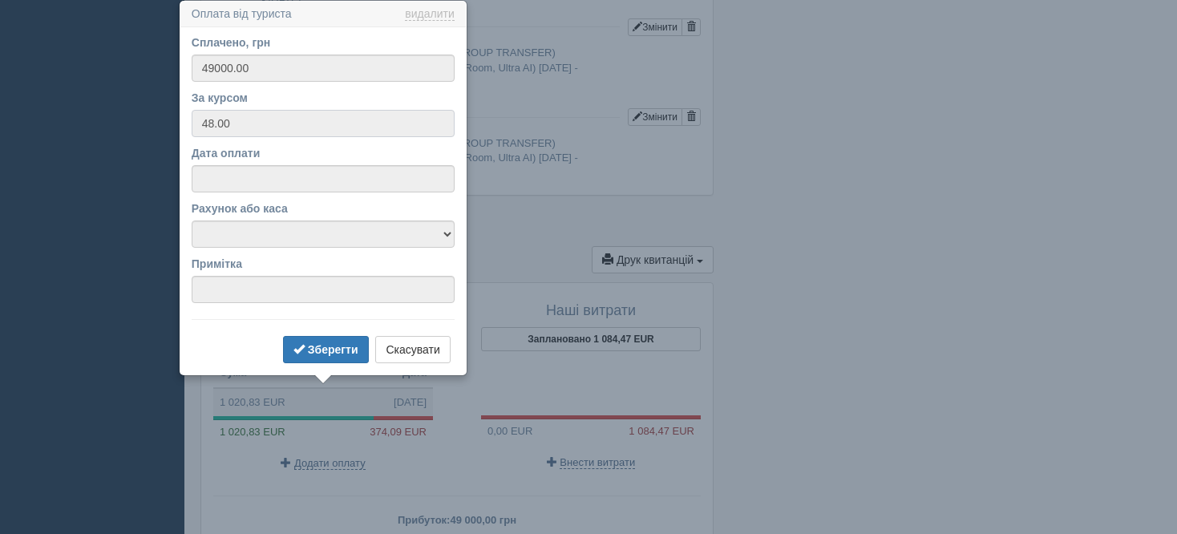
click at [241, 128] on input "48.00" at bounding box center [323, 123] width 263 height 27
click at [241, 126] on input "48.00" at bounding box center [323, 123] width 263 height 27
click at [436, 354] on button "Скасувати" at bounding box center [412, 349] width 75 height 27
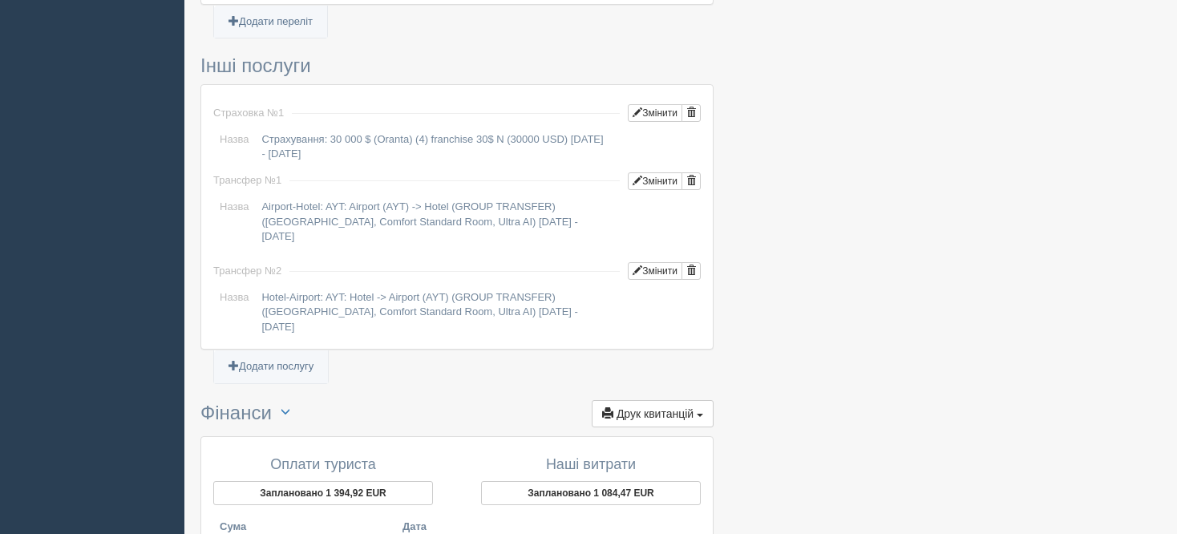
scroll to position [1443, 0]
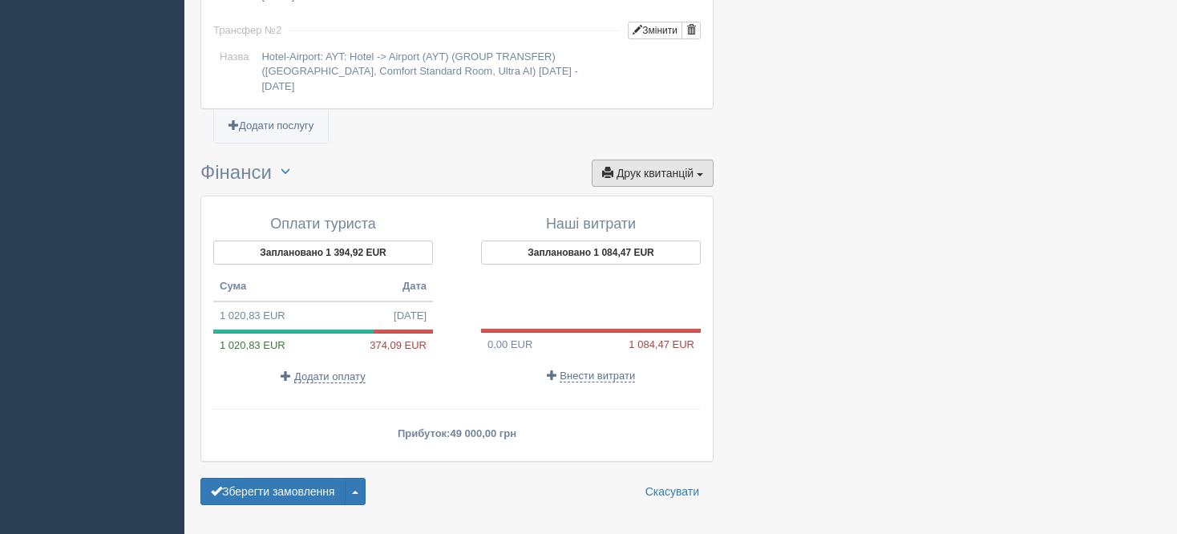
click at [646, 175] on span "Друк квитанцій" at bounding box center [654, 173] width 77 height 13
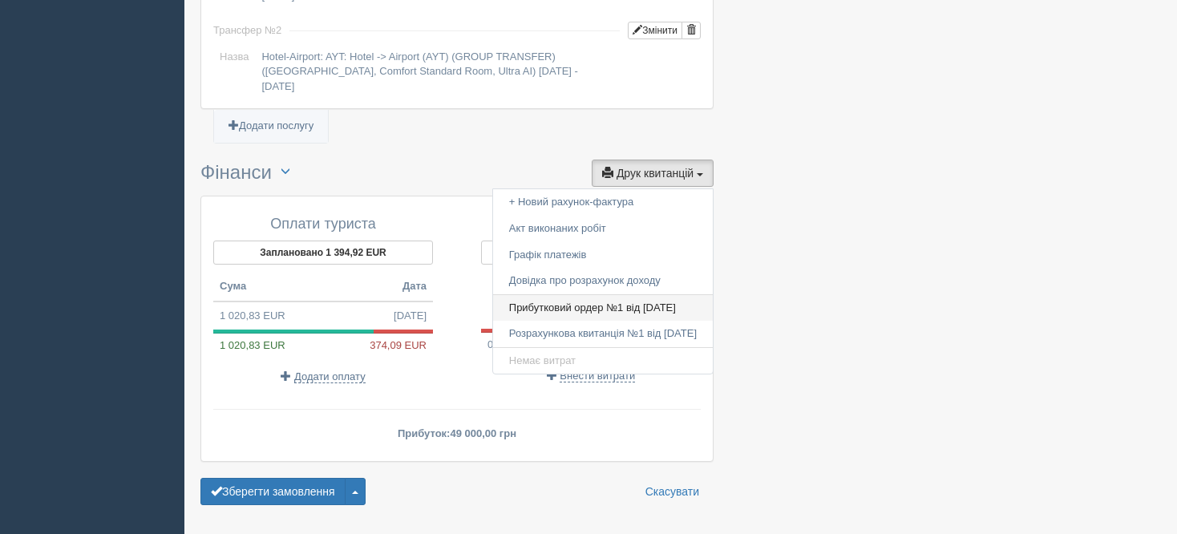
click at [639, 301] on link "Прибутковий ордер №1 від 15.09.2025" at bounding box center [603, 308] width 220 height 26
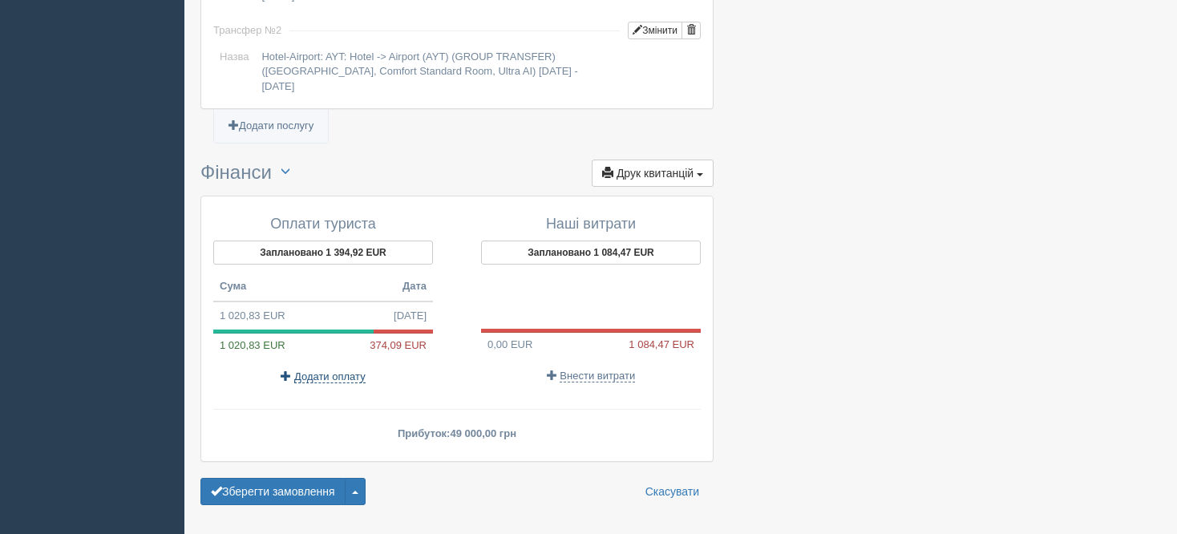
click at [342, 370] on span "Додати оплату" at bounding box center [329, 376] width 71 height 13
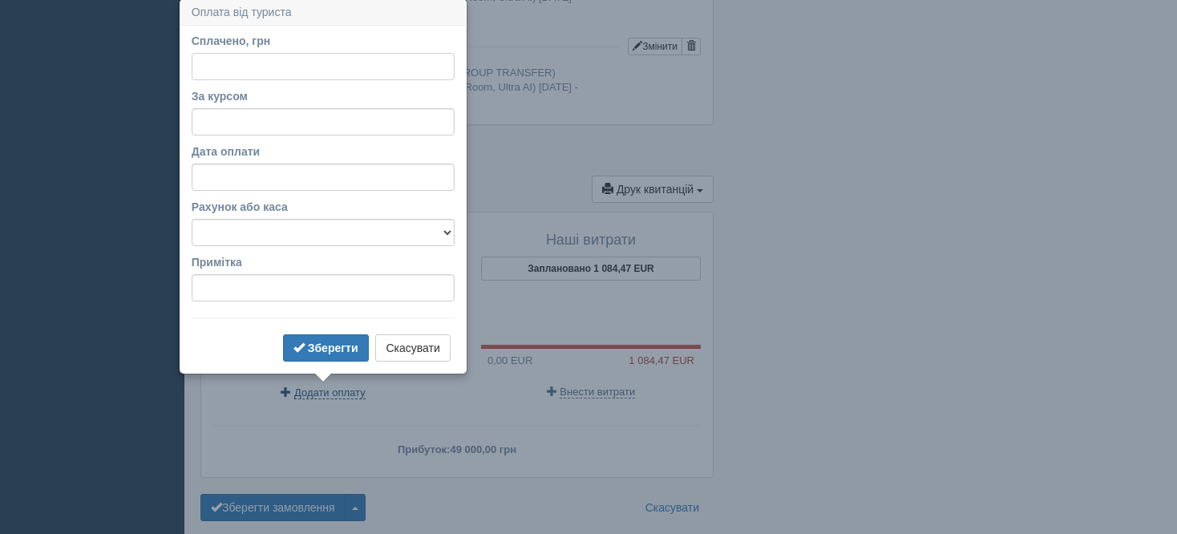
scroll to position [1424, 0]
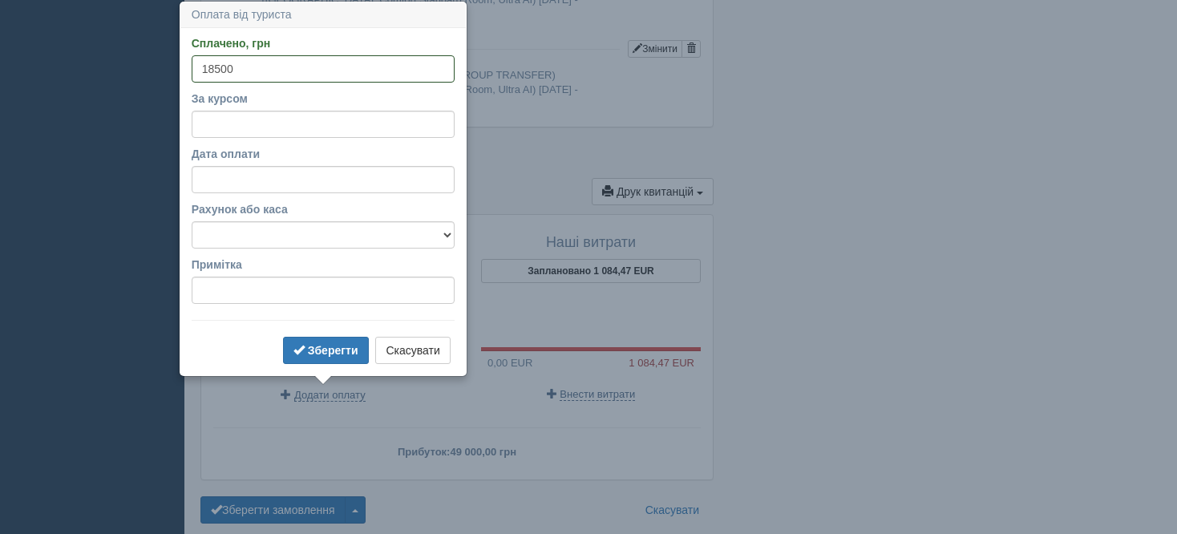
type input "18500"
click at [343, 126] on input "За курсом" at bounding box center [323, 124] width 263 height 27
paste input "1.2"
type input "1.2"
drag, startPoint x: 246, startPoint y: 118, endPoint x: 158, endPoint y: 114, distance: 88.3
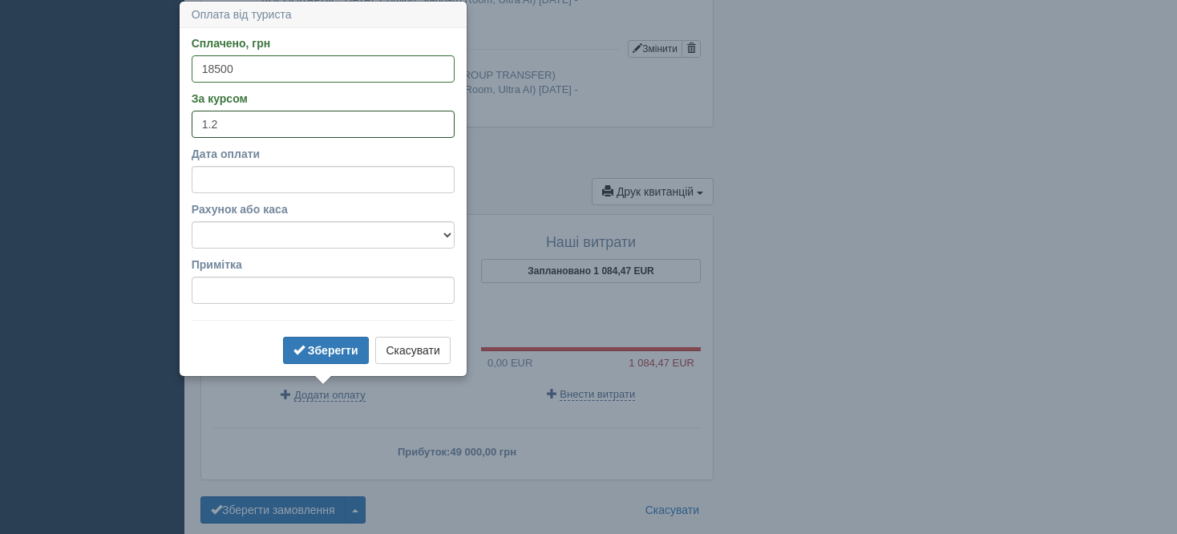
type input "48"
click at [283, 337] on button "Зберегти" at bounding box center [326, 350] width 86 height 27
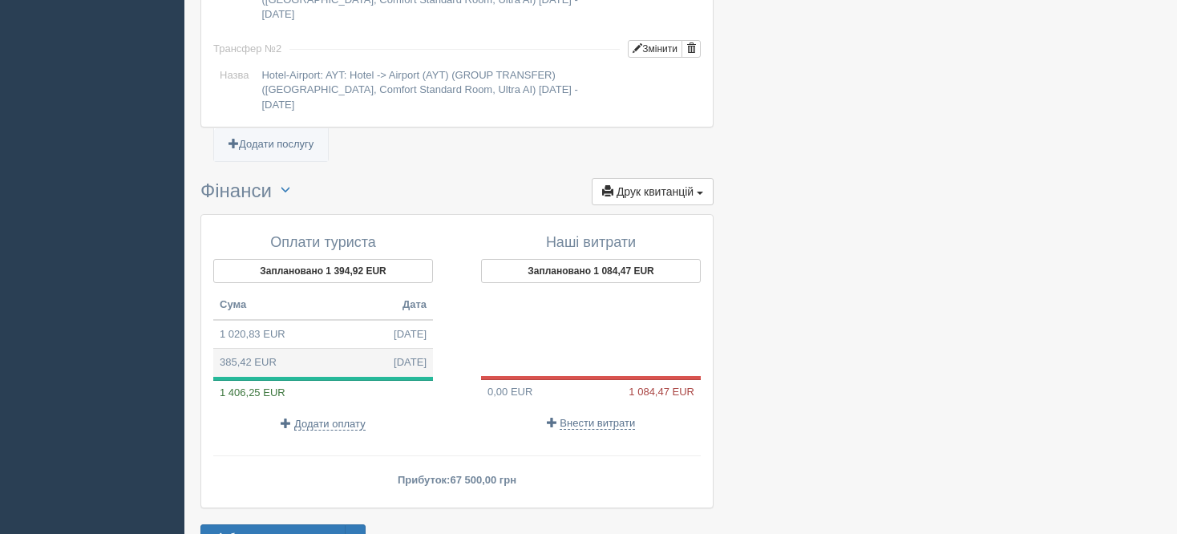
click at [373, 353] on td "385,42 EUR 15.09.2025" at bounding box center [323, 363] width 220 height 28
type input "18500.00"
type input "48.00"
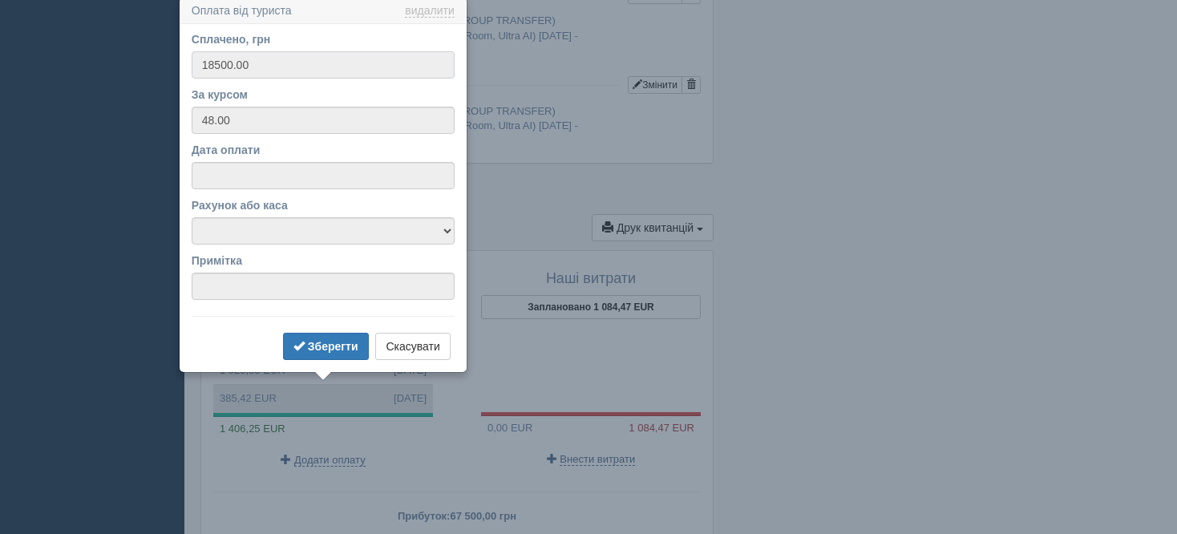
scroll to position [1385, 0]
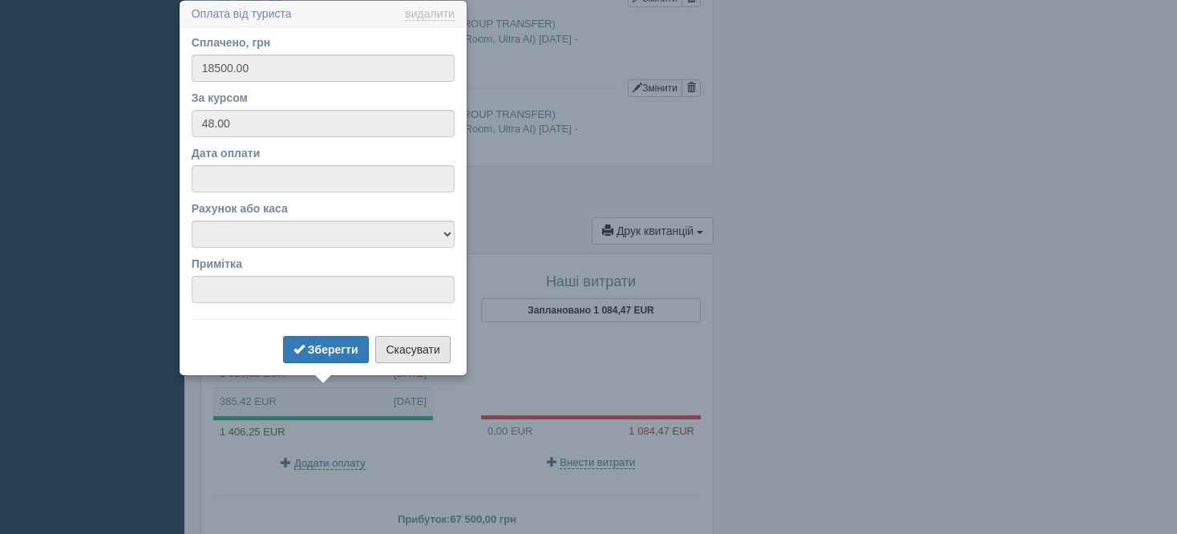
click at [392, 351] on button "Скасувати" at bounding box center [412, 349] width 75 height 27
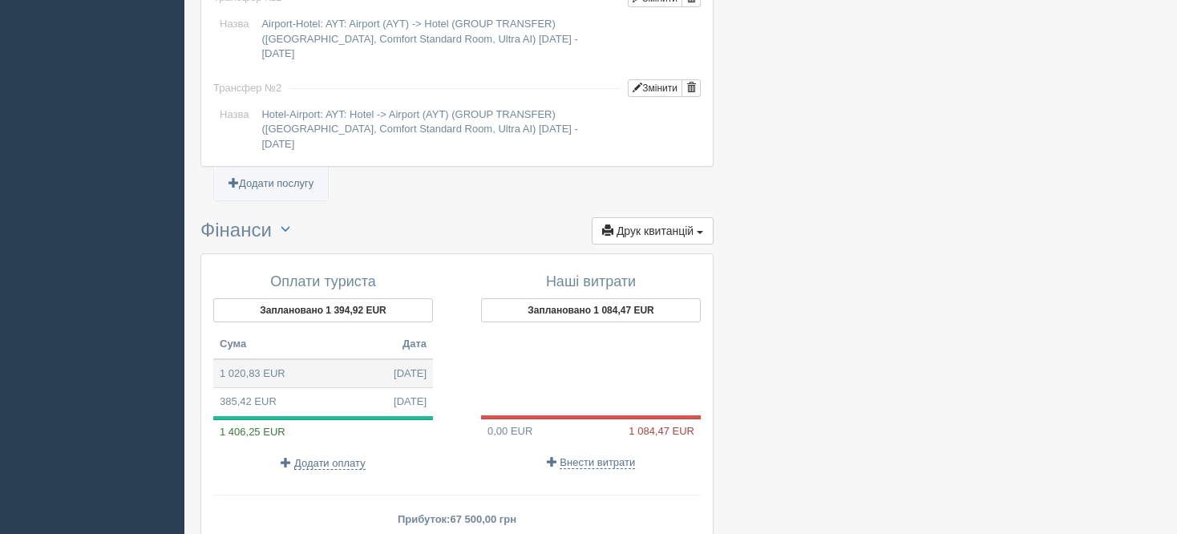
click at [329, 361] on td "1 020,83 EUR 15.09.2025" at bounding box center [323, 373] width 220 height 29
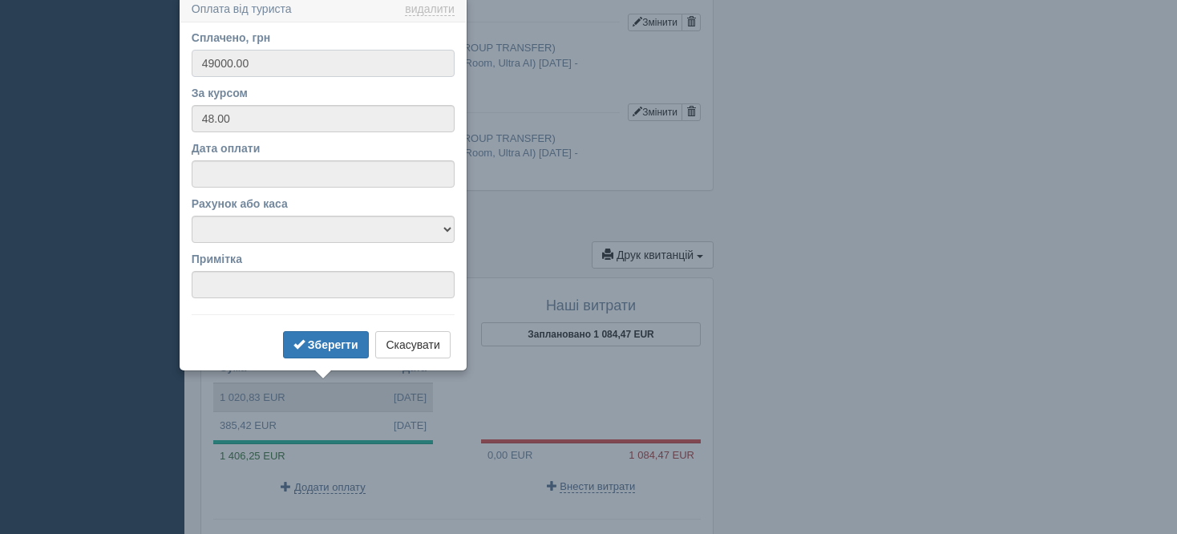
scroll to position [1356, 0]
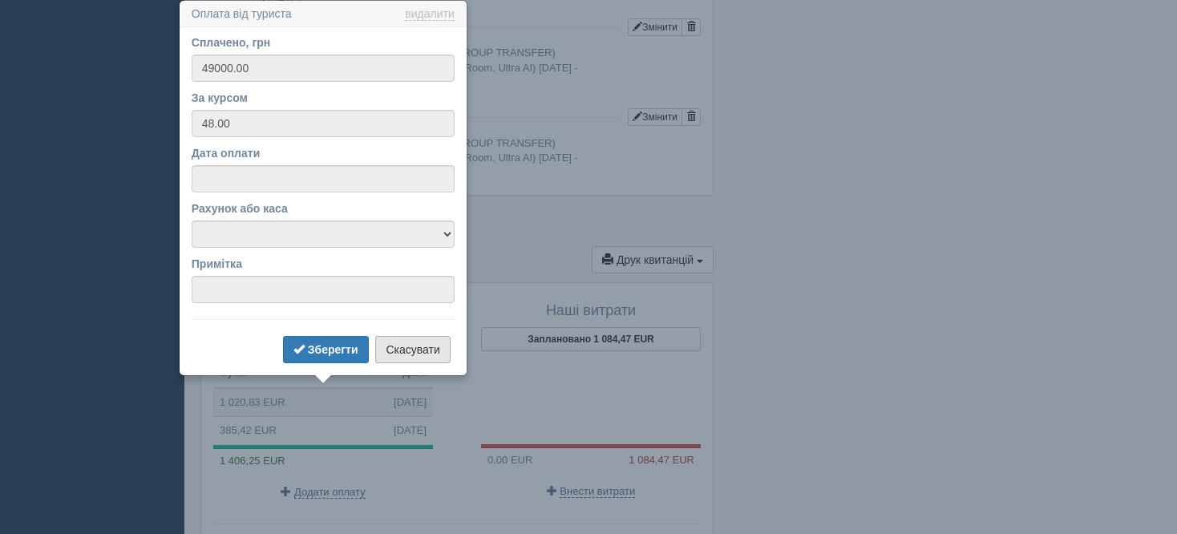
click at [438, 349] on button "Скасувати" at bounding box center [412, 349] width 75 height 27
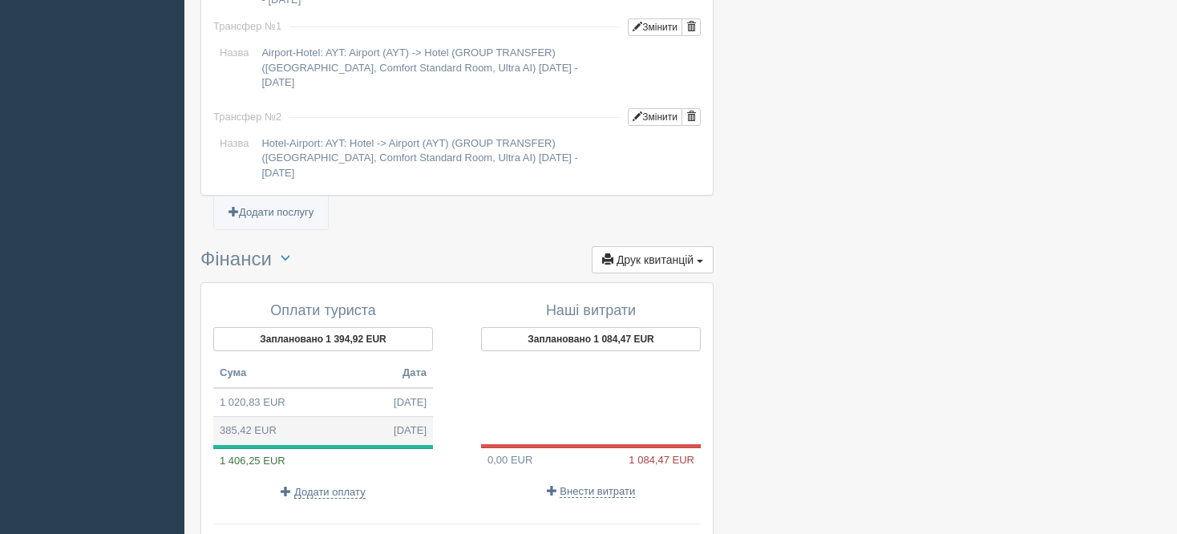
click at [394, 423] on span "[DATE]" at bounding box center [410, 430] width 33 height 15
type input "18500.00"
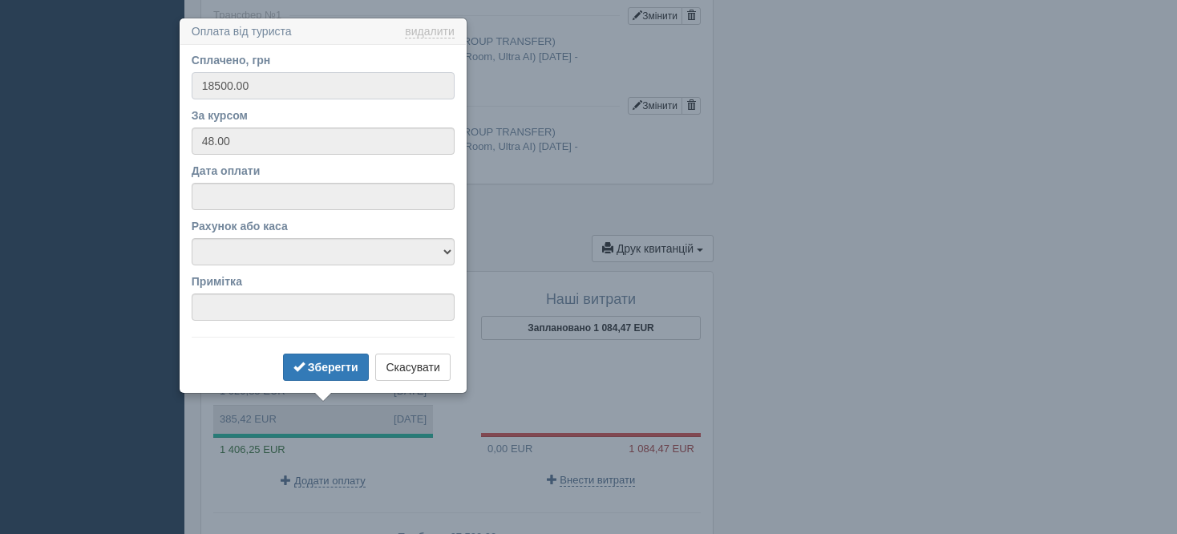
scroll to position [1385, 0]
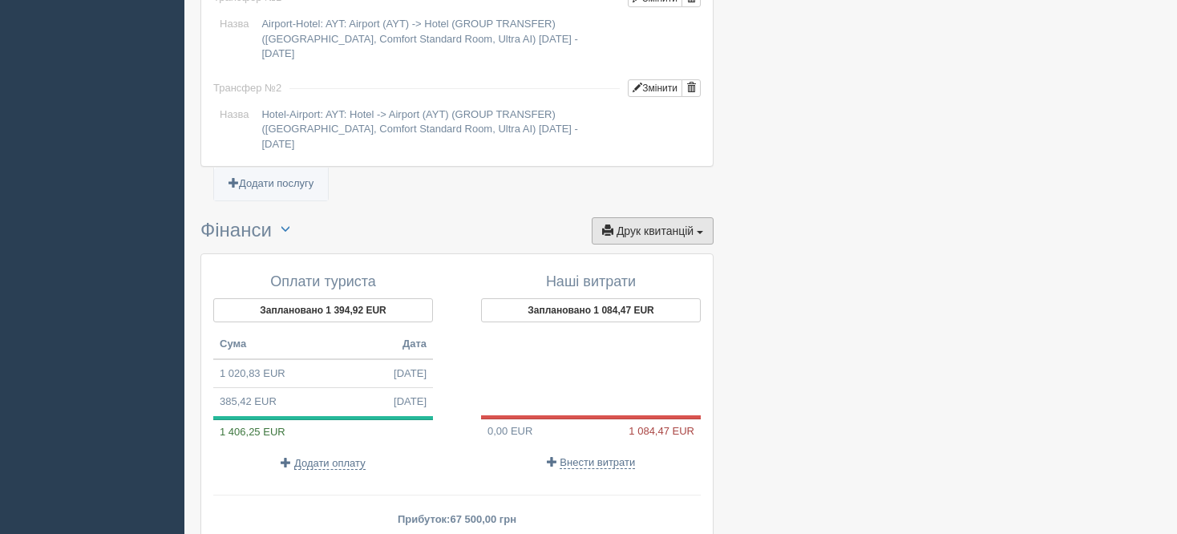
click at [653, 227] on span "Друк квитанцій" at bounding box center [654, 230] width 77 height 13
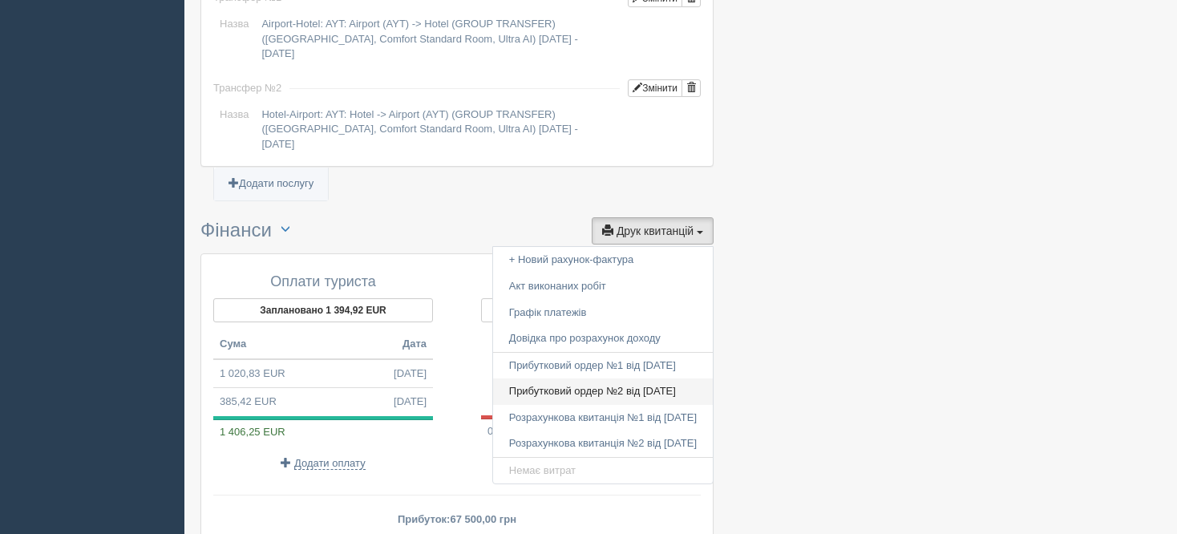
click at [634, 394] on link "Прибутковий ордер №2 від 15.09.2025" at bounding box center [603, 391] width 220 height 26
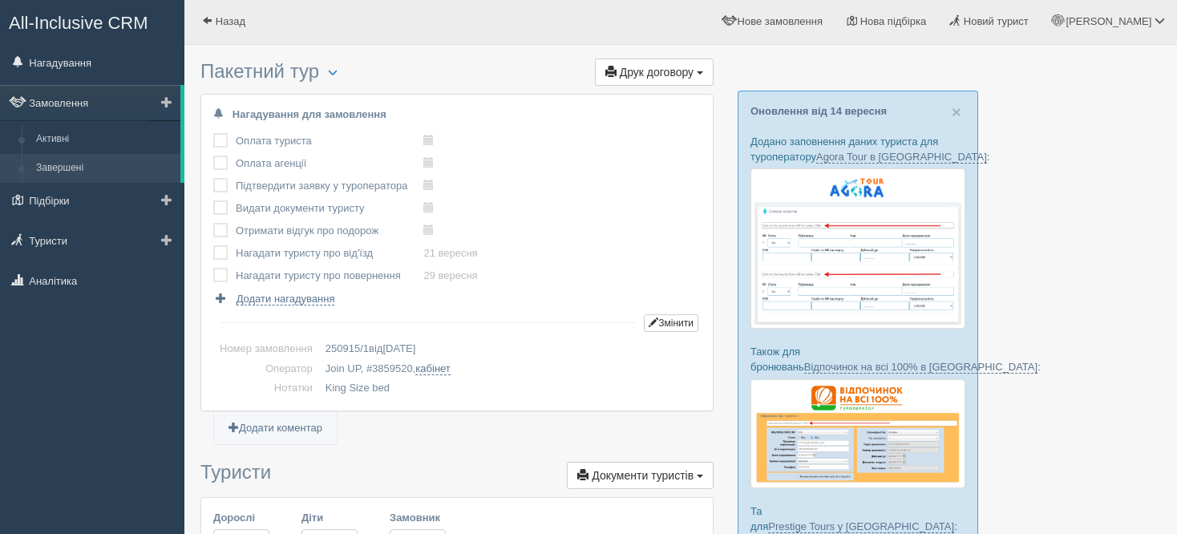
scroll to position [0, 0]
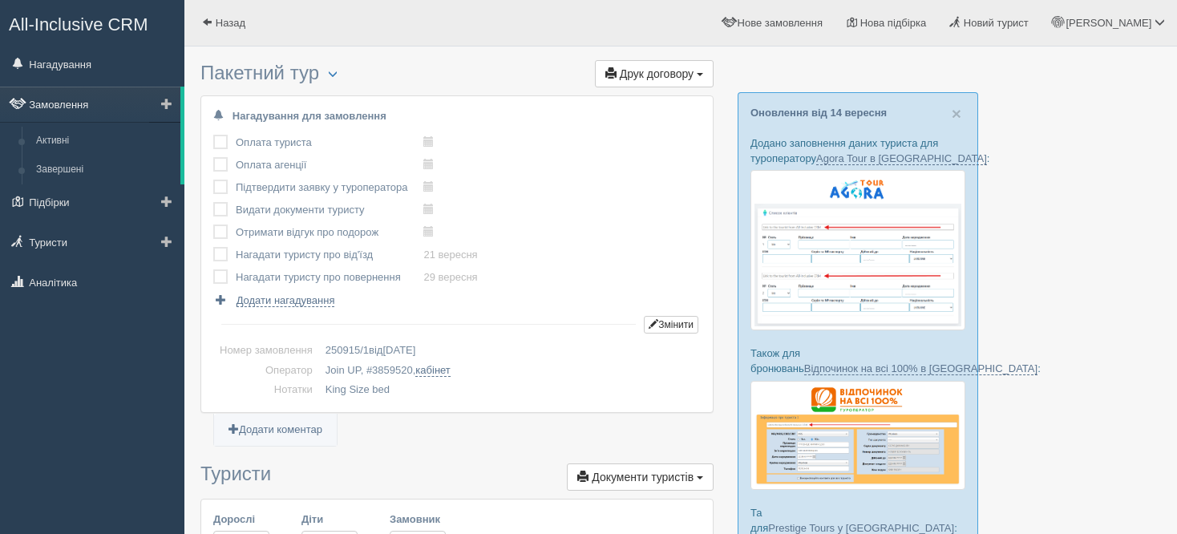
click at [90, 95] on link "Замовлення" at bounding box center [90, 104] width 180 height 35
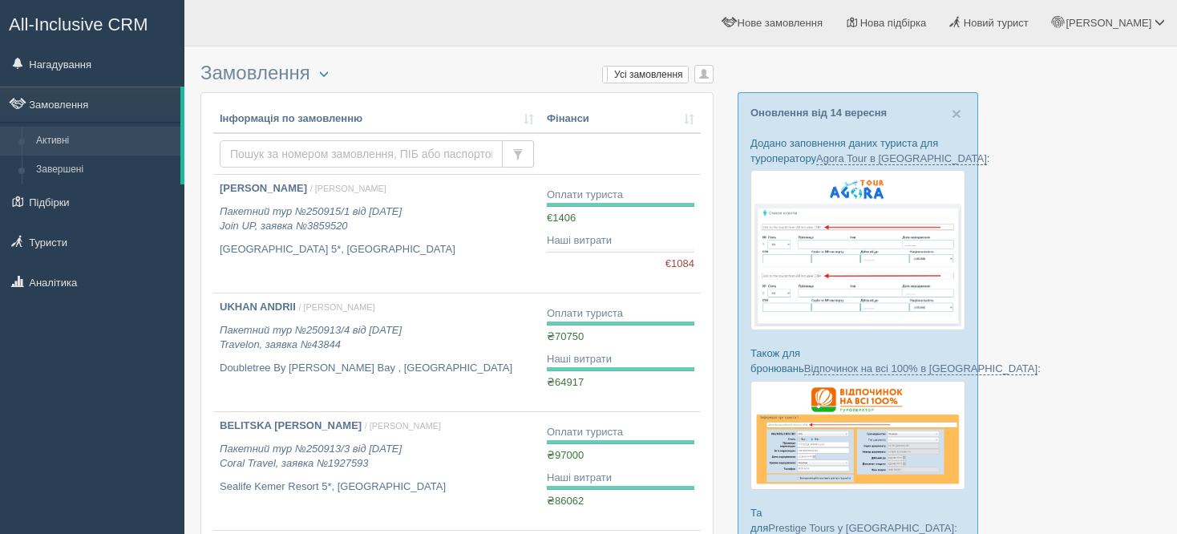
click at [348, 155] on input "text" at bounding box center [361, 153] width 283 height 27
click at [455, 159] on input "text" at bounding box center [361, 153] width 283 height 27
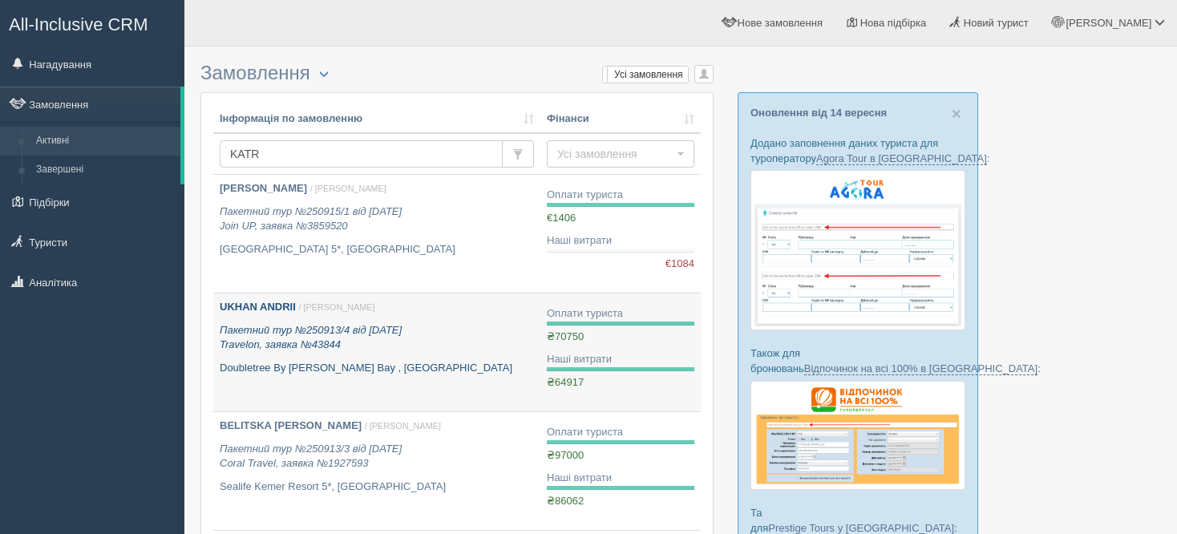
type input "KATRE"
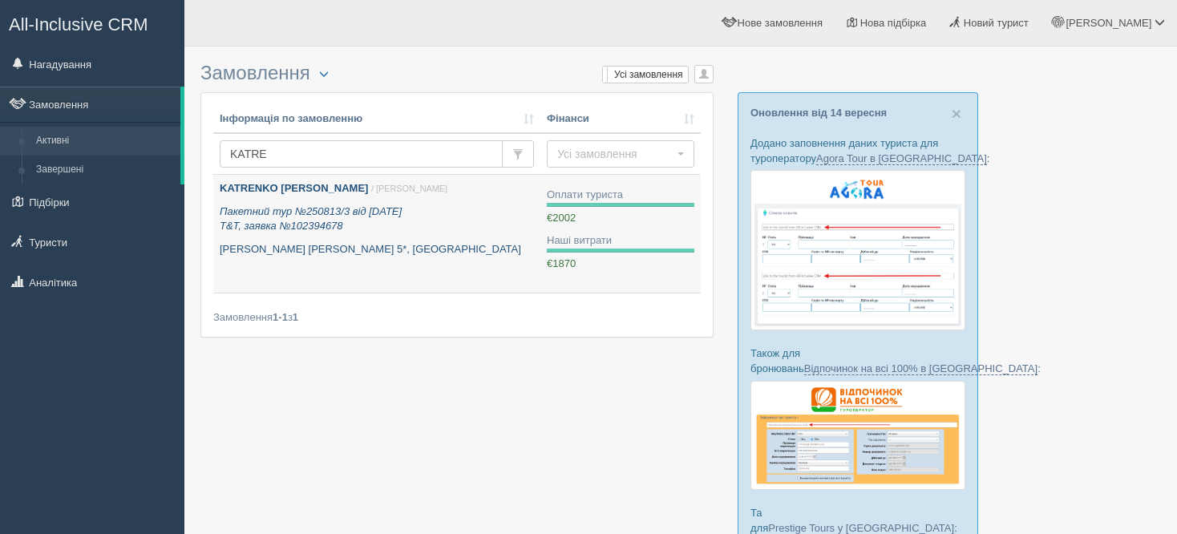
click at [387, 247] on p "Savoy Sharm El Sheikh 5*, Єгипет" at bounding box center [377, 249] width 314 height 15
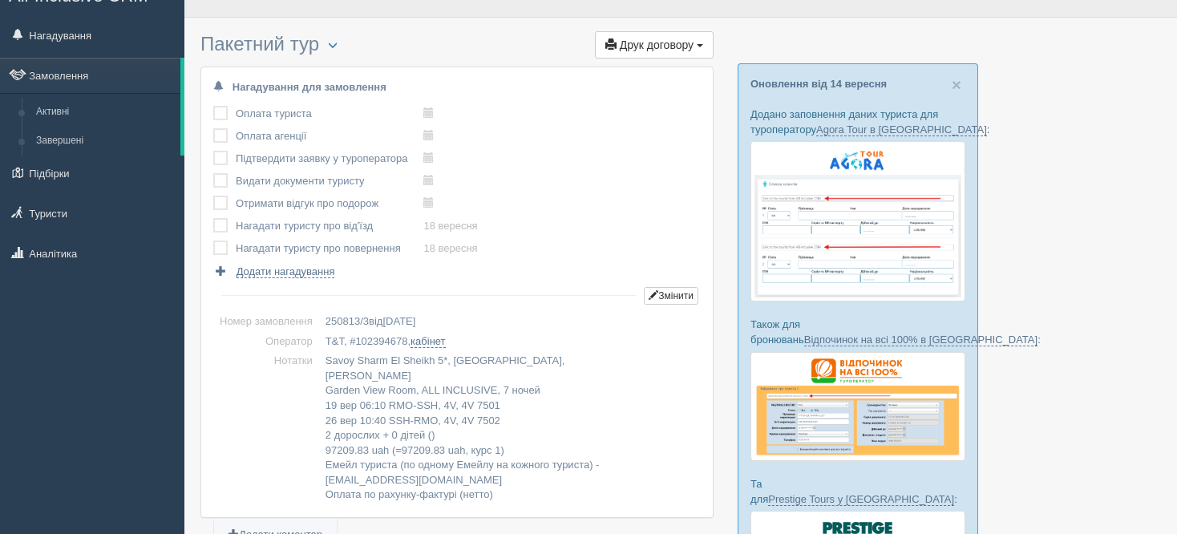
scroll to position [22, 0]
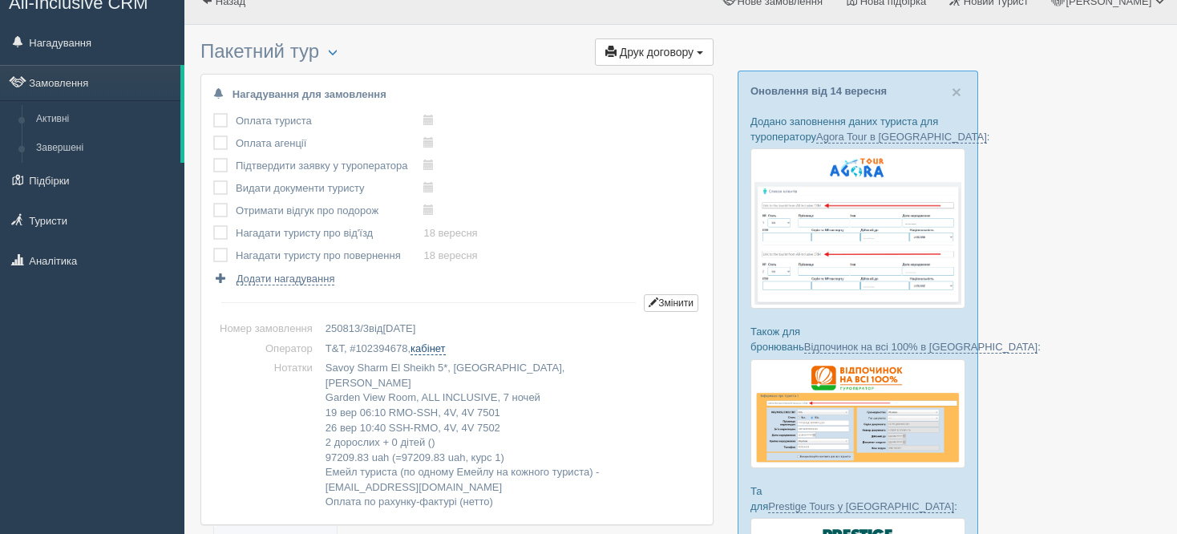
click at [431, 349] on link "кабінет" at bounding box center [427, 348] width 34 height 13
